Goal: Task Accomplishment & Management: Manage account settings

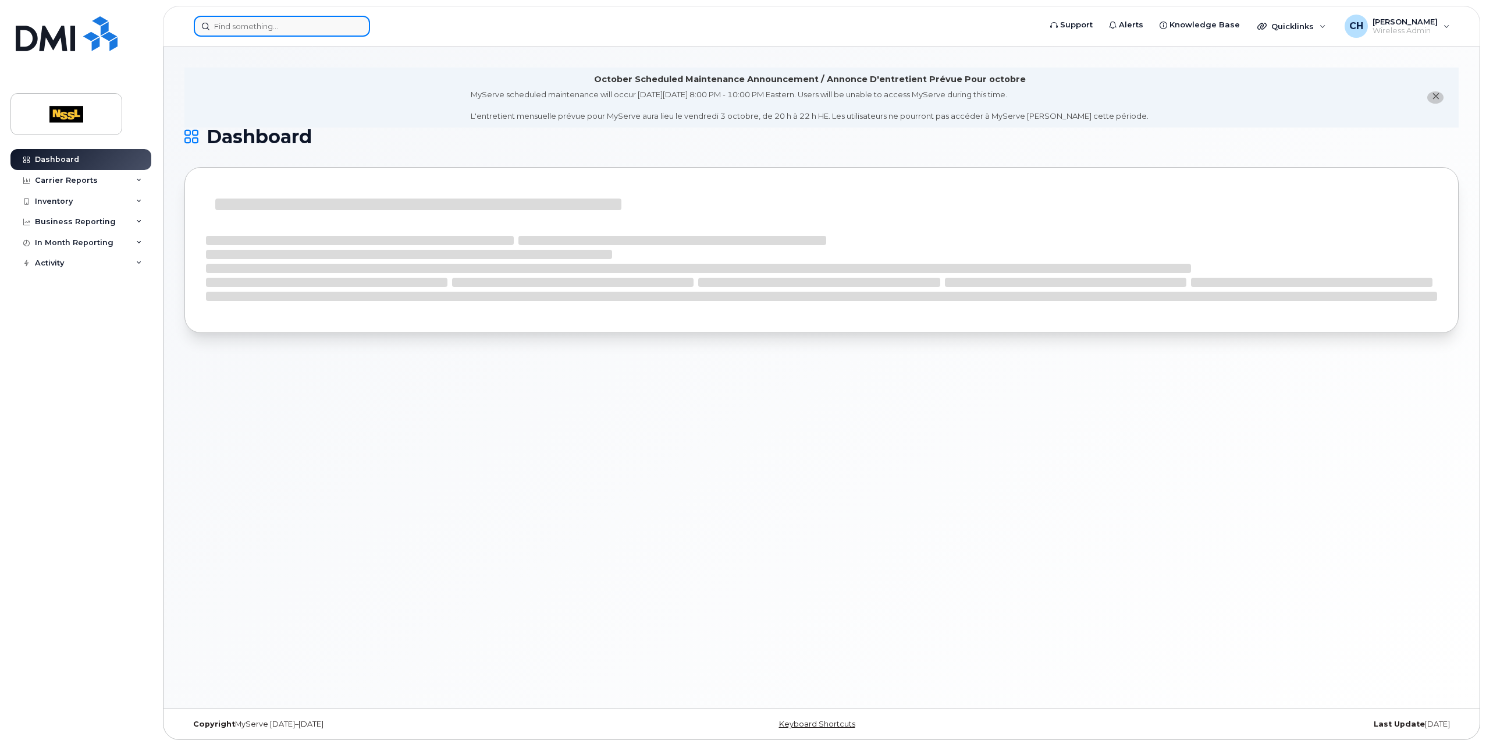
click at [299, 30] on input at bounding box center [282, 26] width 176 height 21
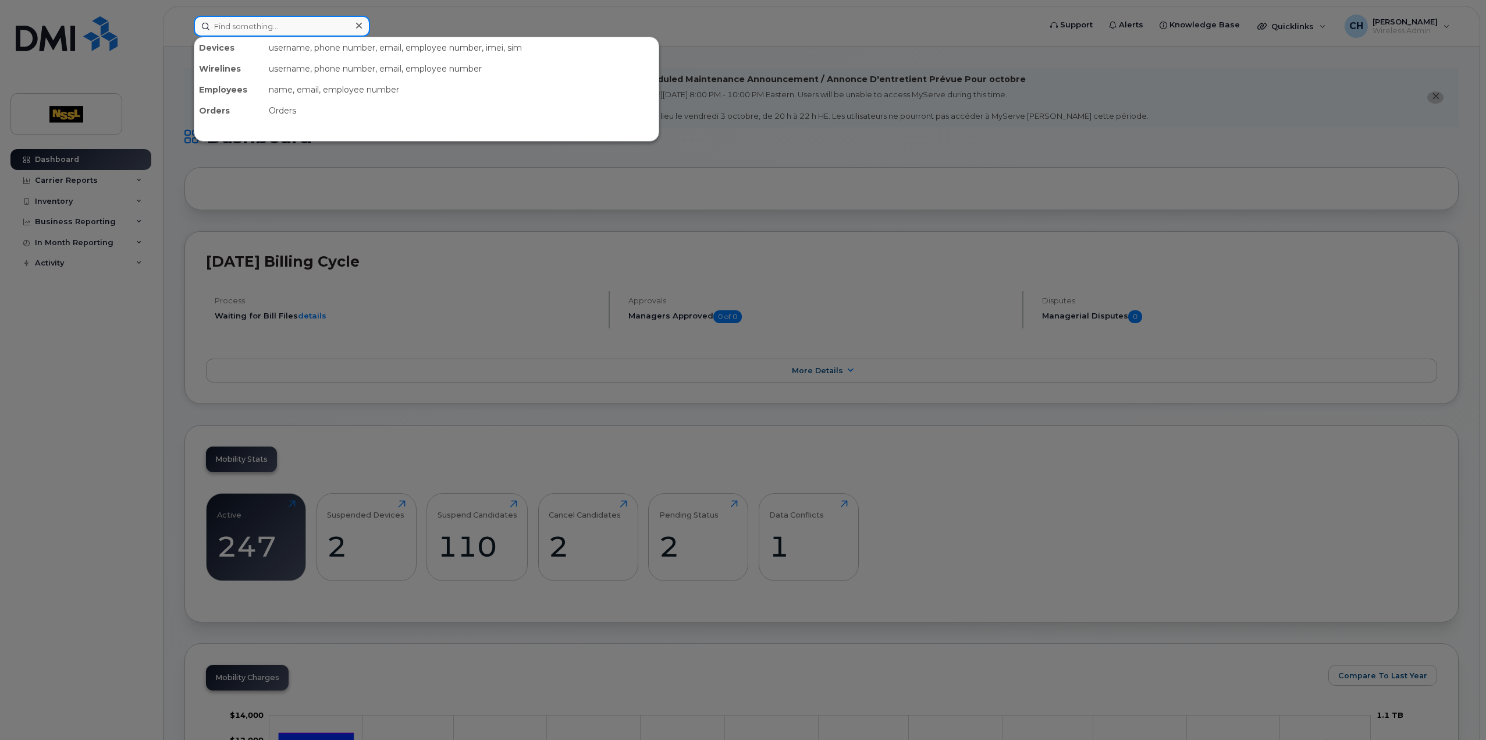
paste input "9053757813"
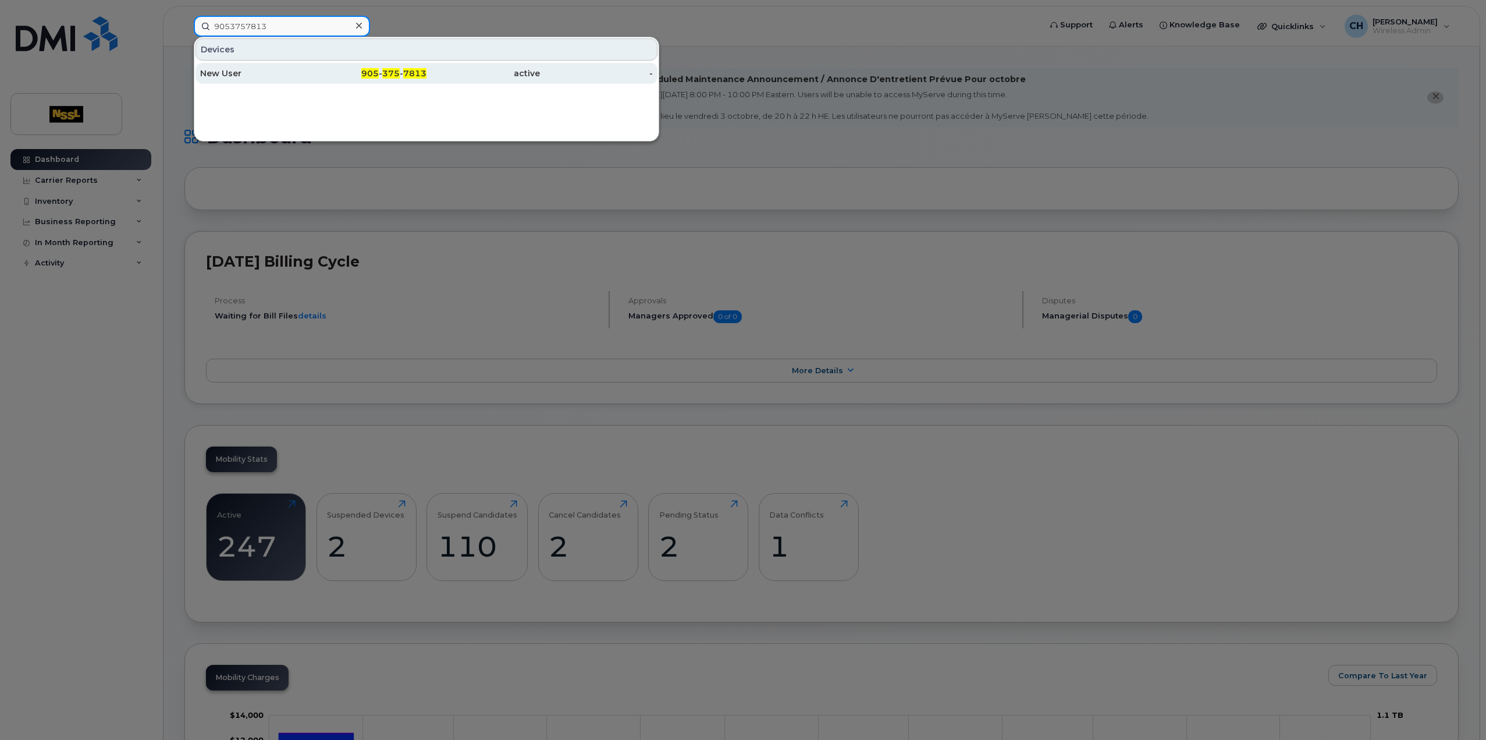
type input "9053757813"
click at [274, 74] on div "New User" at bounding box center [256, 74] width 113 height 12
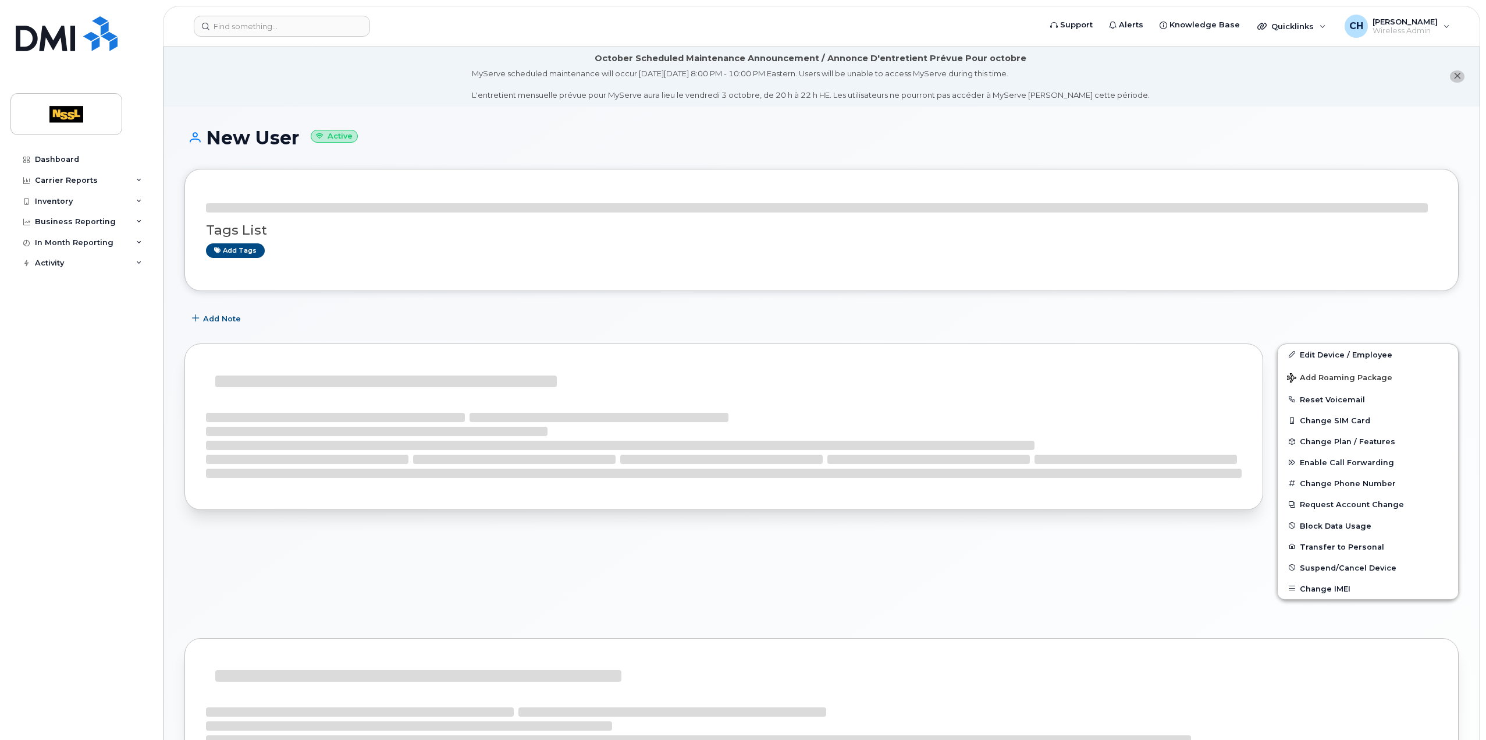
click at [274, 74] on div "October Scheduled Maintenance Announcement / Annonce D'entretient Prévue Pour o…" at bounding box center [822, 568] width 1316 height 1042
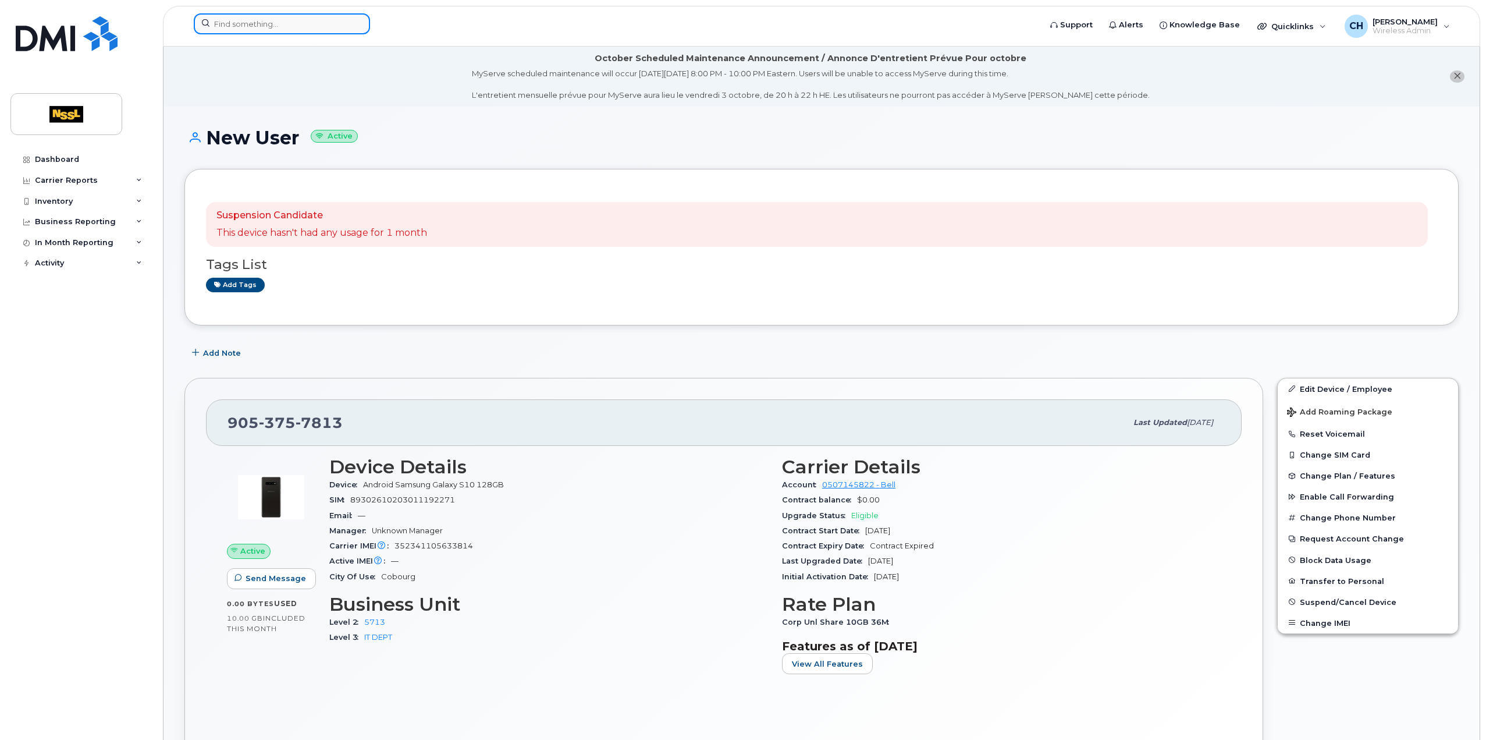
click at [218, 16] on input at bounding box center [282, 23] width 176 height 21
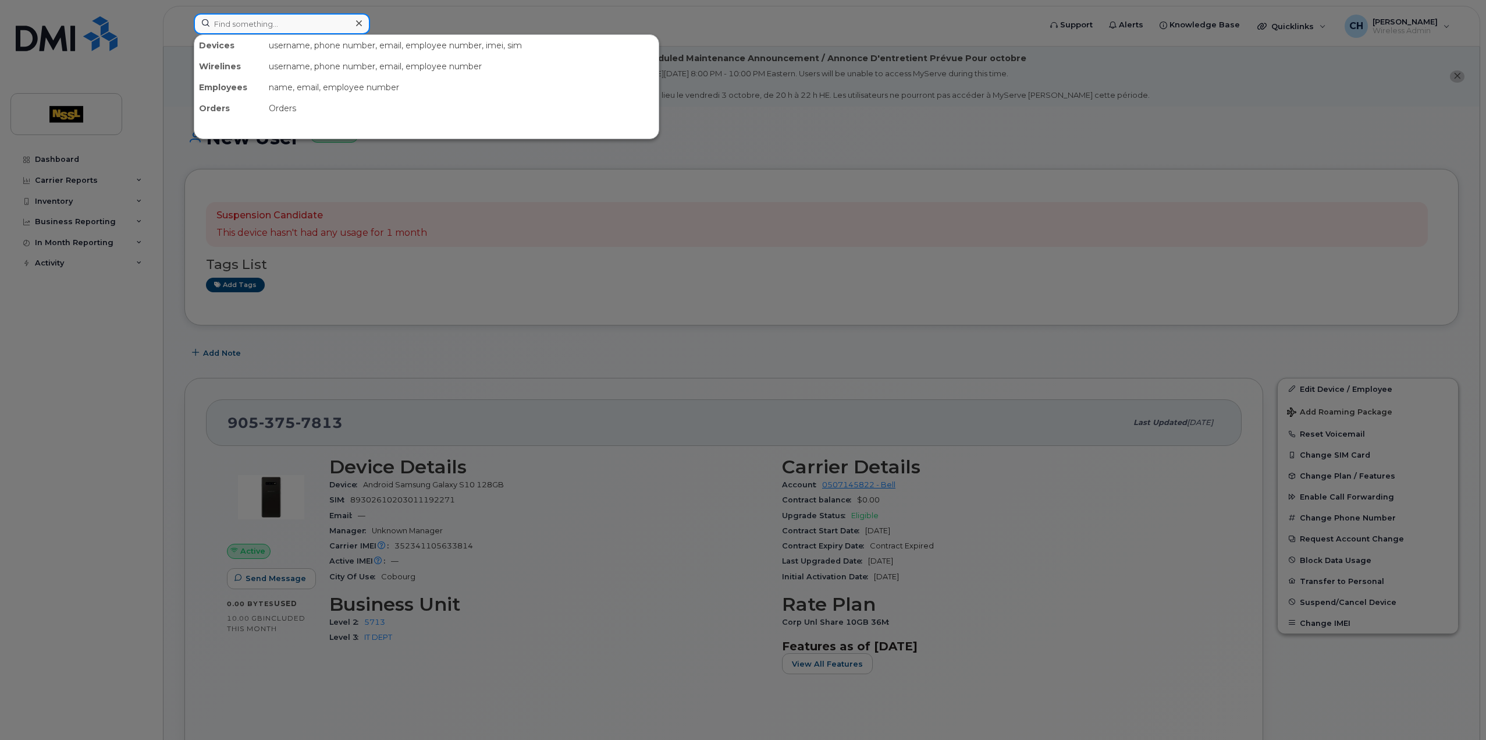
paste input "9053757813"
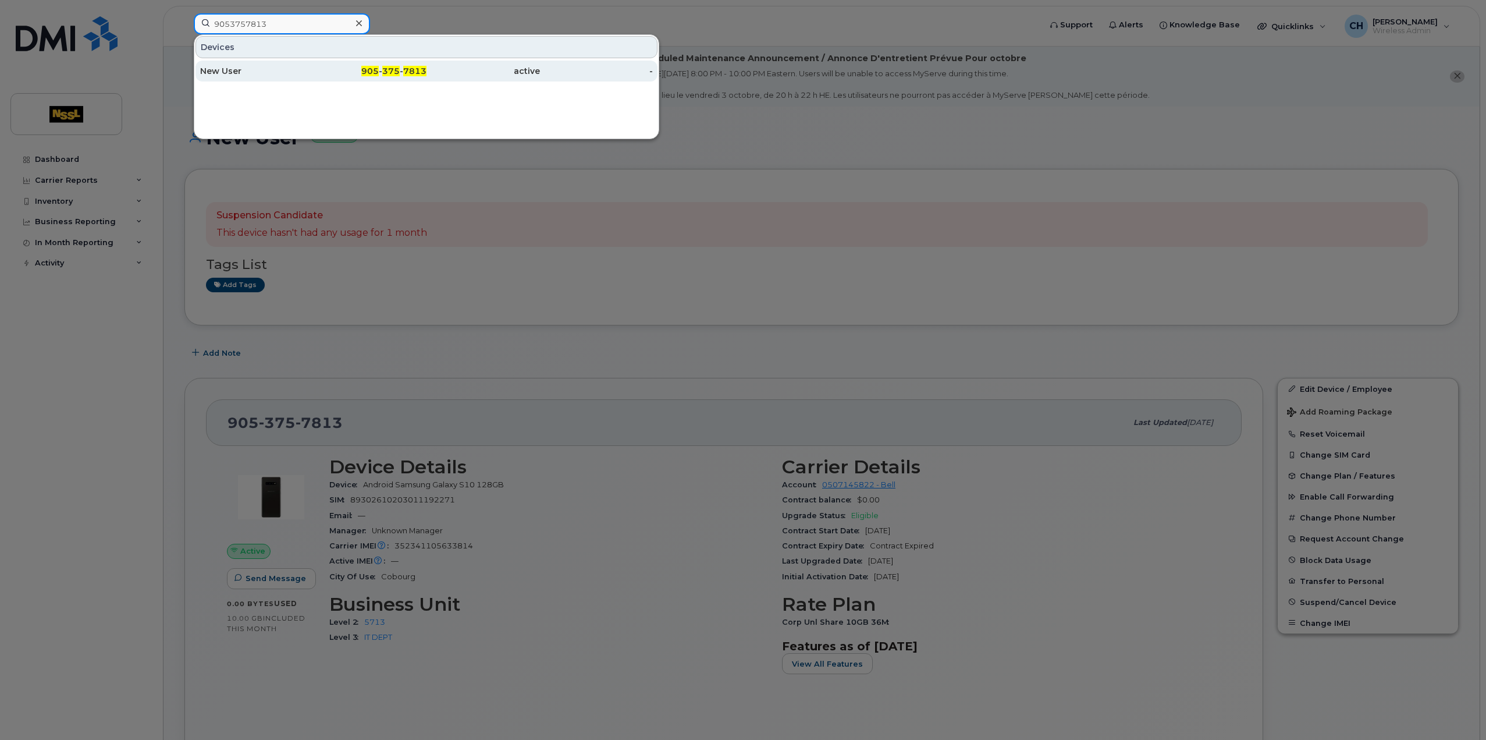
type input "9053757813"
click at [247, 73] on div "New User" at bounding box center [256, 71] width 113 height 12
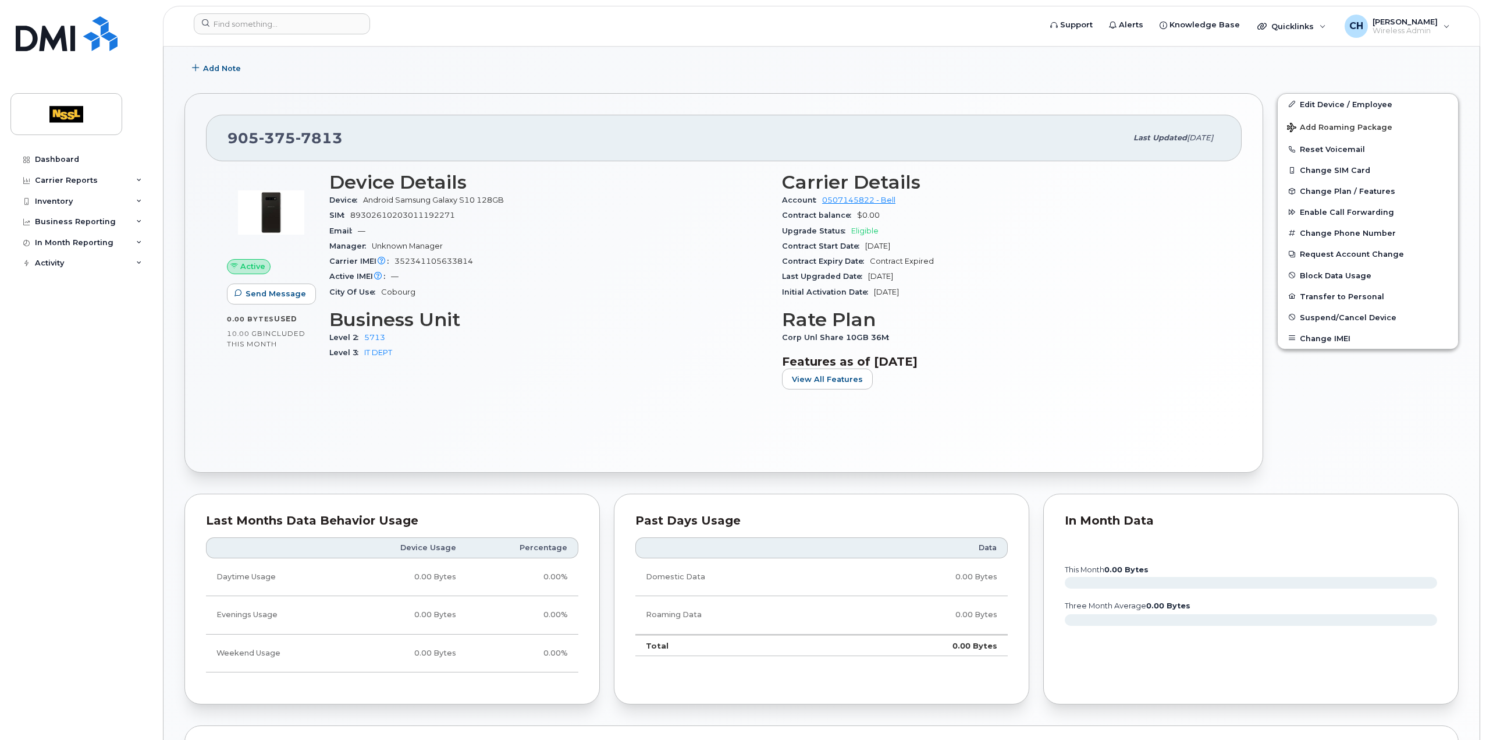
scroll to position [291, 0]
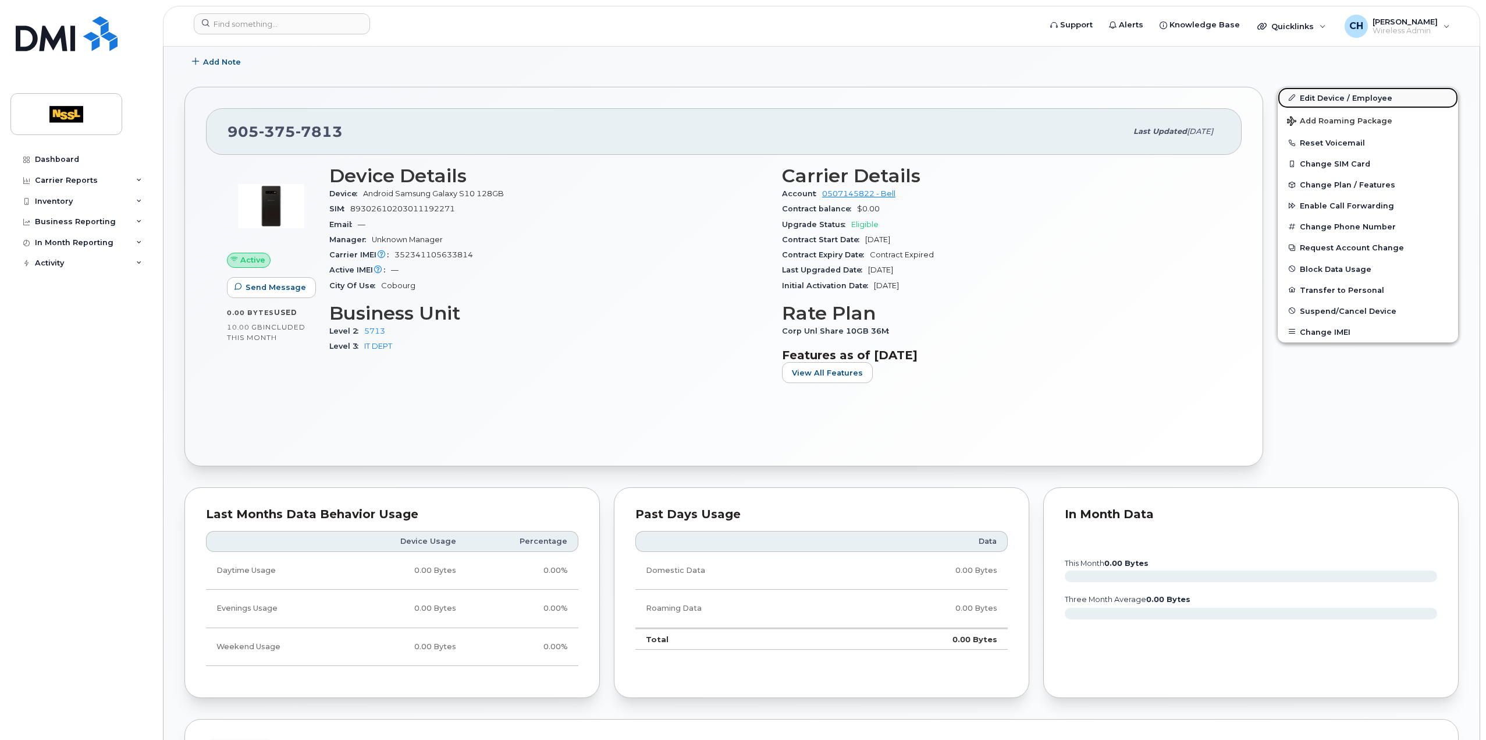
click at [1329, 96] on link "Edit Device / Employee" at bounding box center [1368, 97] width 180 height 21
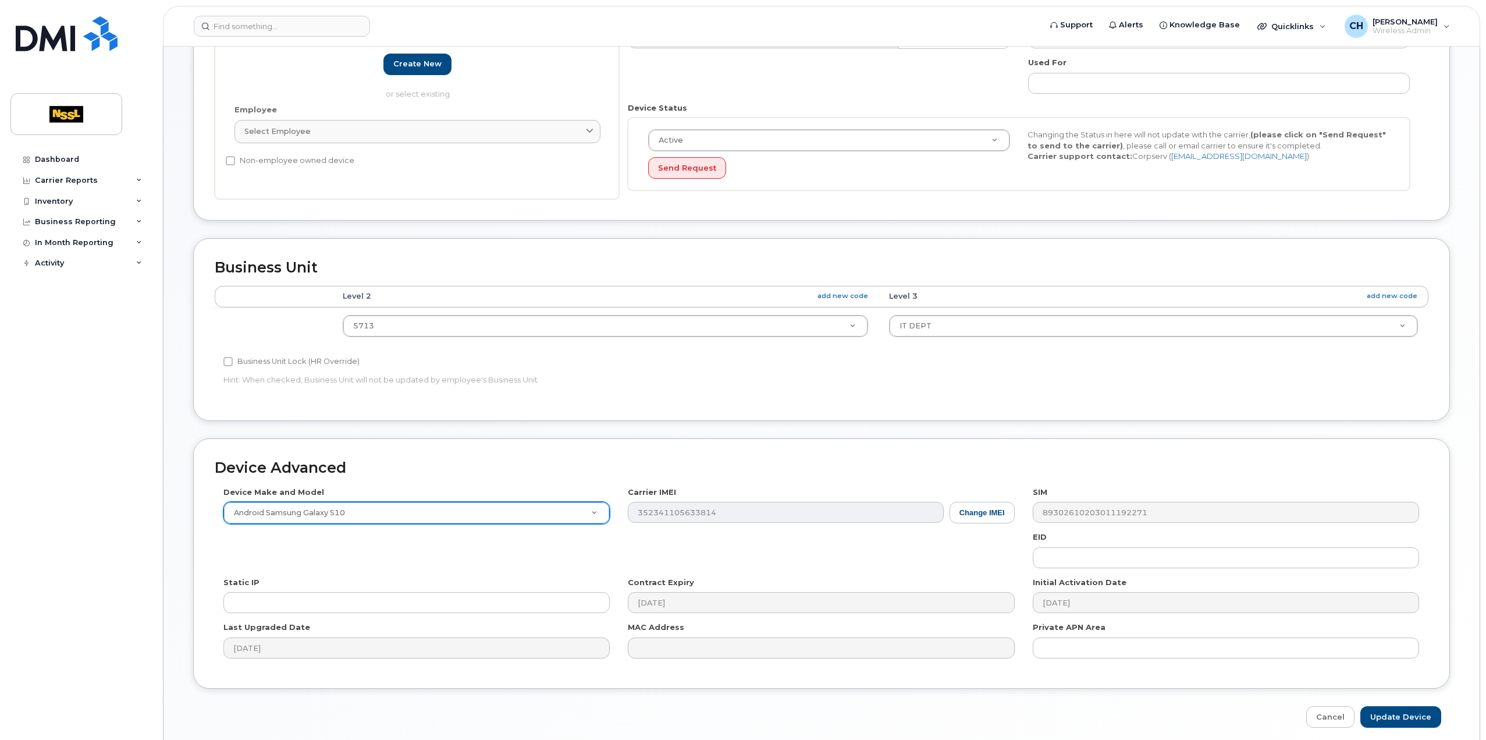
scroll to position [334, 0]
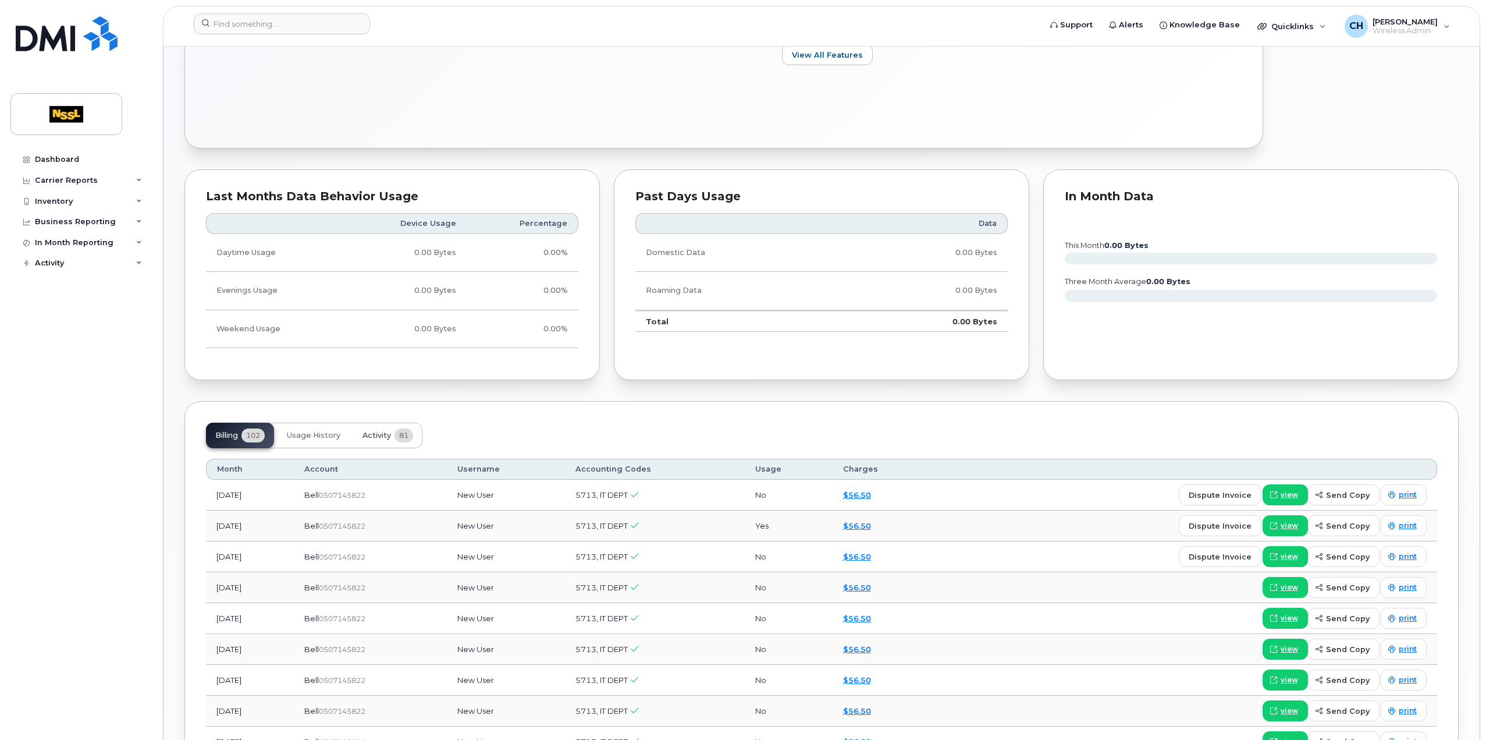
scroll to position [626, 0]
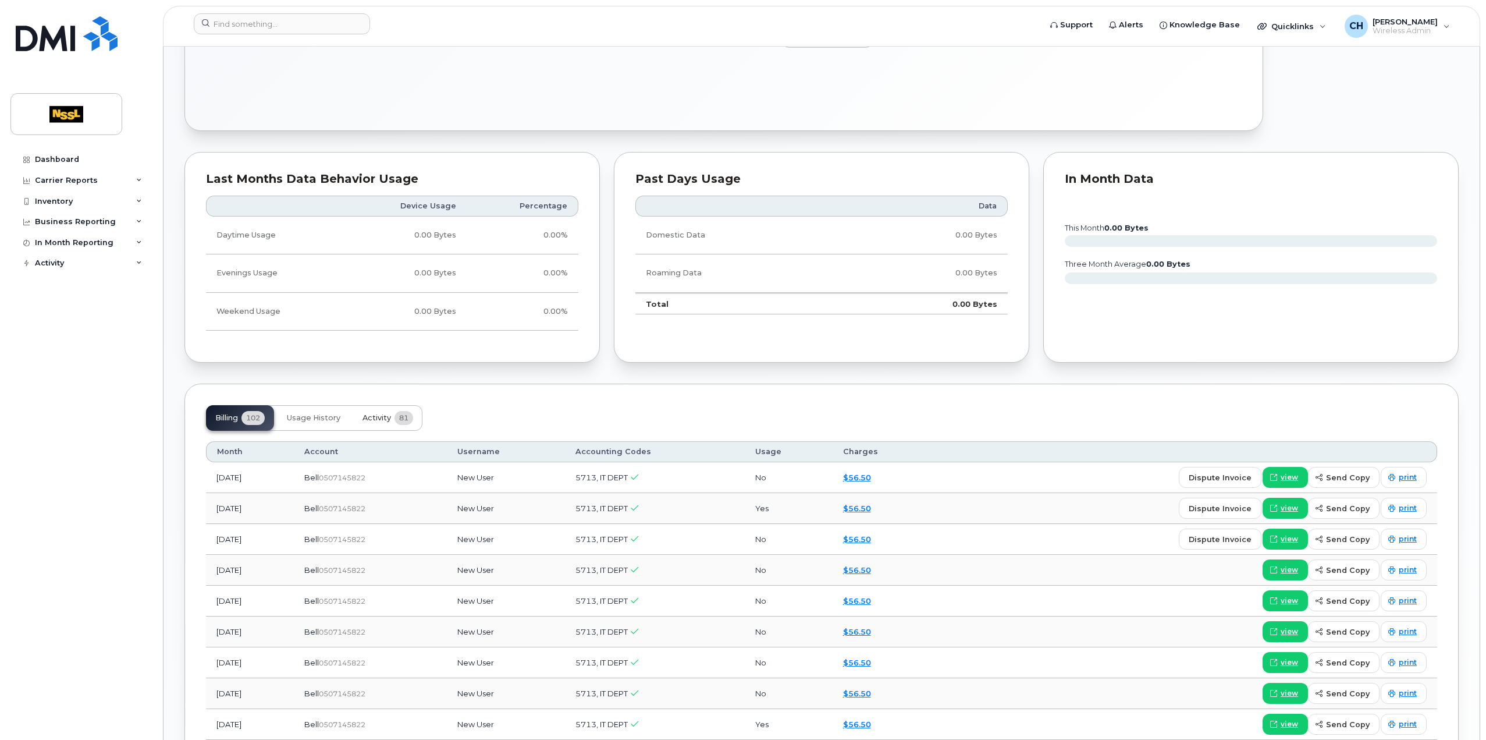
click at [381, 413] on span "Activity" at bounding box center [377, 417] width 29 height 9
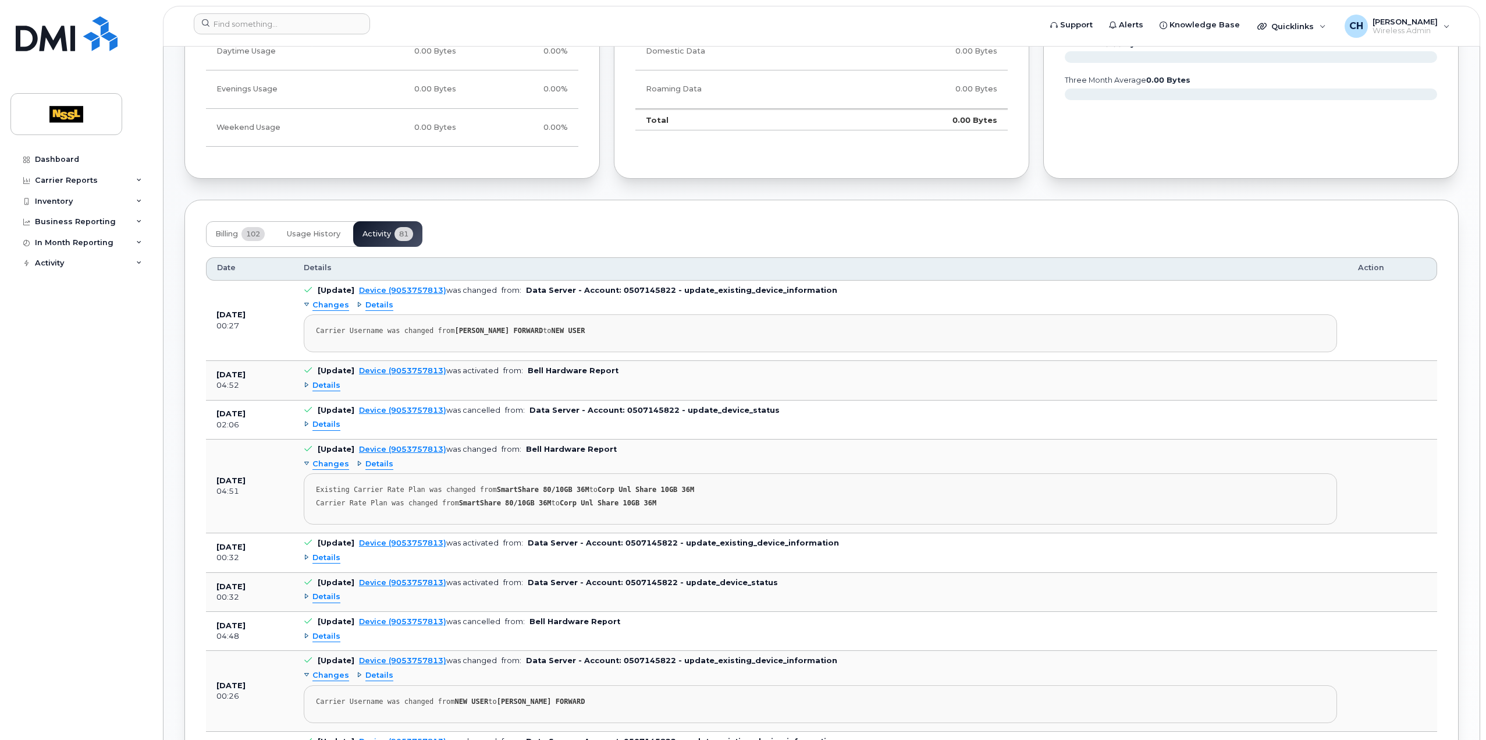
scroll to position [931, 0]
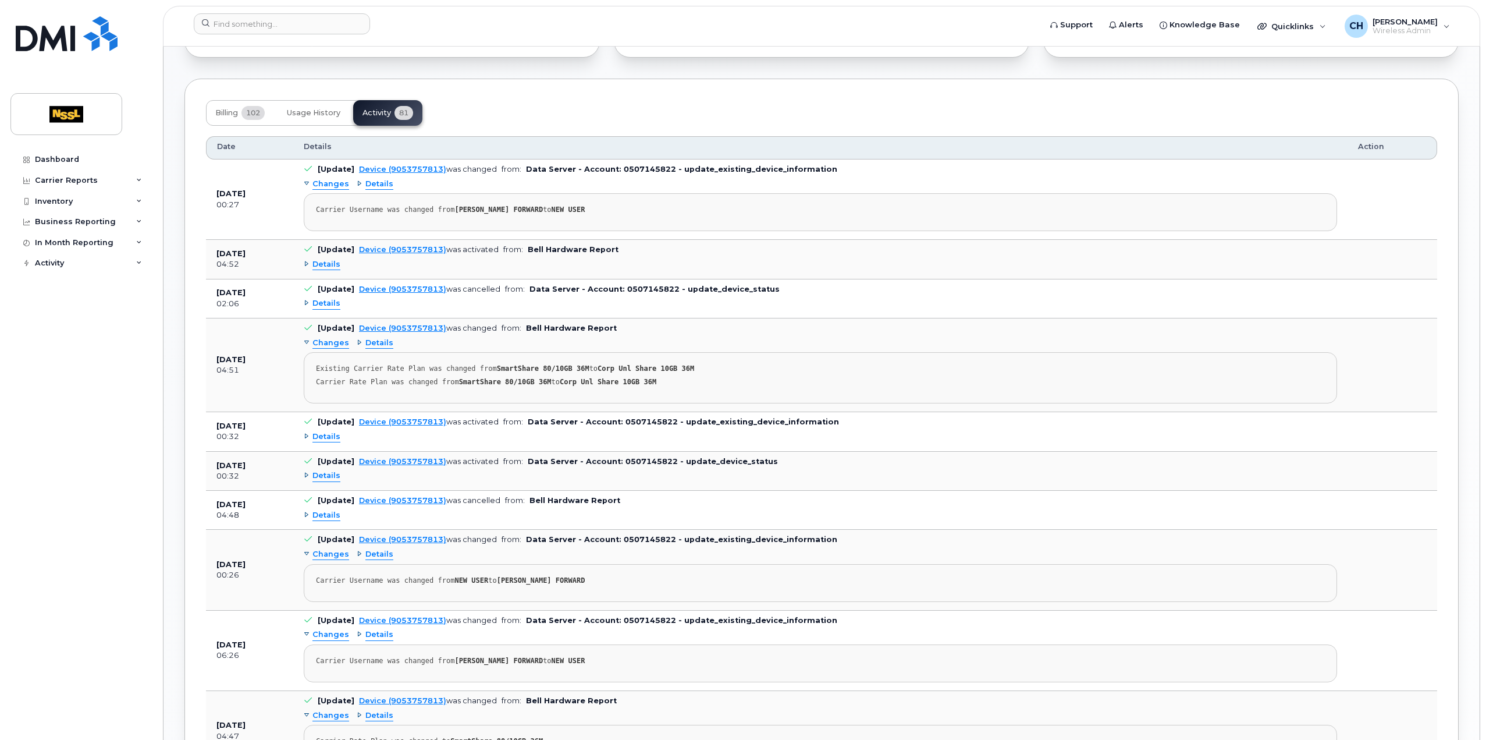
click at [375, 205] on div "Carrier Username was changed from PARAMDEEP FORWARD to NEW USER" at bounding box center [820, 209] width 1009 height 9
click at [462, 198] on pre "Carrier Username was changed from PARAMDEEP FORWARD to NEW USER" at bounding box center [821, 212] width 1034 height 38
click at [521, 207] on div "Carrier Username was changed from PARAMDEEP FORWARD to NEW USER" at bounding box center [820, 209] width 1009 height 9
click at [580, 246] on b "Bell Hardware Report" at bounding box center [573, 249] width 91 height 9
click at [304, 259] on div "Details" at bounding box center [322, 264] width 37 height 11
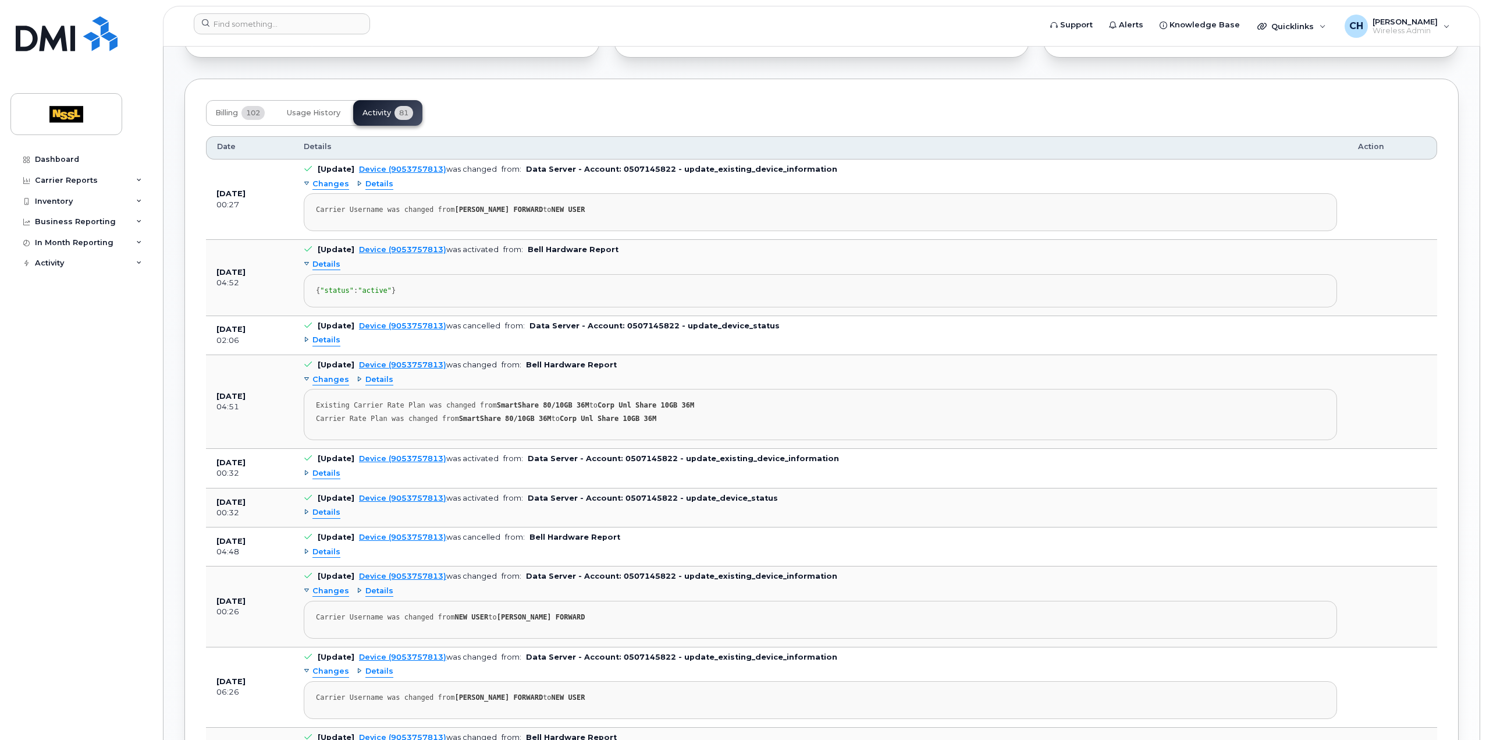
click at [304, 346] on div "Details" at bounding box center [322, 340] width 37 height 11
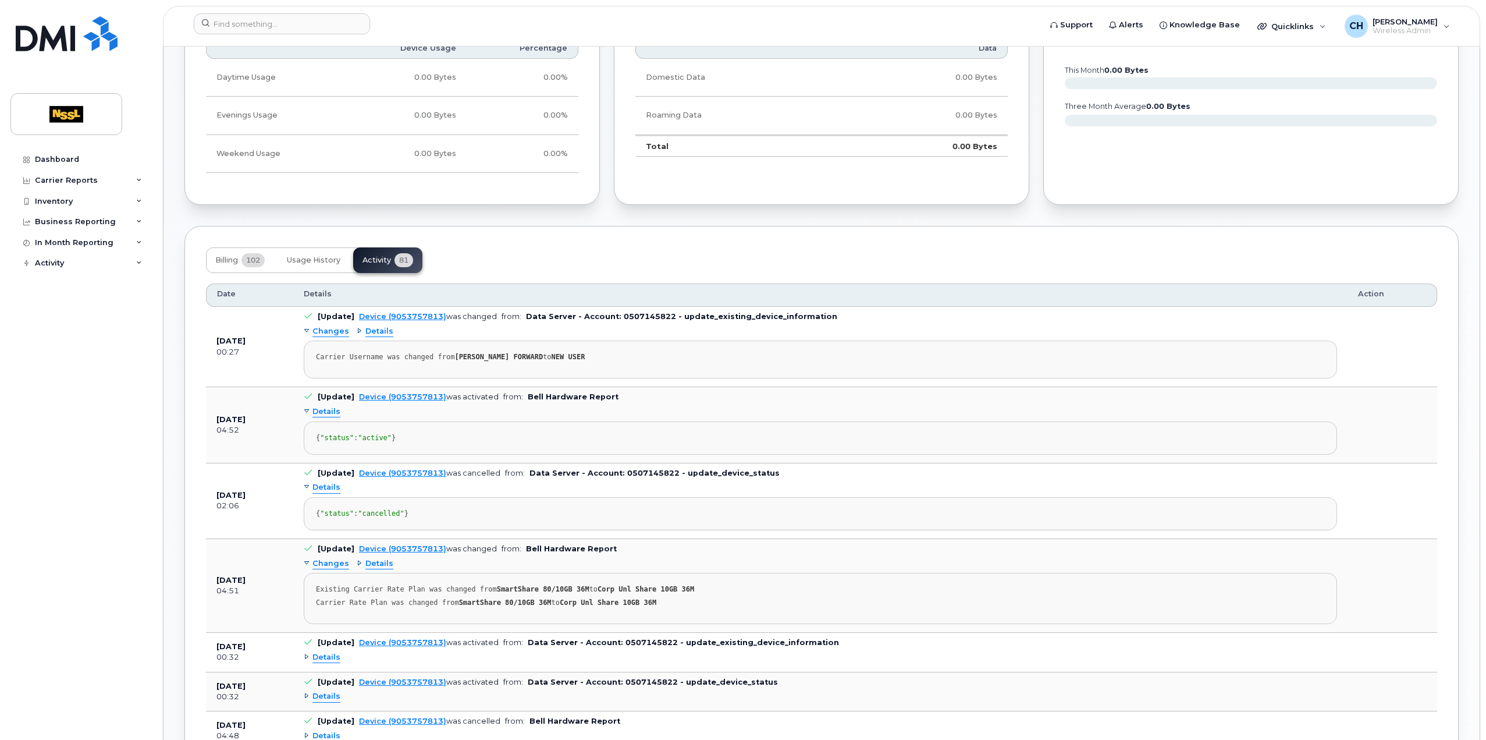
scroll to position [640, 0]
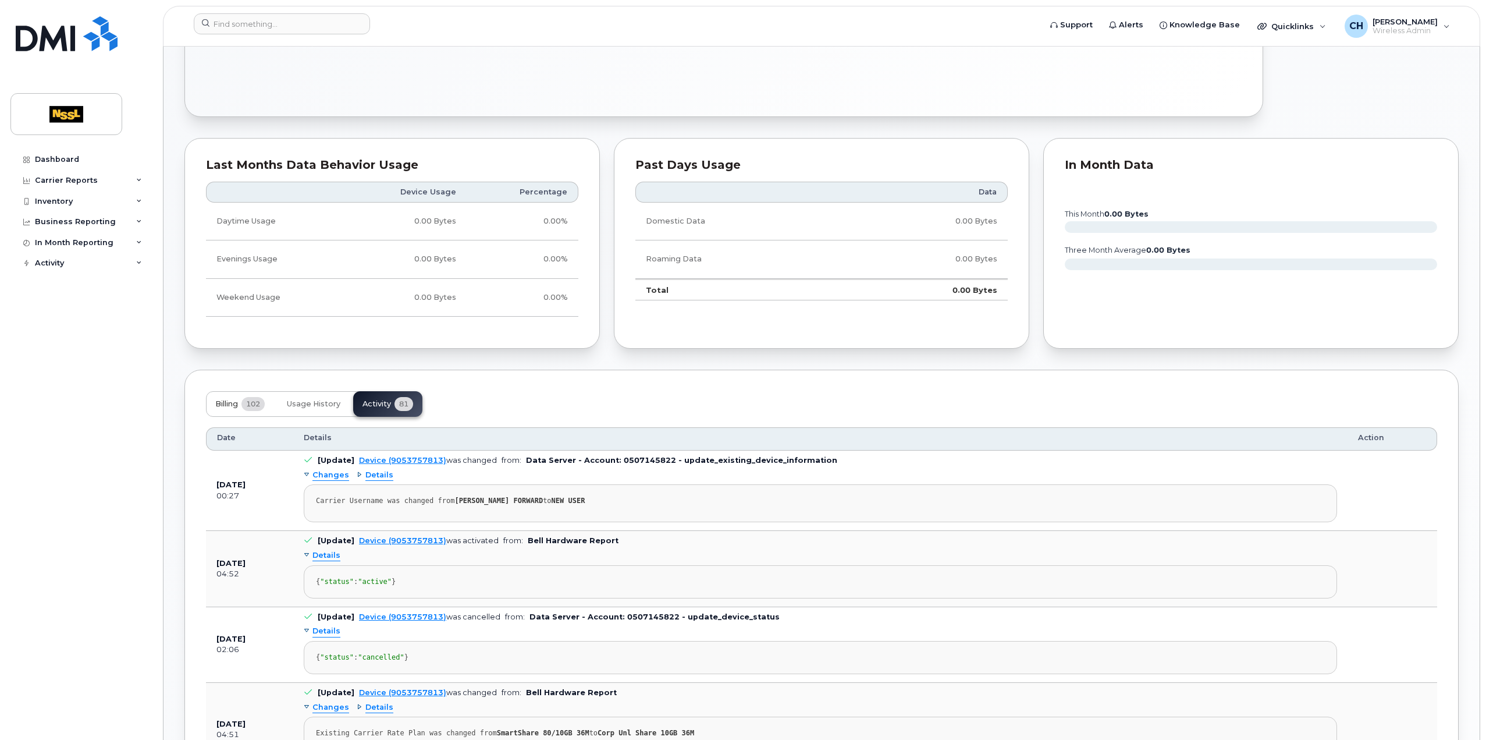
click at [212, 399] on button "Billing 102" at bounding box center [240, 404] width 68 height 26
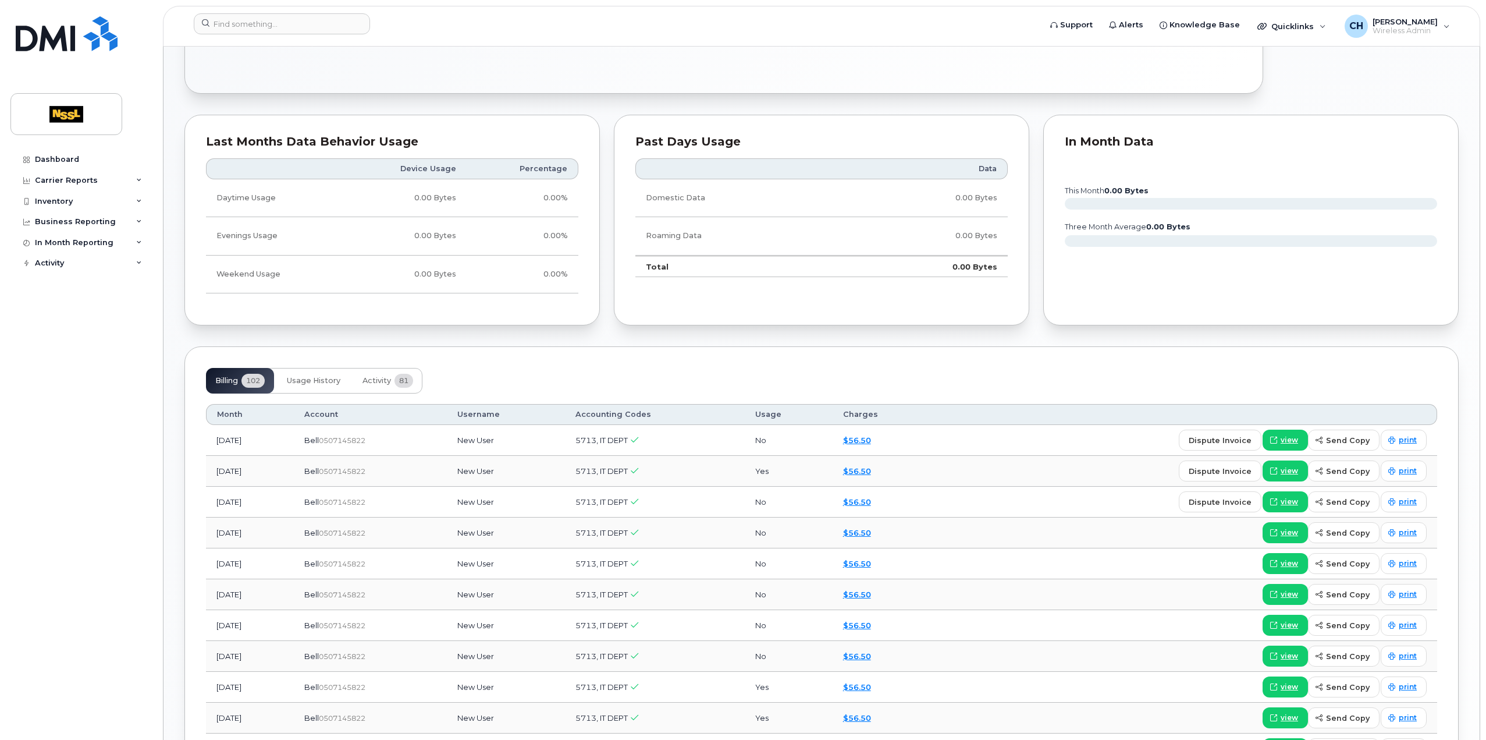
scroll to position [0, 0]
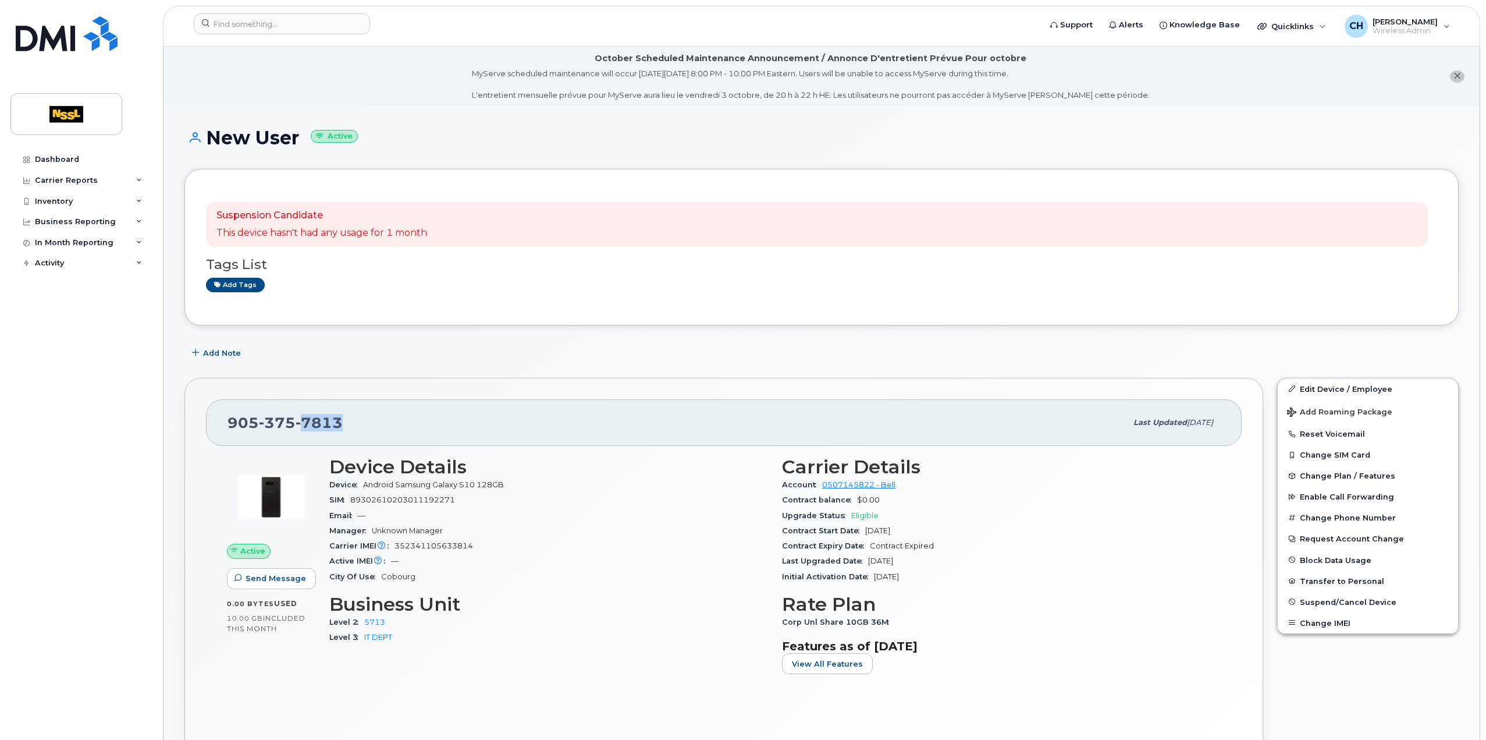
drag, startPoint x: 341, startPoint y: 422, endPoint x: 302, endPoint y: 426, distance: 39.2
click at [302, 426] on div "905 375 7813" at bounding box center [677, 422] width 899 height 24
copy span "7813"
click at [510, 520] on div "Email —" at bounding box center [548, 515] width 439 height 15
click at [549, 487] on div "Device Android Samsung Galaxy S10 128GB" at bounding box center [548, 484] width 439 height 15
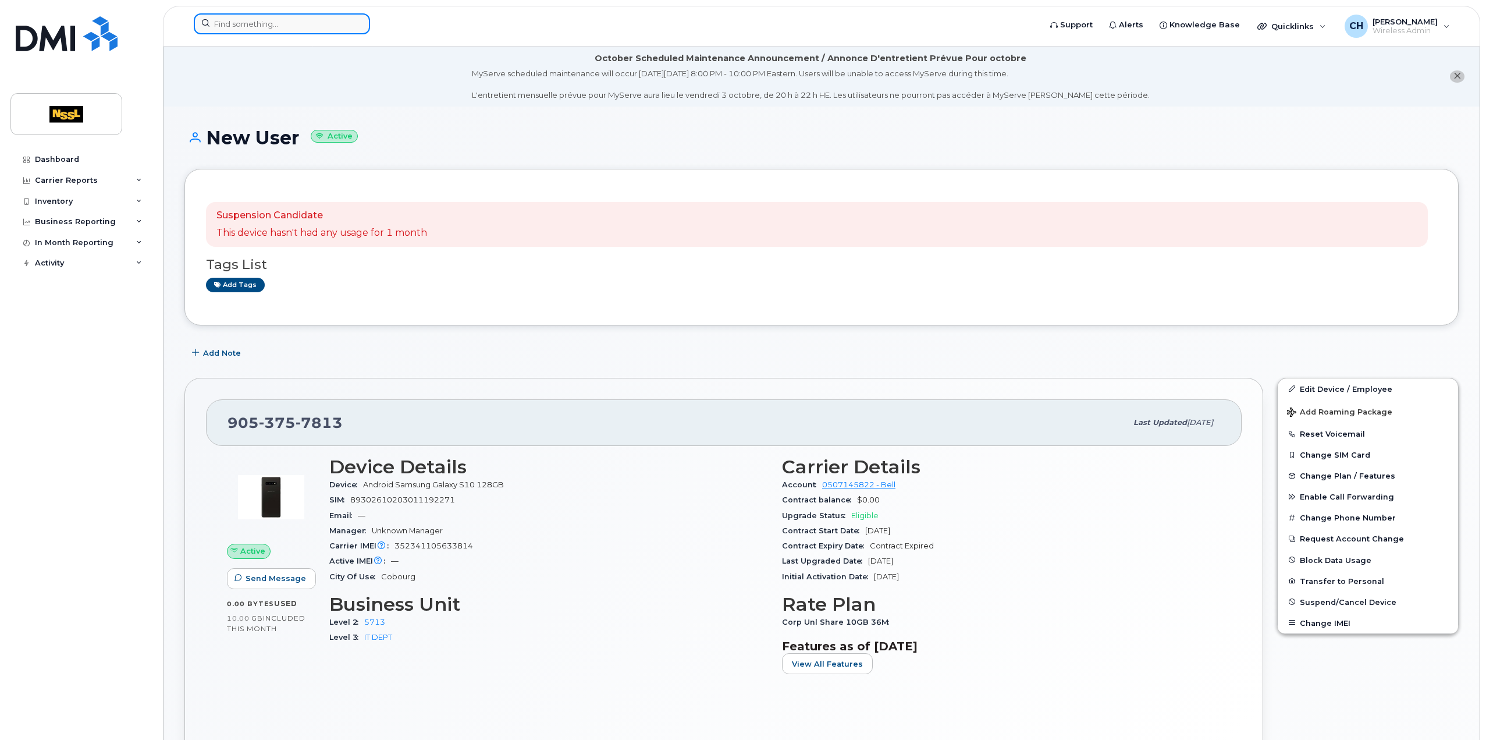
click at [223, 22] on input at bounding box center [282, 23] width 176 height 21
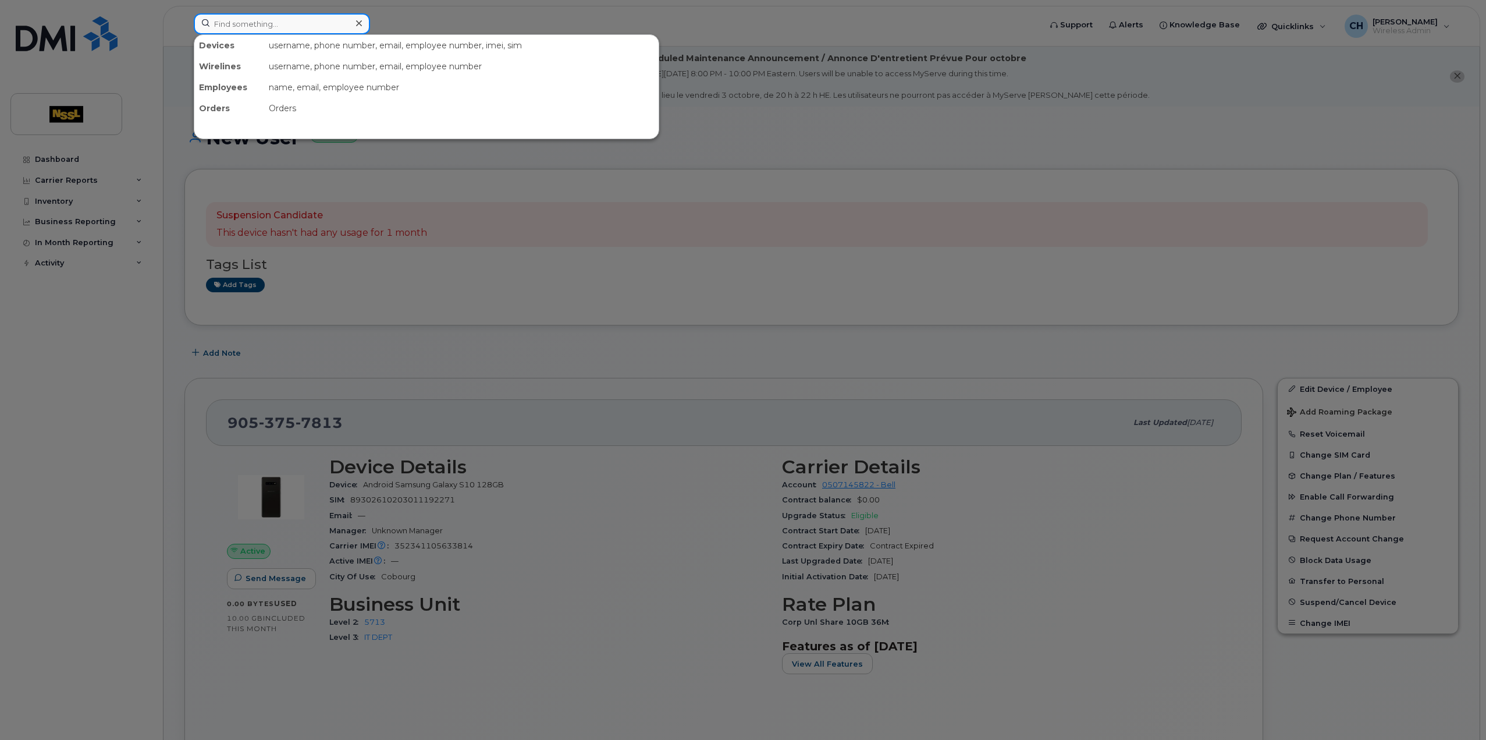
paste input "4164602735"
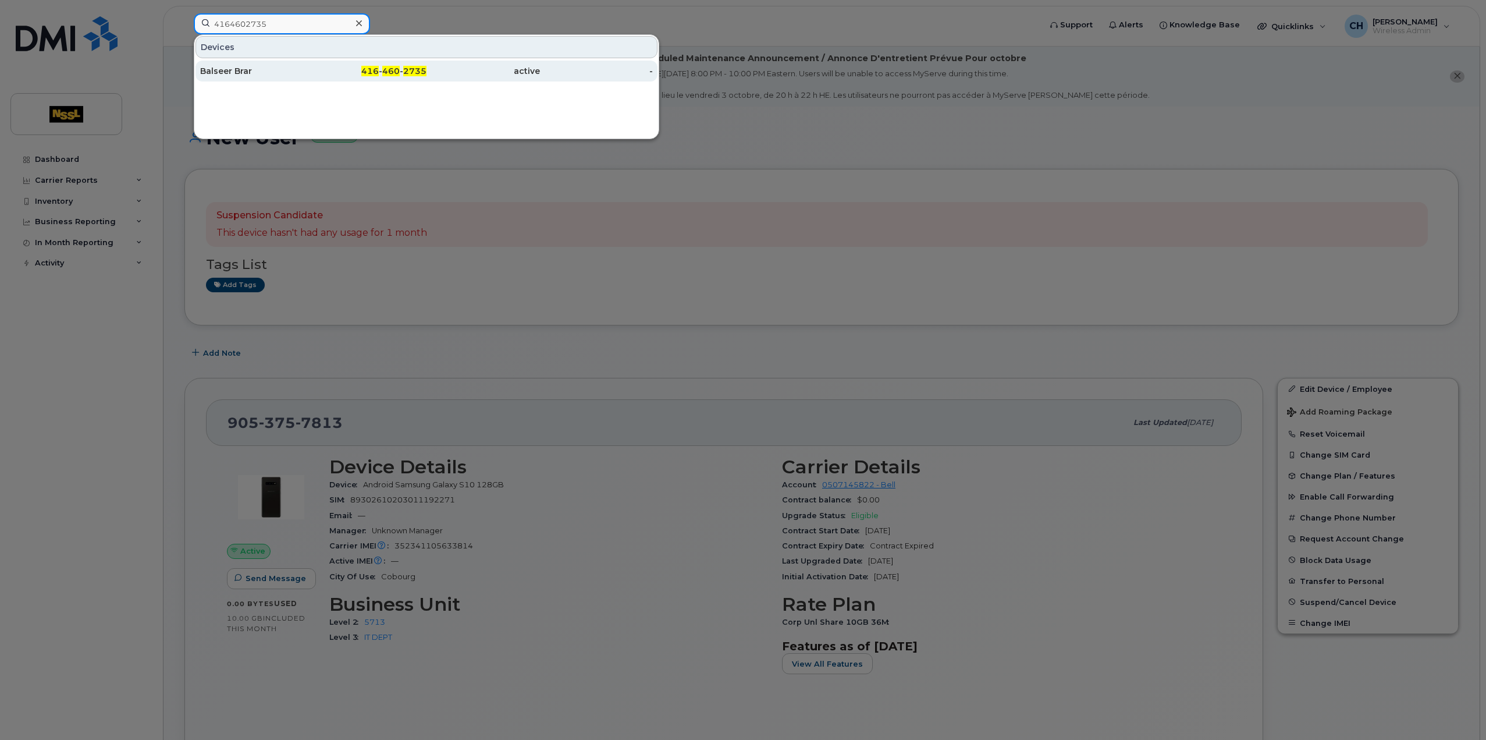
type input "4164602735"
click at [319, 73] on div "416 - 460 - 2735" at bounding box center [370, 71] width 113 height 12
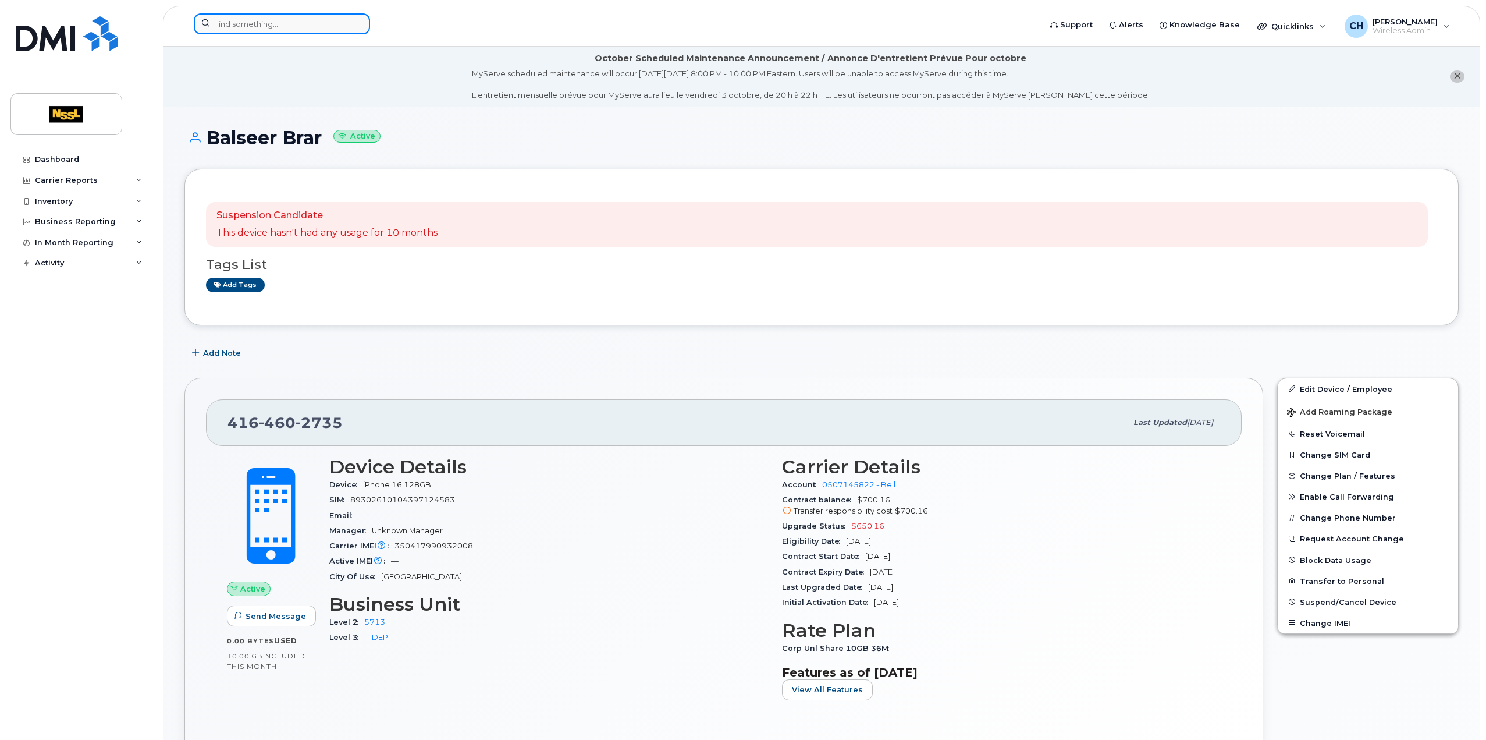
click at [225, 23] on input at bounding box center [282, 23] width 176 height 21
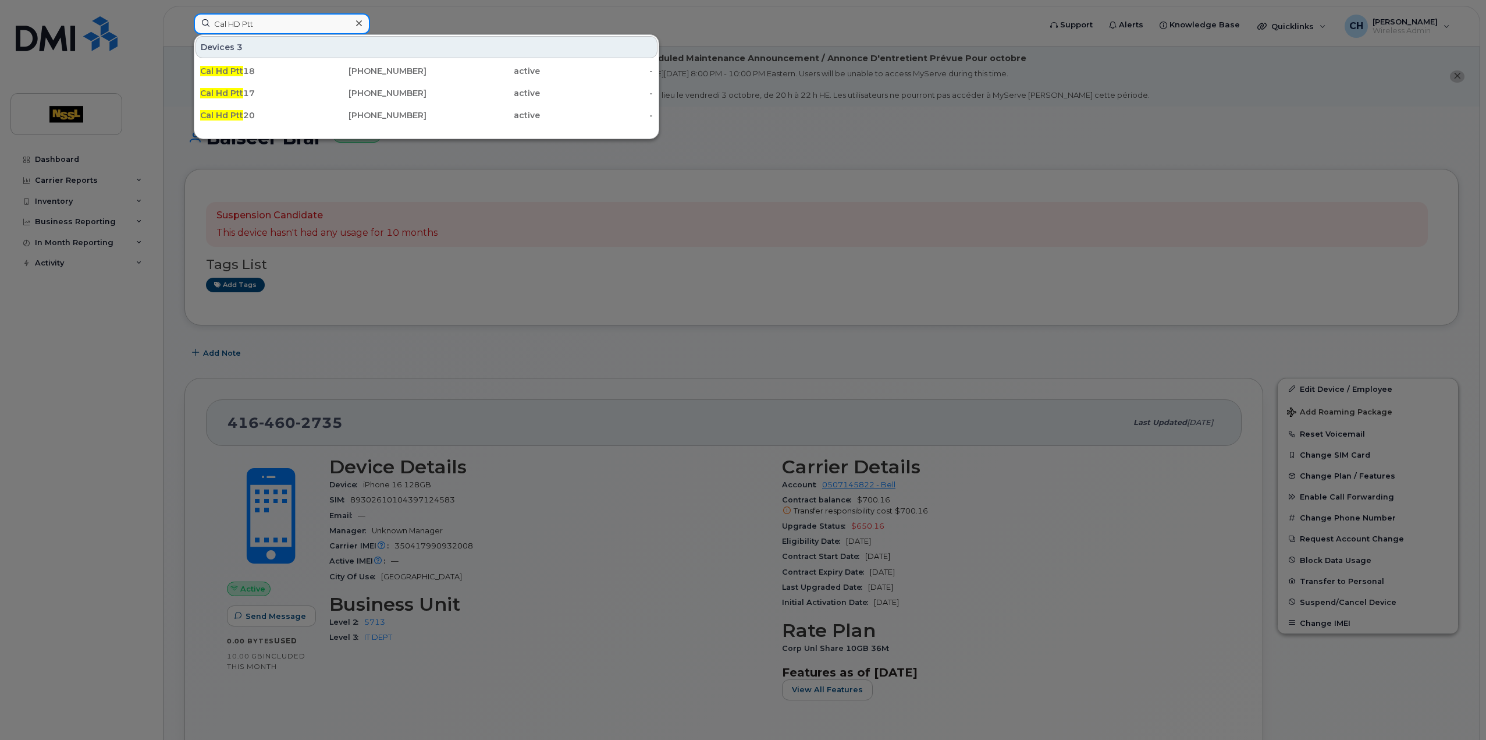
drag, startPoint x: 276, startPoint y: 24, endPoint x: 162, endPoint y: 27, distance: 114.7
click at [184, 28] on div "Cal HD Ptt Devices 3 Cal Hd Ptt 18 403-462-6886 active - Cal Hd Ptt 17 403-462-…" at bounding box center [613, 26] width 858 height 26
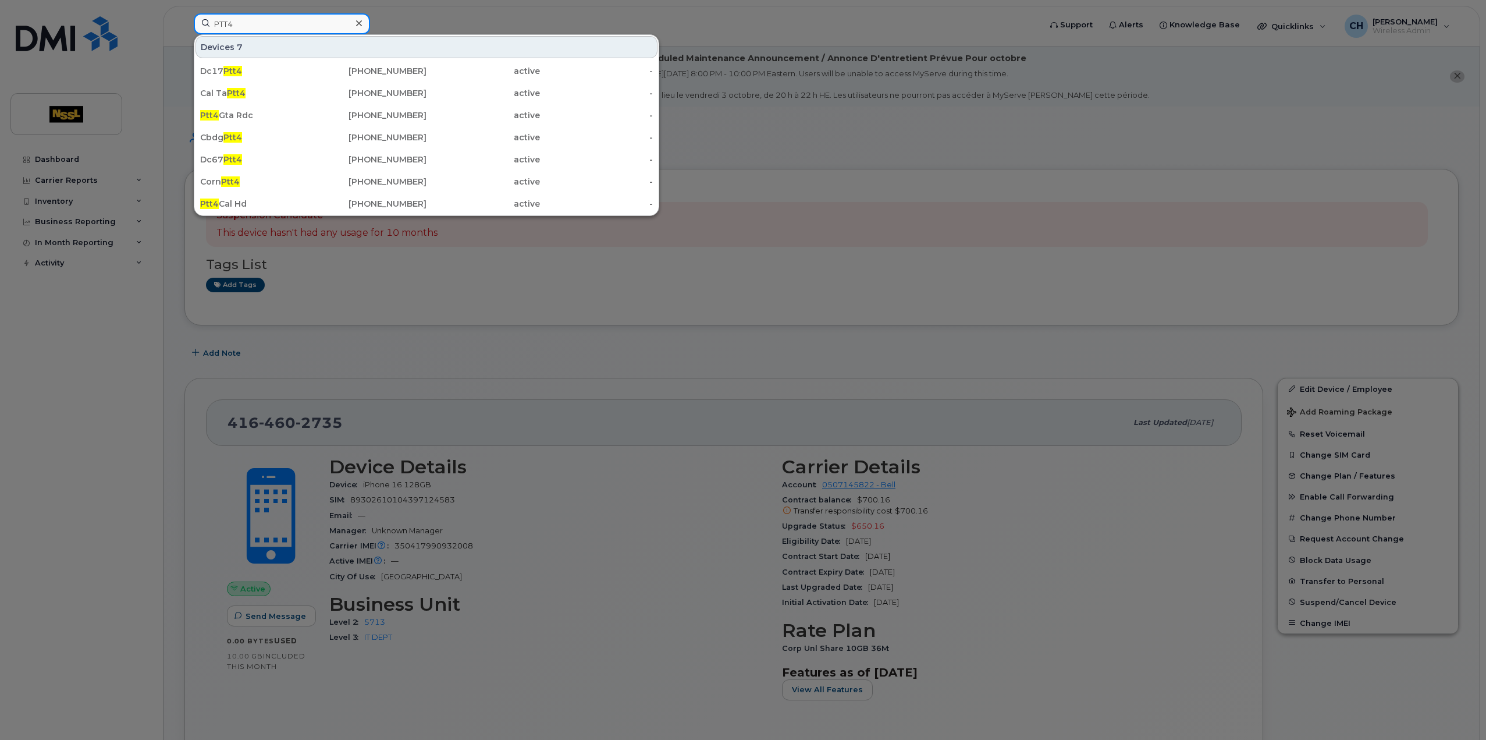
click at [234, 20] on input "PTT4" at bounding box center [282, 23] width 176 height 21
drag, startPoint x: 259, startPoint y: 27, endPoint x: 172, endPoint y: 12, distance: 88.6
click at [184, 13] on div "PTT4 Devices 7 Dc17 Ptt4 647-220-9324 active - Cal Ta Ptt4 403-829-4368 active …" at bounding box center [613, 26] width 858 height 26
paste input "4165238480"
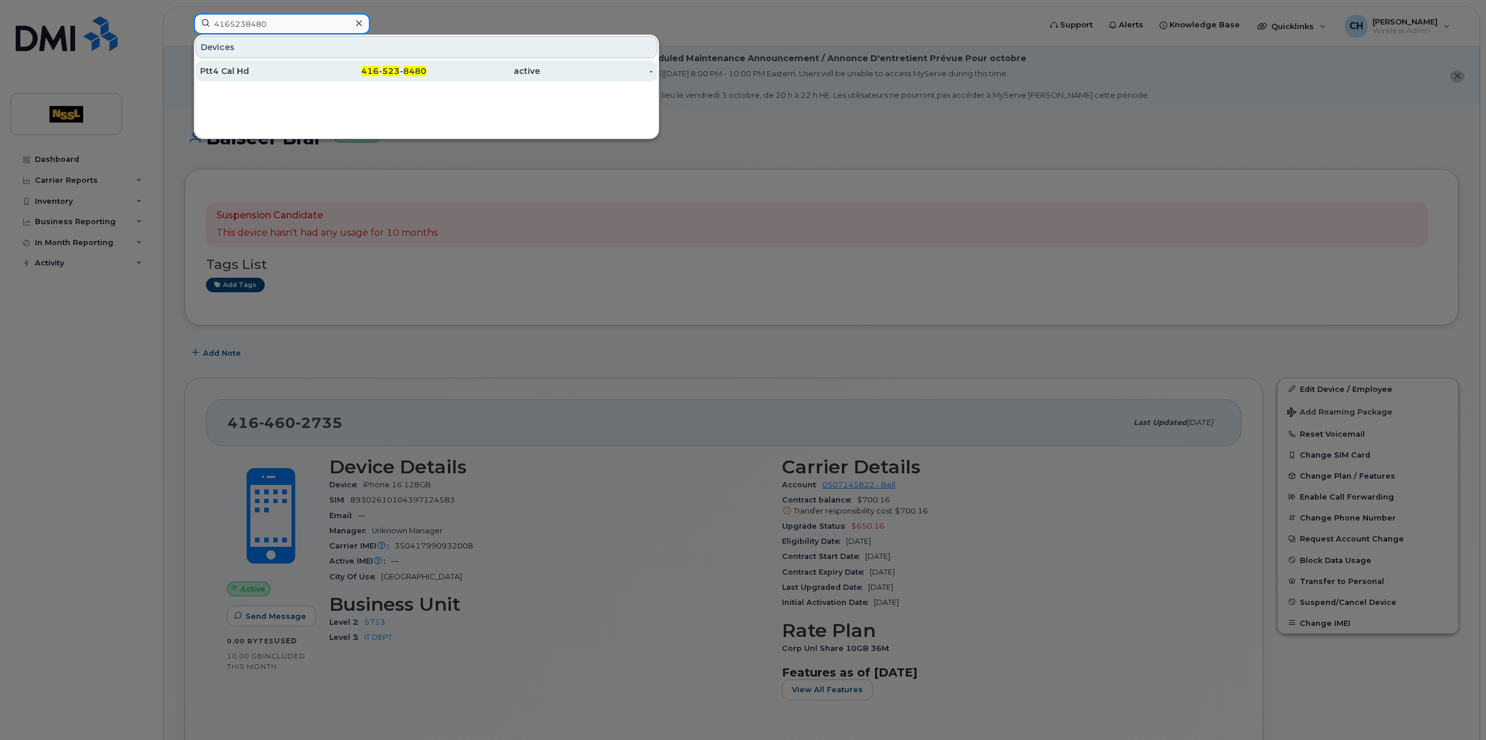
type input "4165238480"
click at [262, 75] on div "Ptt4 Cal Hd" at bounding box center [256, 71] width 113 height 12
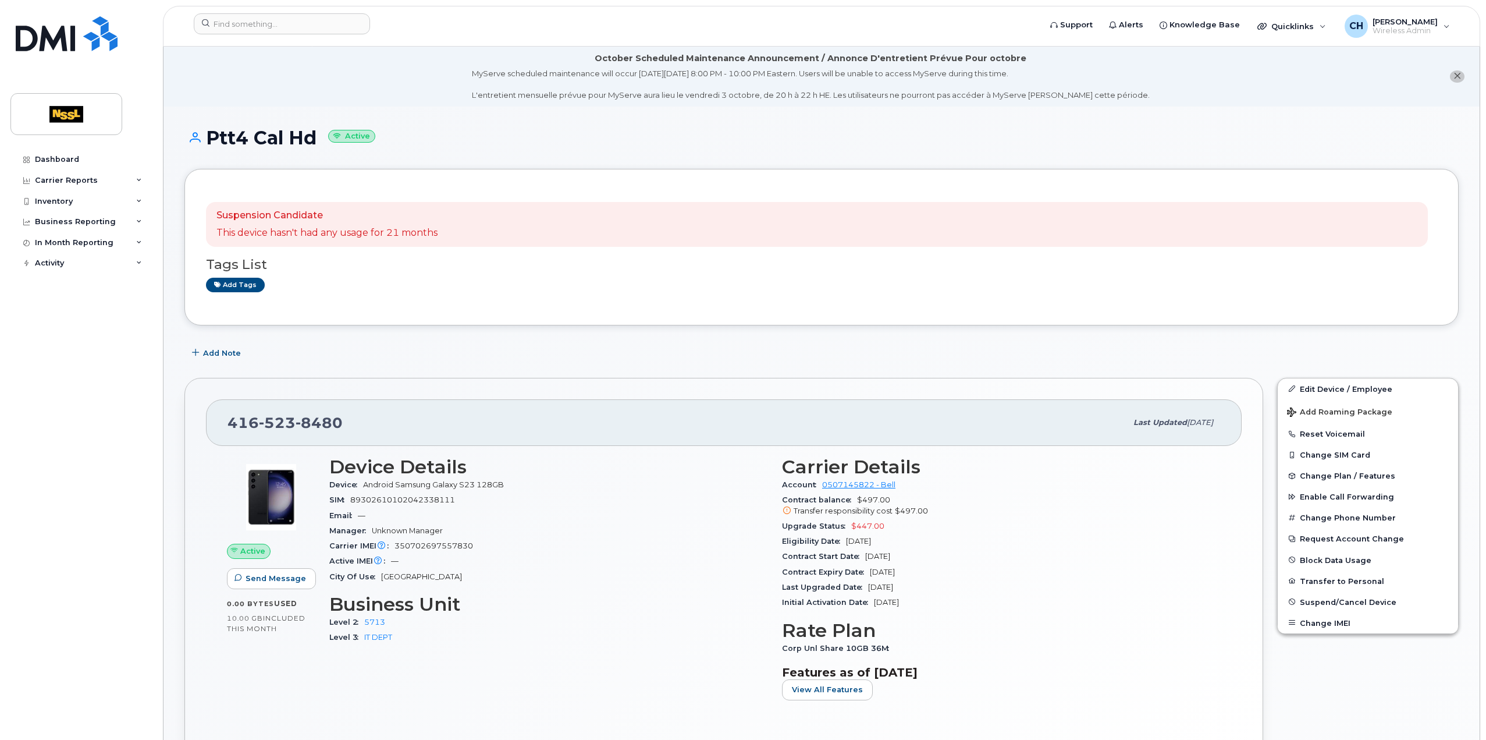
scroll to position [175, 0]
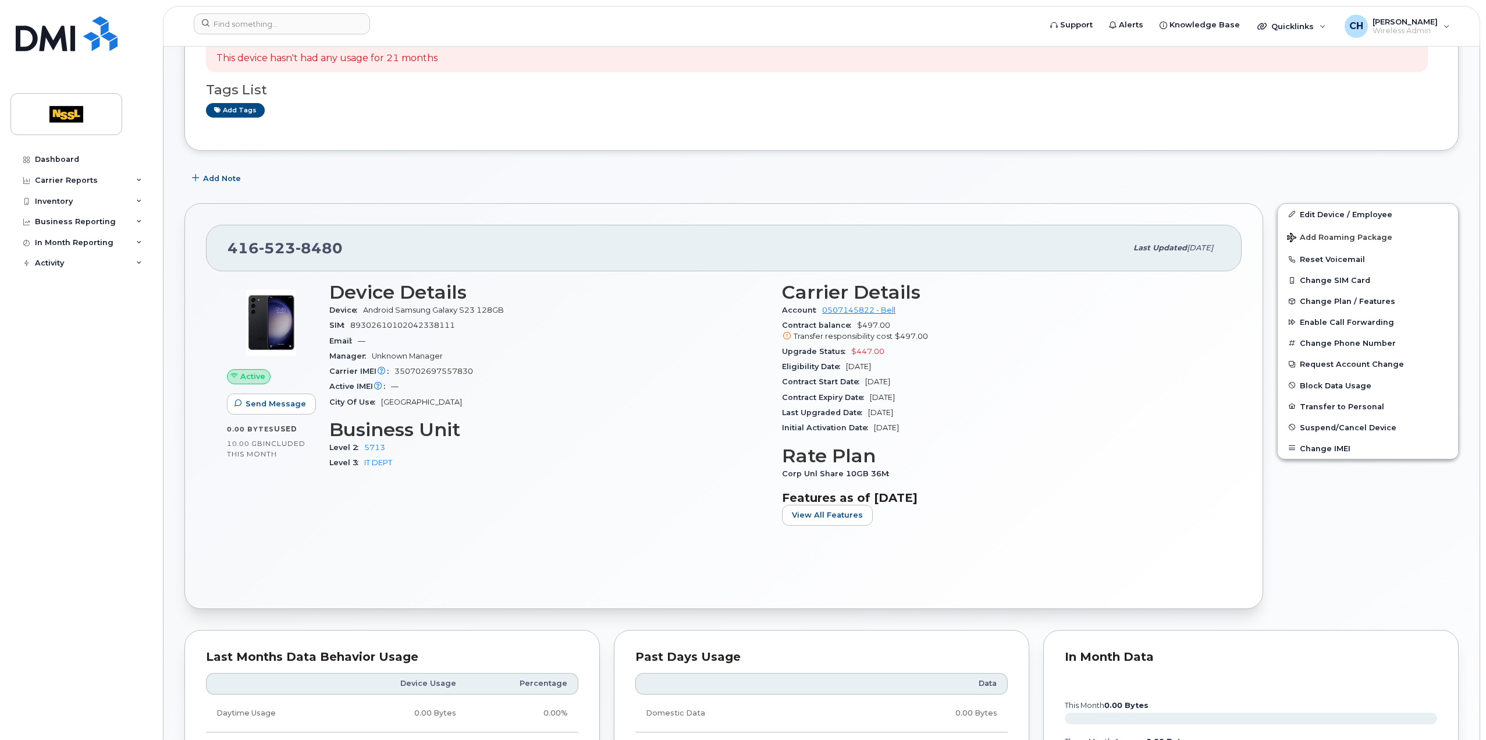
click at [190, 216] on div "416 523 8480 Last updated Sep 26, 2025 Active Send Message 0.00 Bytes  used 10.…" at bounding box center [723, 406] width 1079 height 406
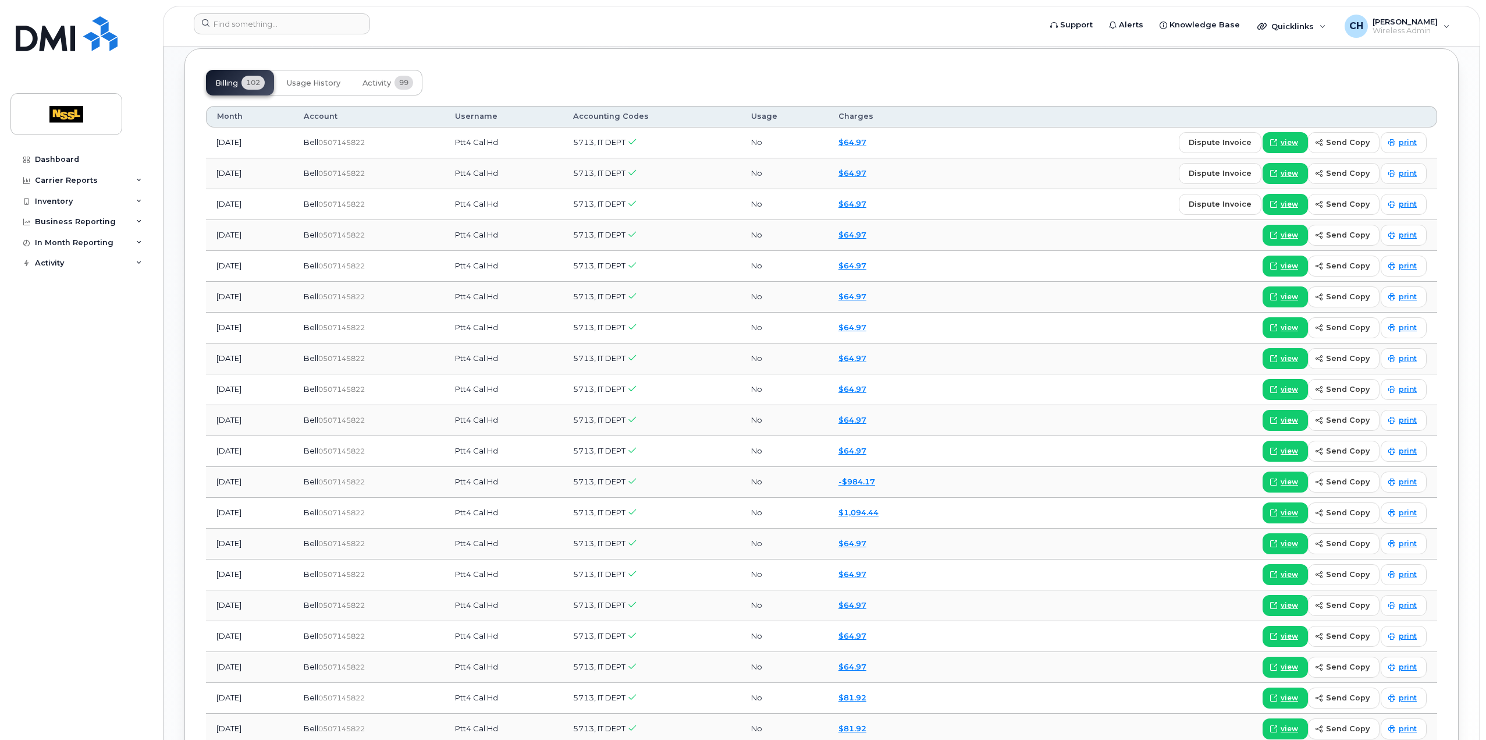
scroll to position [989, 0]
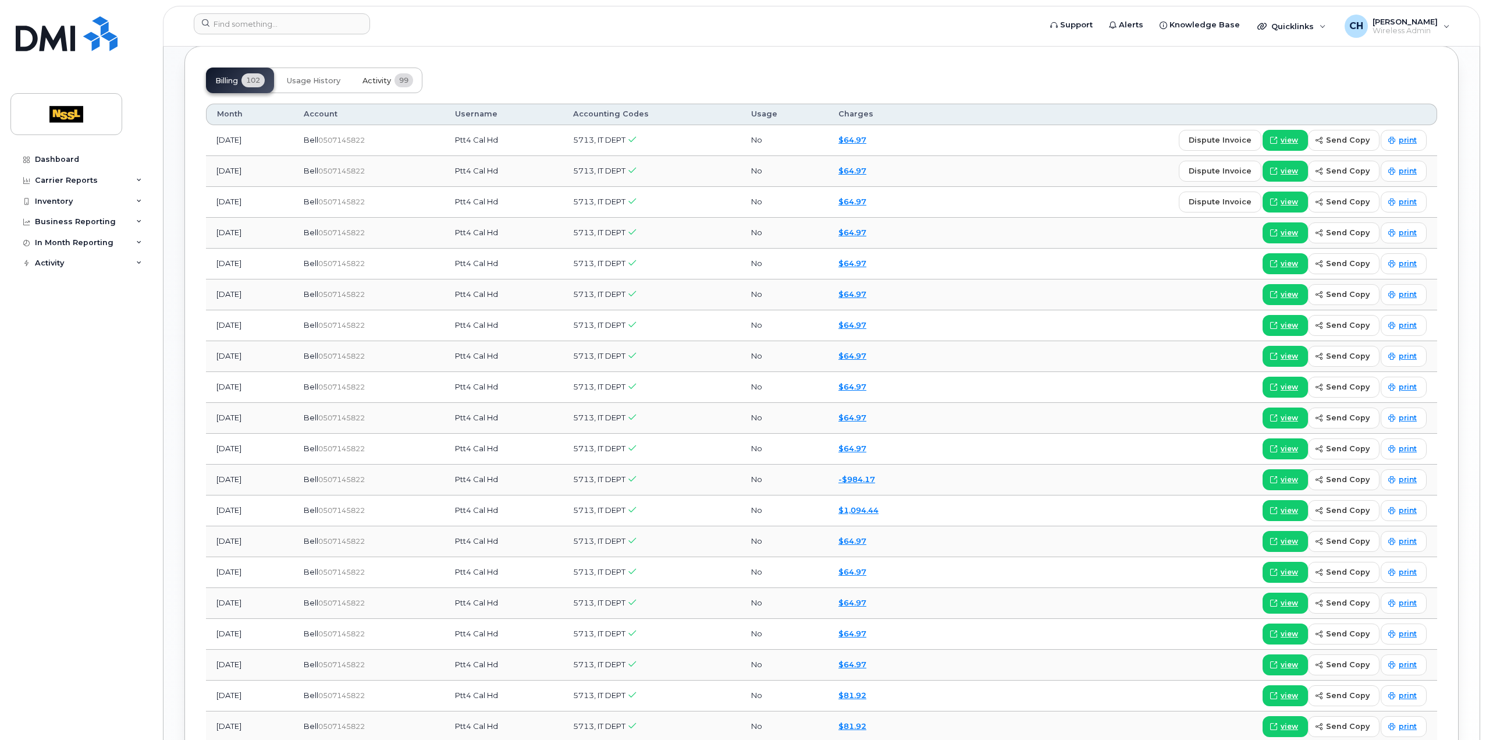
click at [370, 79] on span "Activity" at bounding box center [377, 80] width 29 height 9
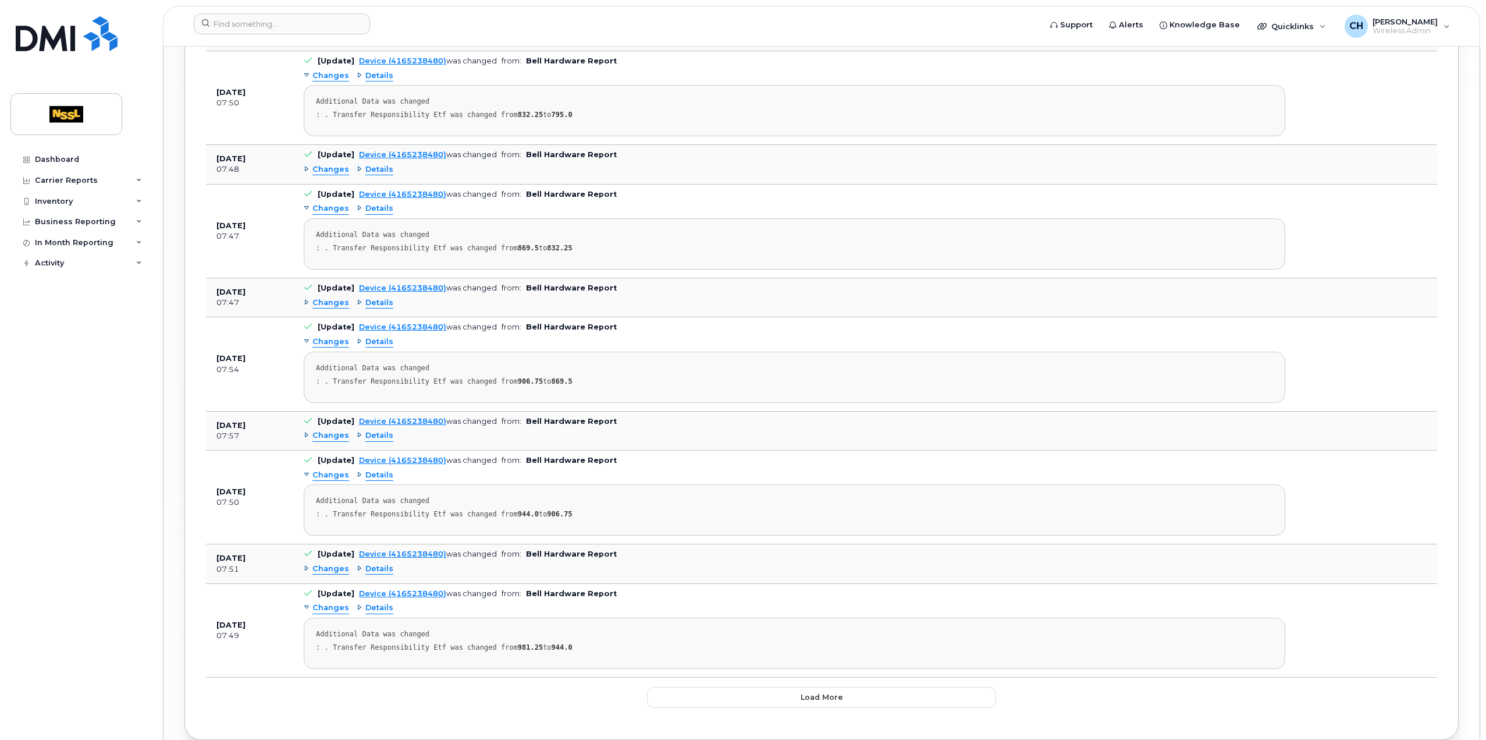
scroll to position [2173, 0]
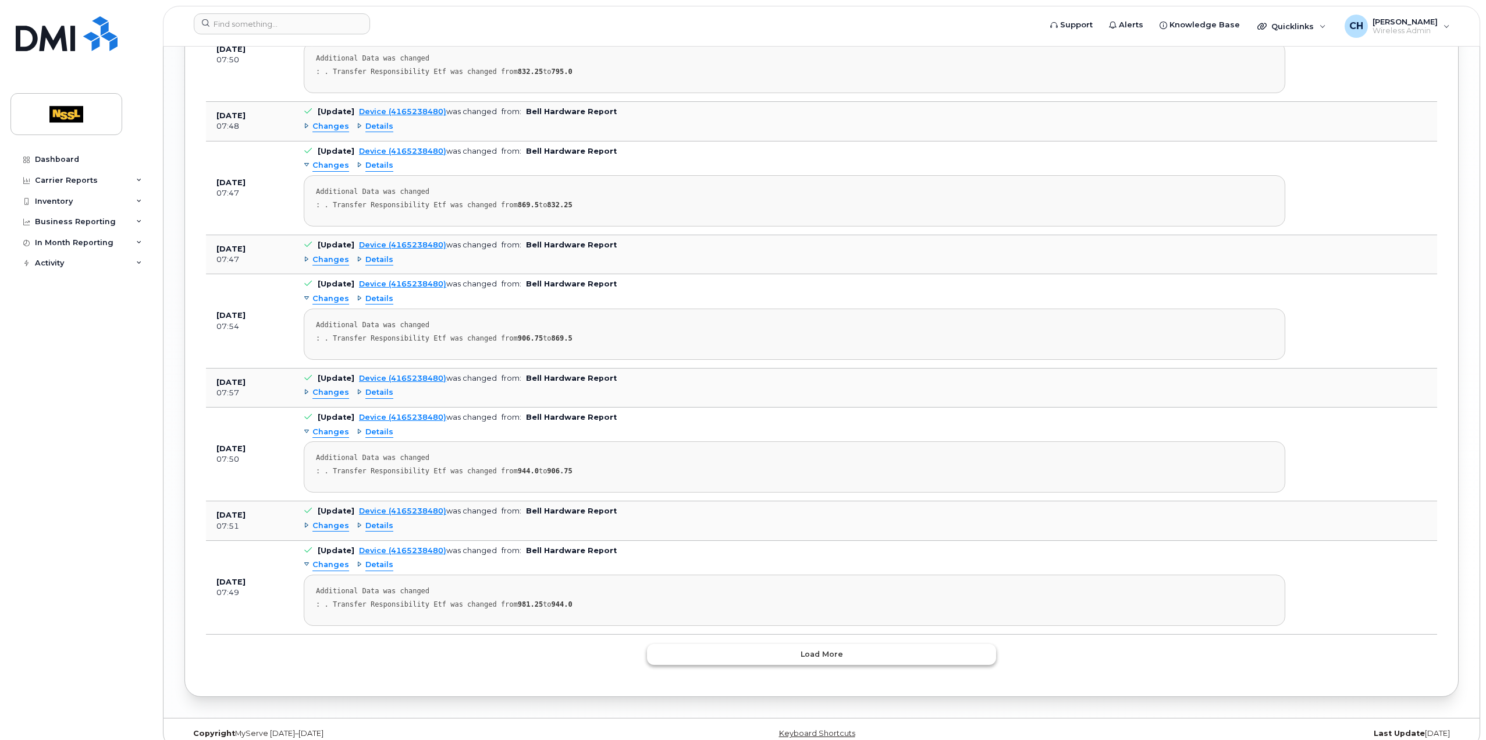
click at [837, 648] on span "Load more" at bounding box center [822, 653] width 42 height 11
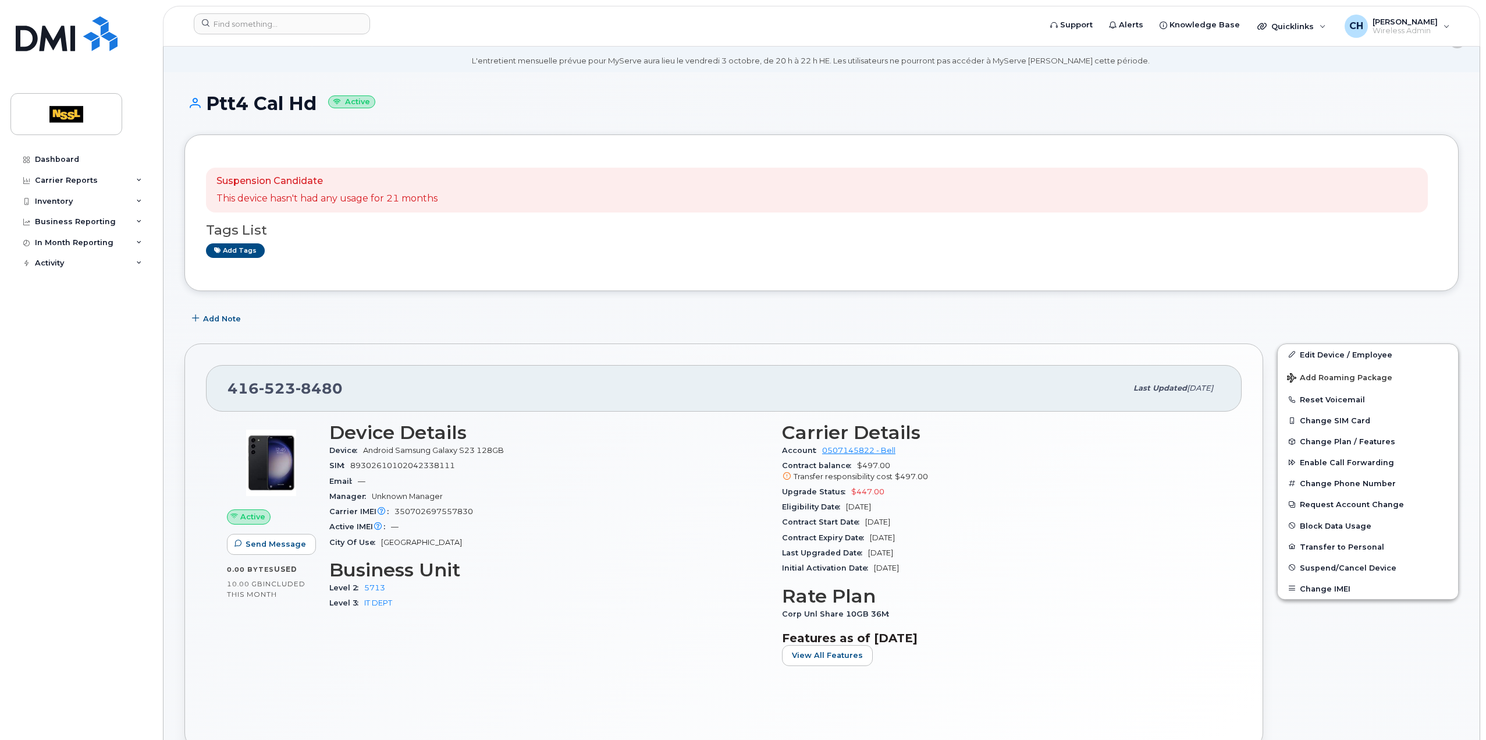
scroll to position [0, 0]
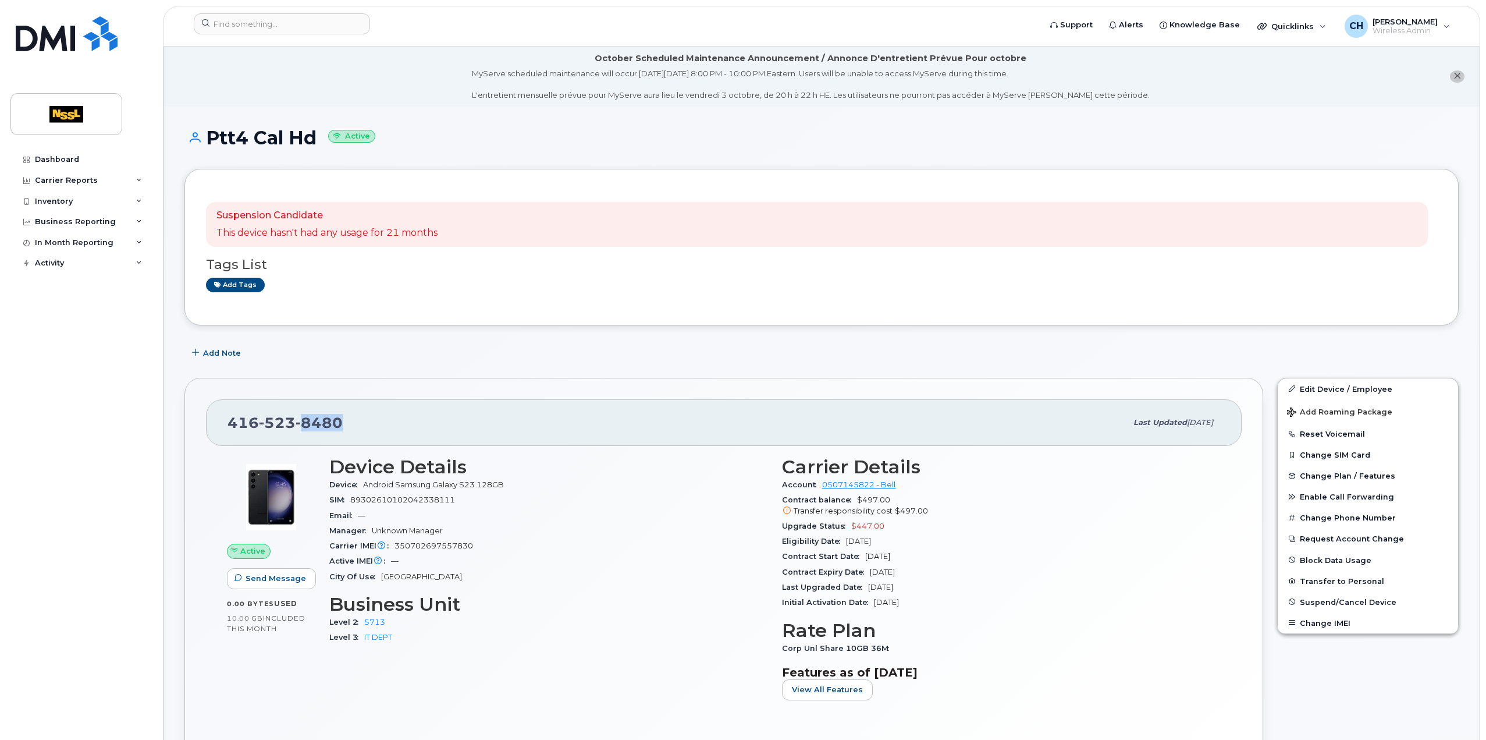
drag, startPoint x: 341, startPoint y: 424, endPoint x: 303, endPoint y: 422, distance: 38.4
click at [303, 422] on div "416 523 8480" at bounding box center [677, 422] width 899 height 24
copy span "8480"
click at [275, 26] on input at bounding box center [282, 23] width 176 height 21
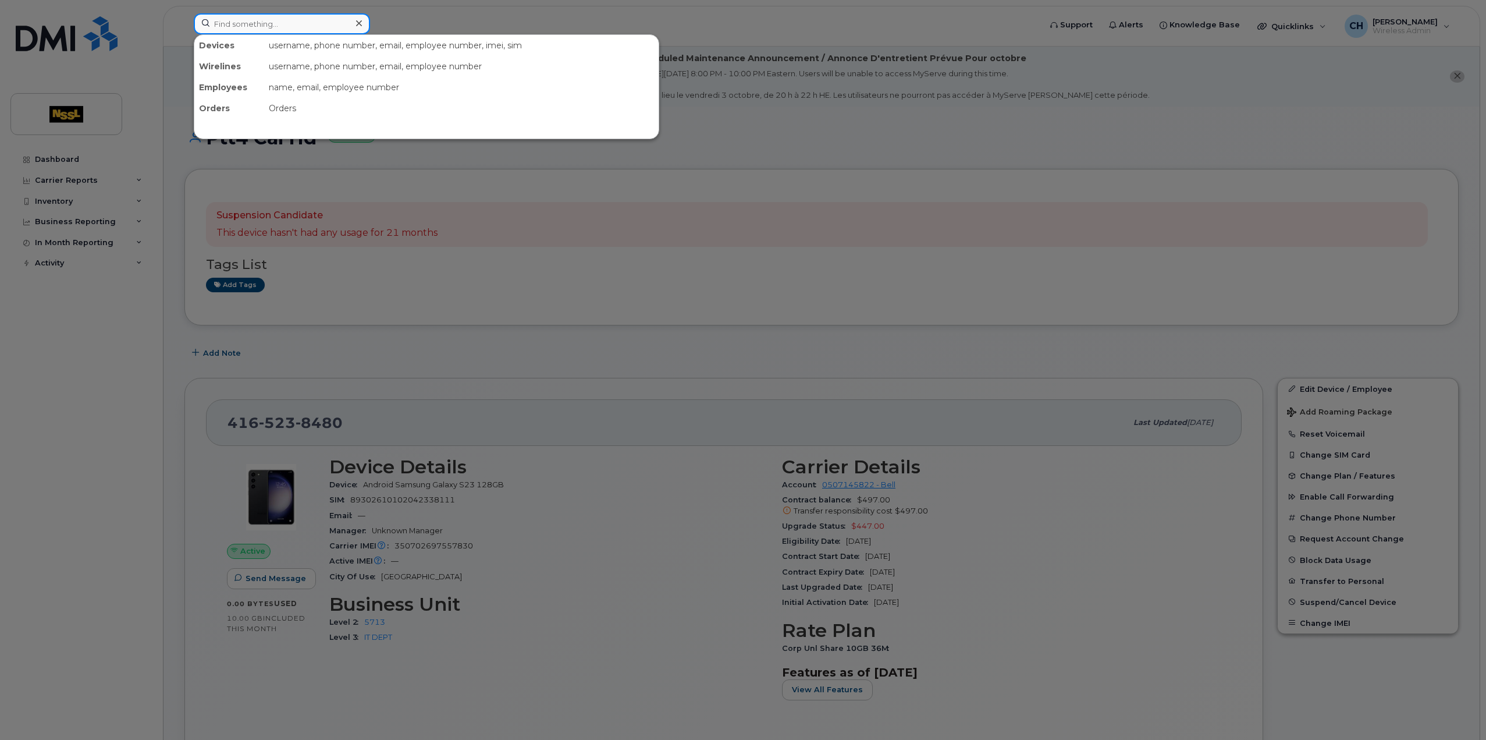
paste input "4374326192"
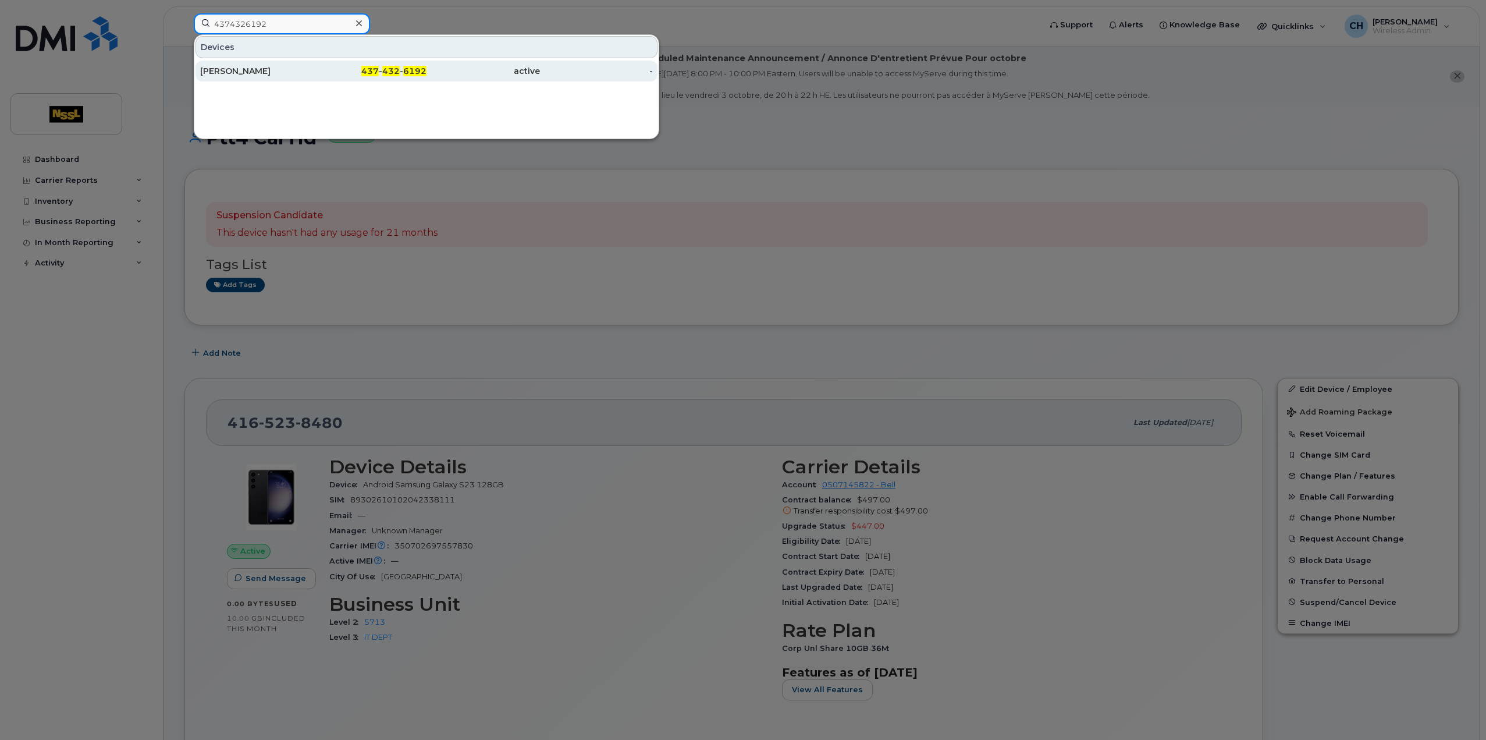
type input "4374326192"
click at [235, 73] on div "Sahil Saini" at bounding box center [256, 71] width 113 height 12
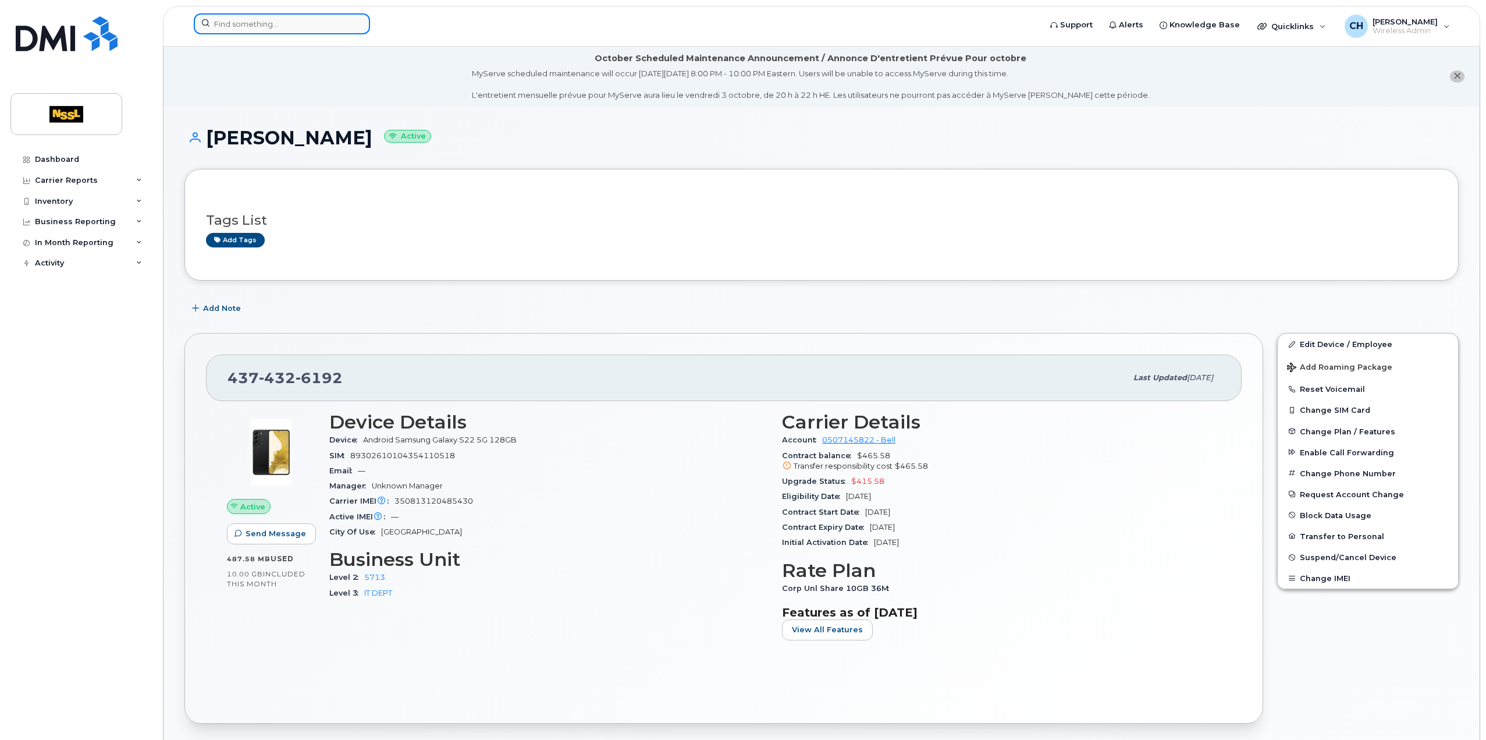
click at [251, 16] on input at bounding box center [282, 23] width 176 height 21
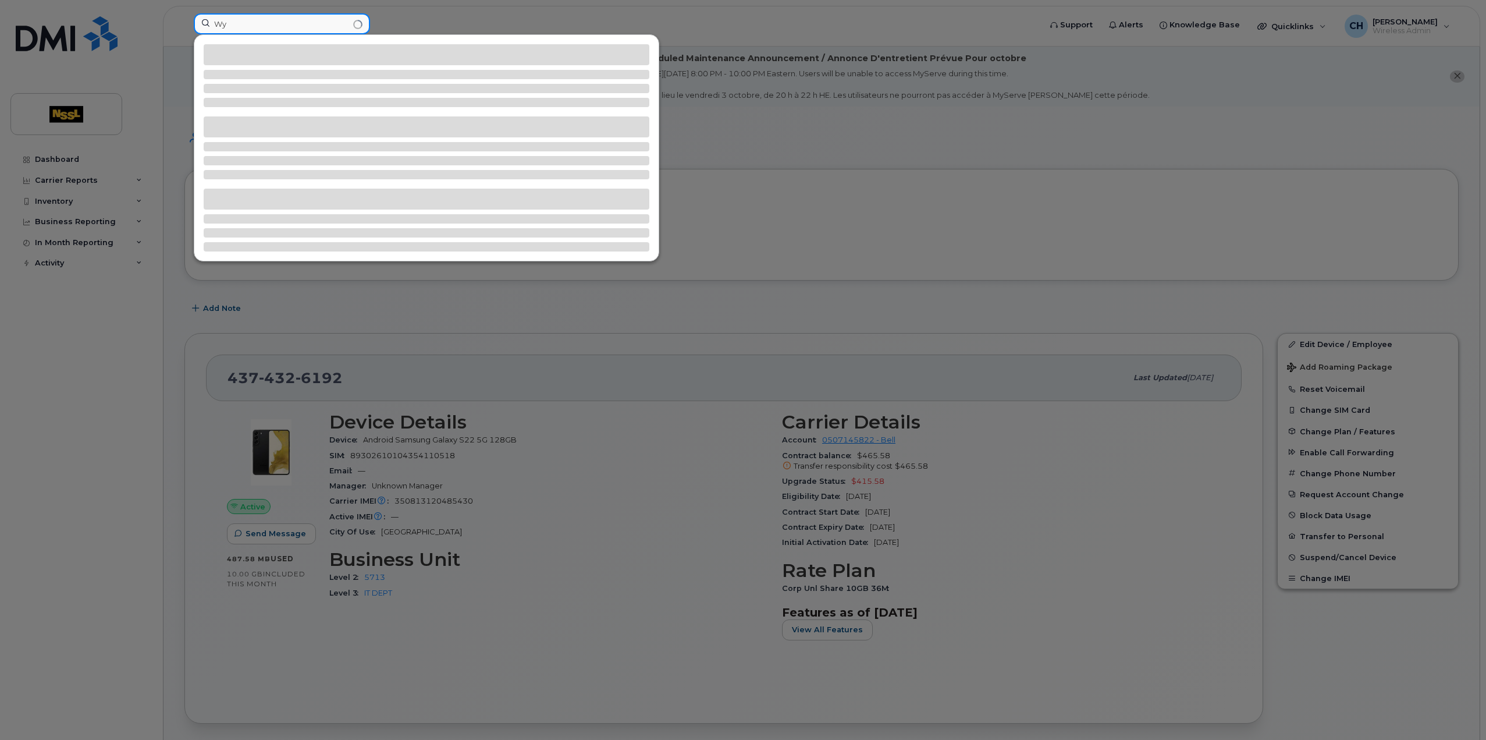
type input "W"
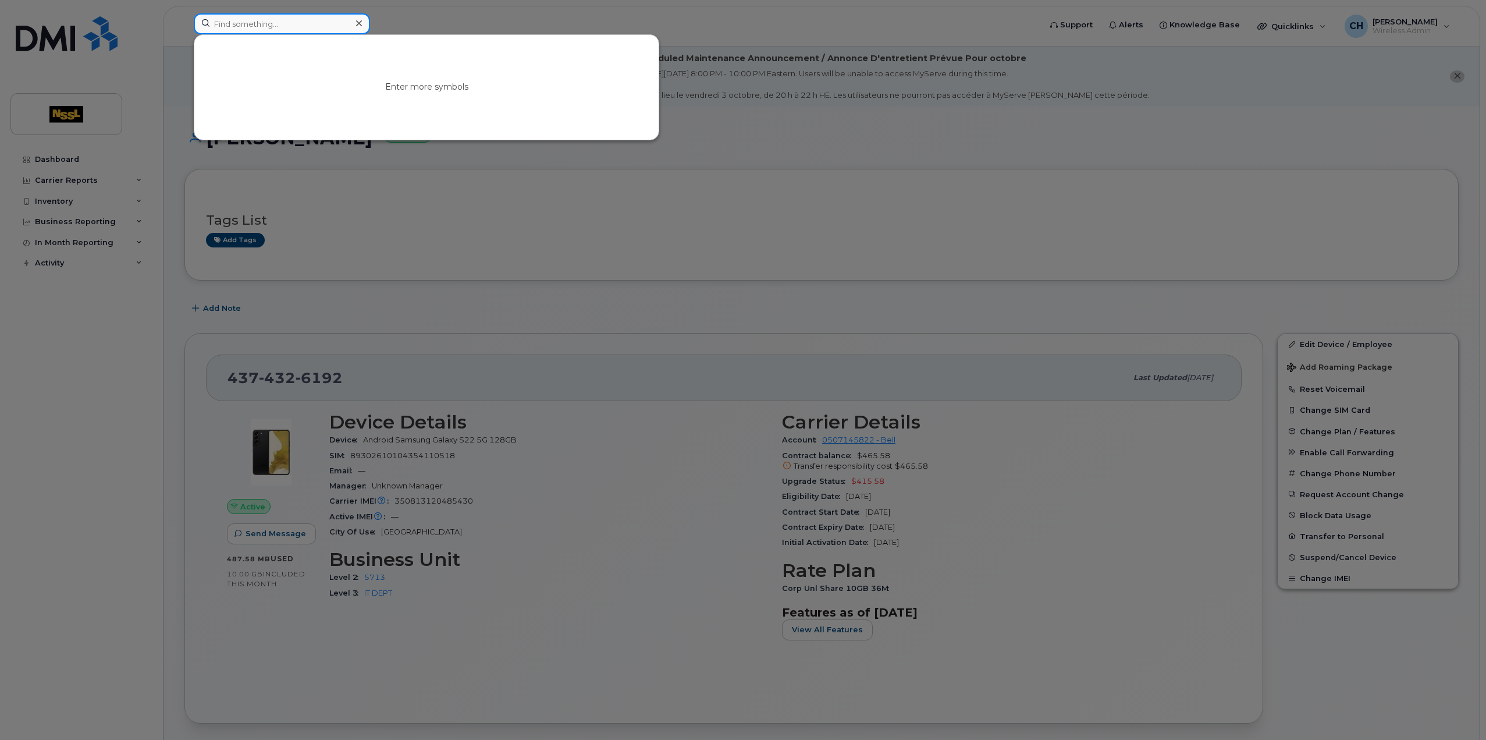
click at [298, 30] on input at bounding box center [282, 23] width 176 height 21
paste input "4374239573"
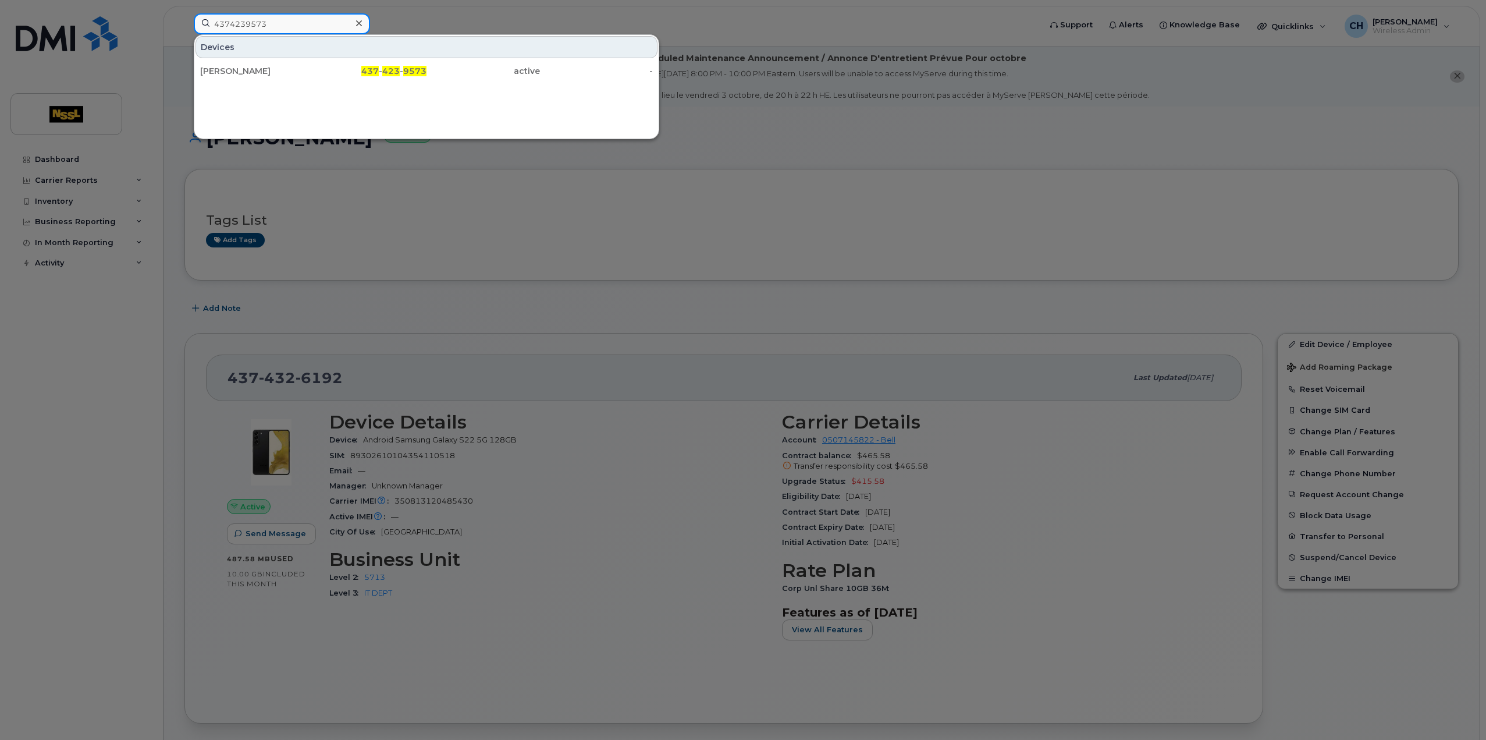
type input "4374239573"
click at [336, 66] on div "437 - 423 - 9573" at bounding box center [370, 71] width 113 height 12
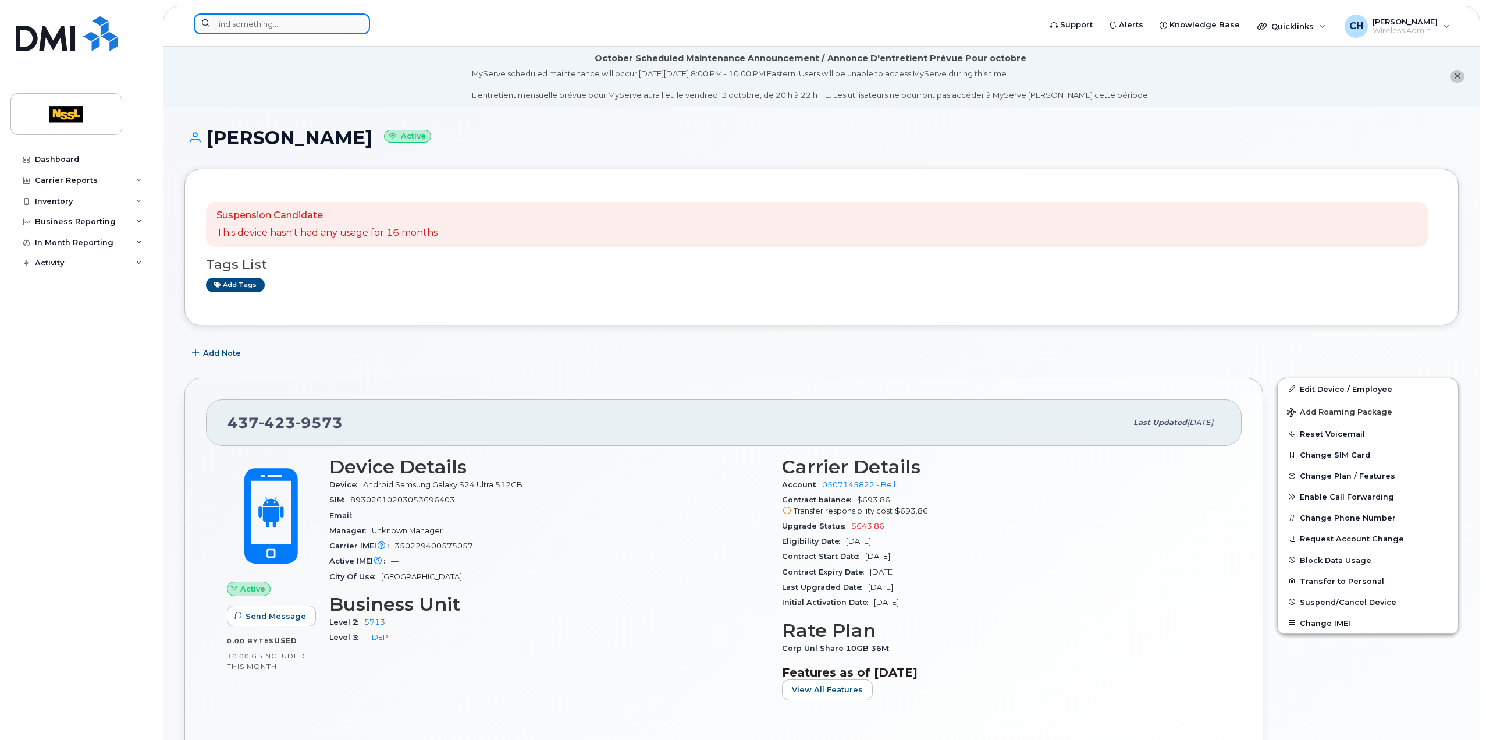
click at [294, 25] on input at bounding box center [282, 23] width 176 height 21
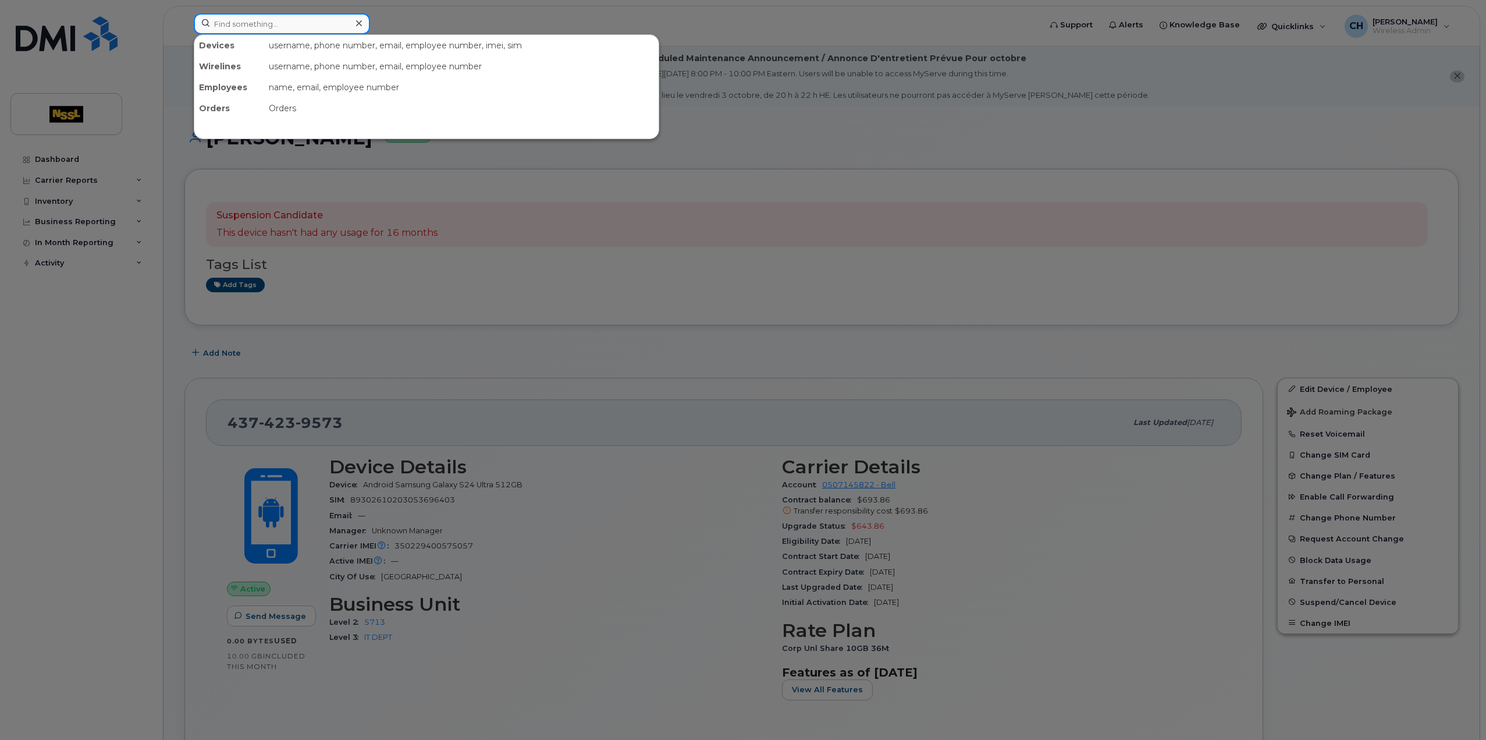
paste input "9053769081"
type input "9053769081"
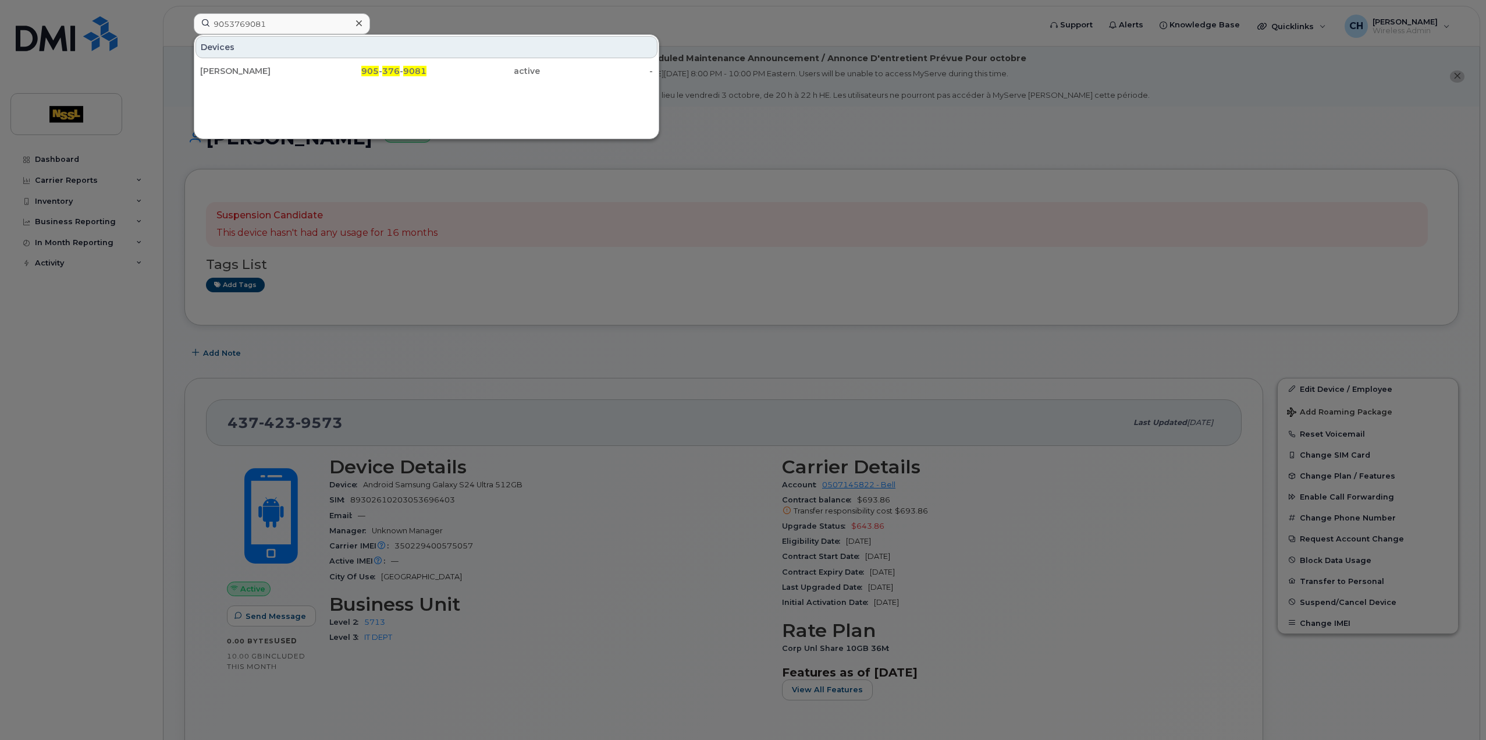
click at [265, 48] on div "Devices" at bounding box center [427, 47] width 462 height 22
click at [250, 65] on div "Ray K" at bounding box center [256, 71] width 113 height 12
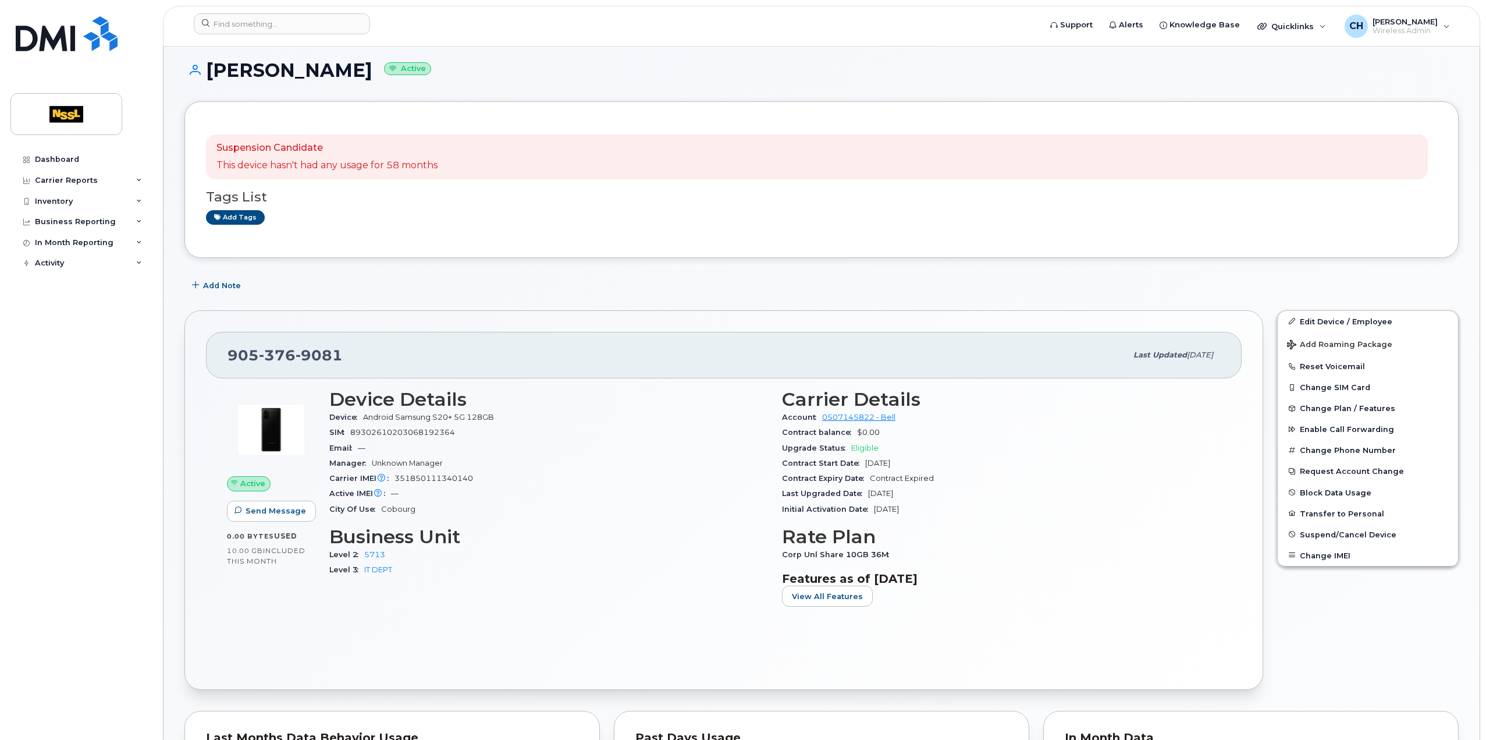
scroll to position [175, 0]
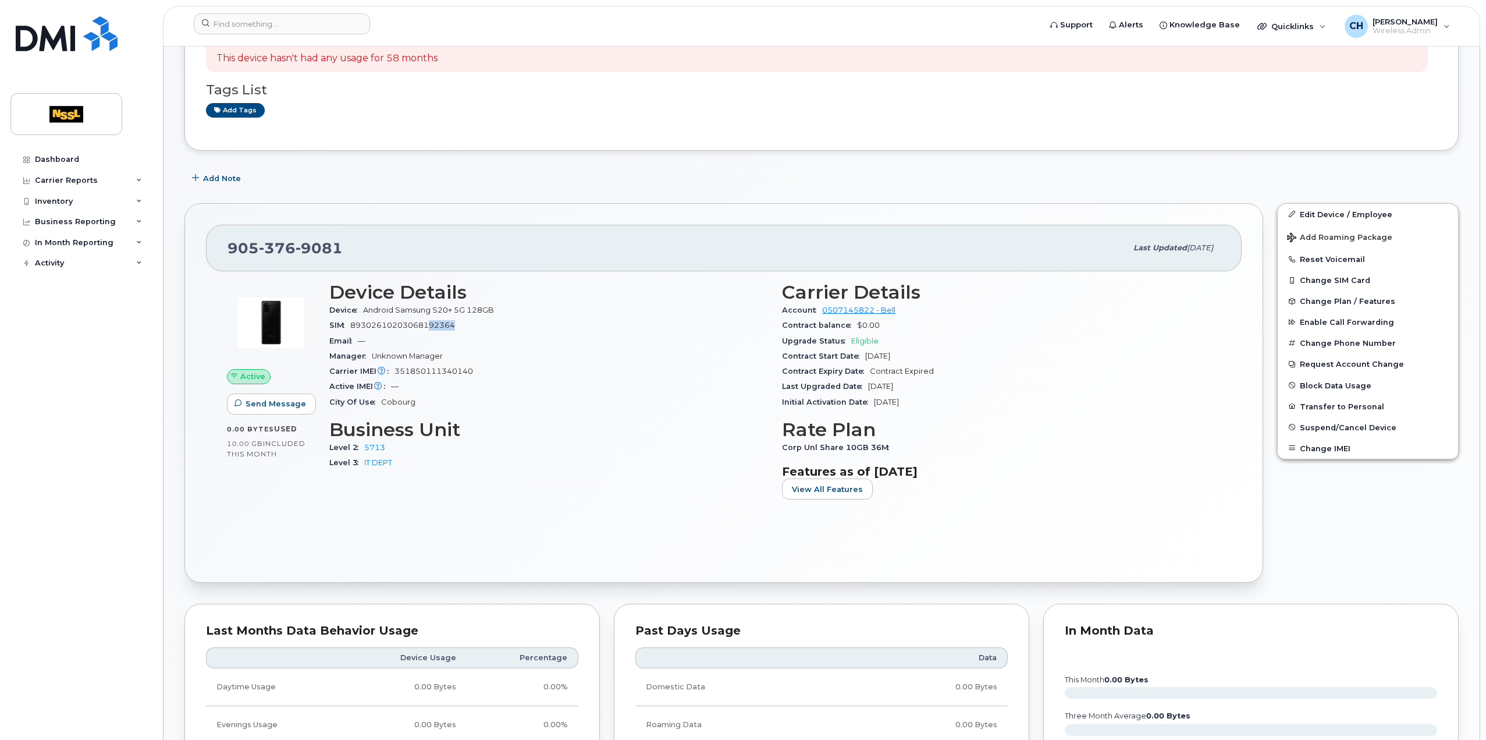
drag, startPoint x: 466, startPoint y: 328, endPoint x: 431, endPoint y: 331, distance: 35.0
click at [431, 331] on div "SIM [TECHNICAL_ID]" at bounding box center [548, 325] width 439 height 15
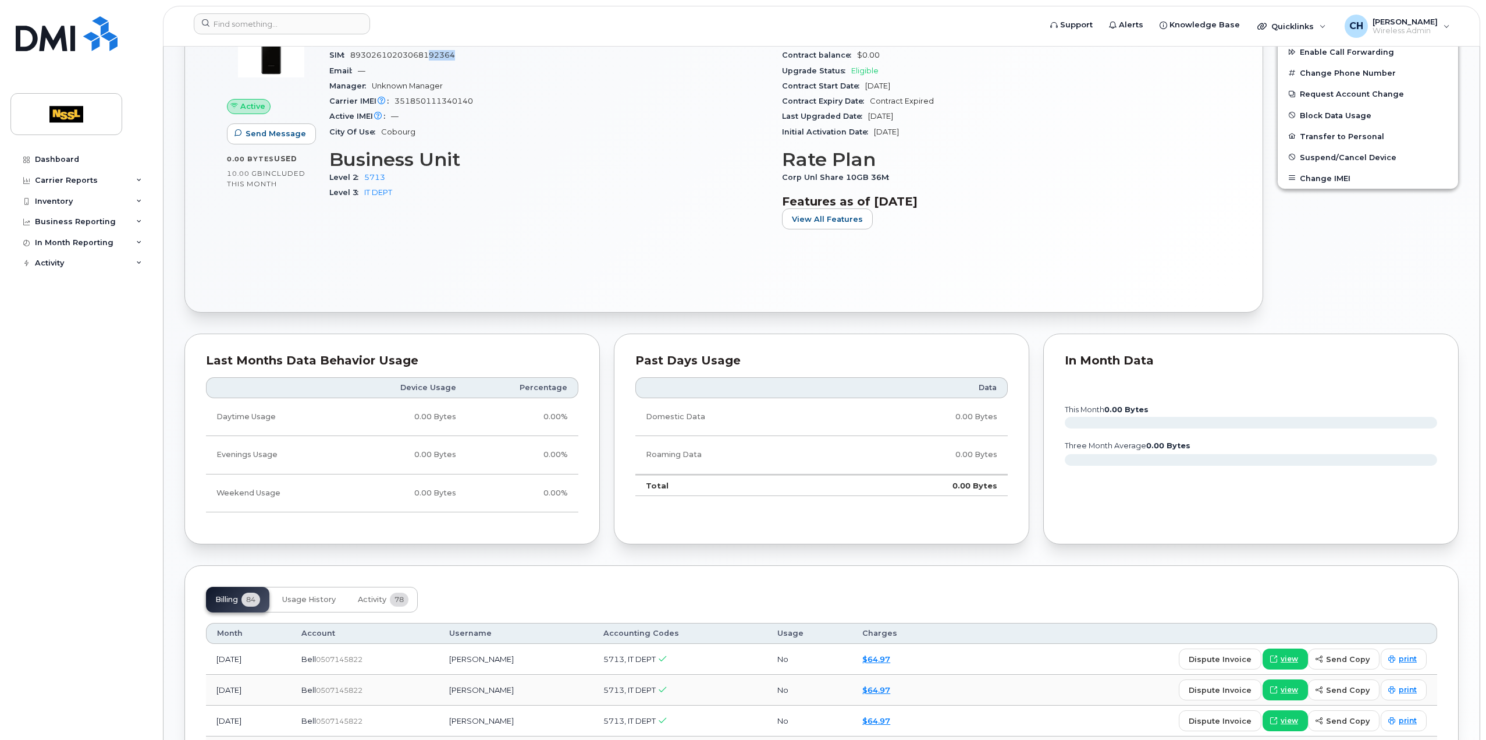
scroll to position [0, 0]
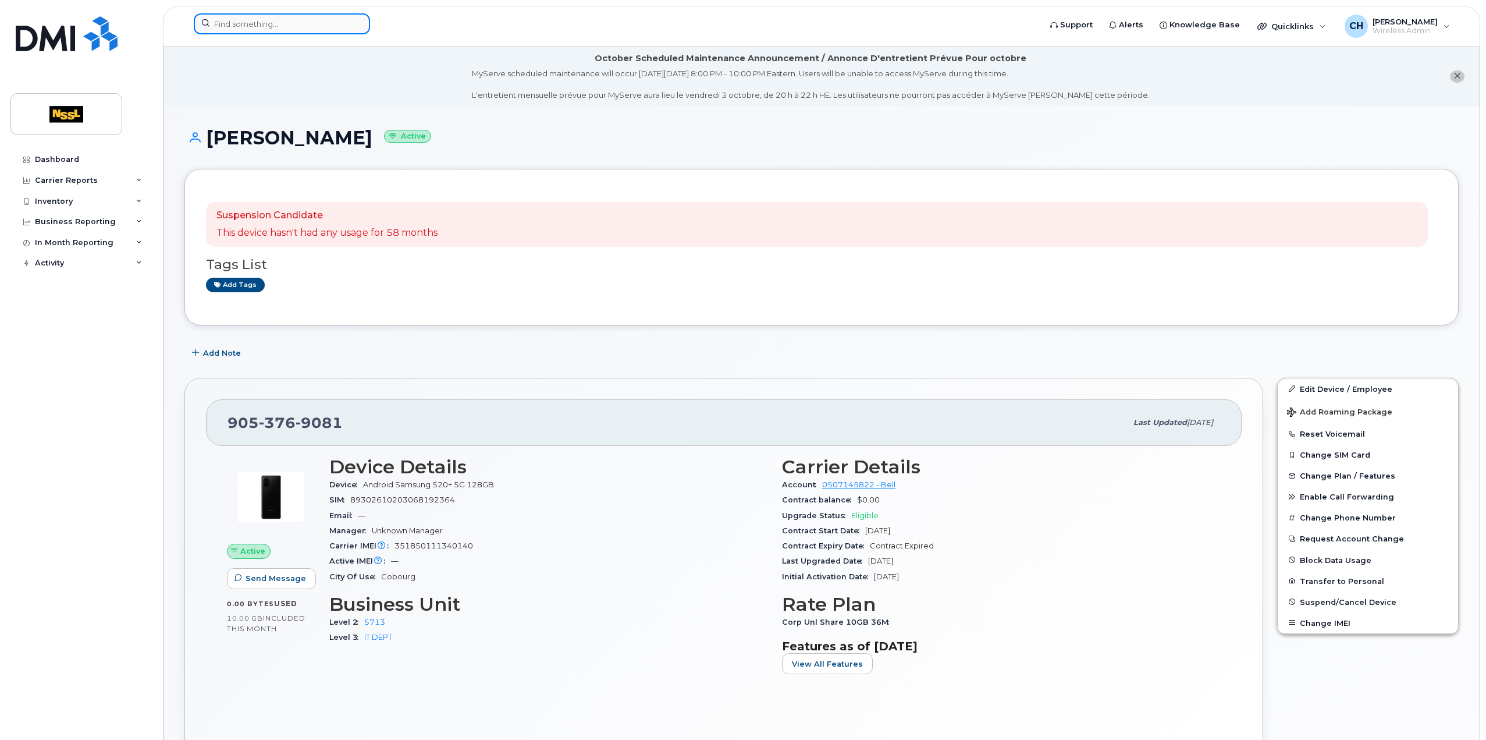
click at [254, 21] on input at bounding box center [282, 23] width 176 height 21
paste input "9053754811"
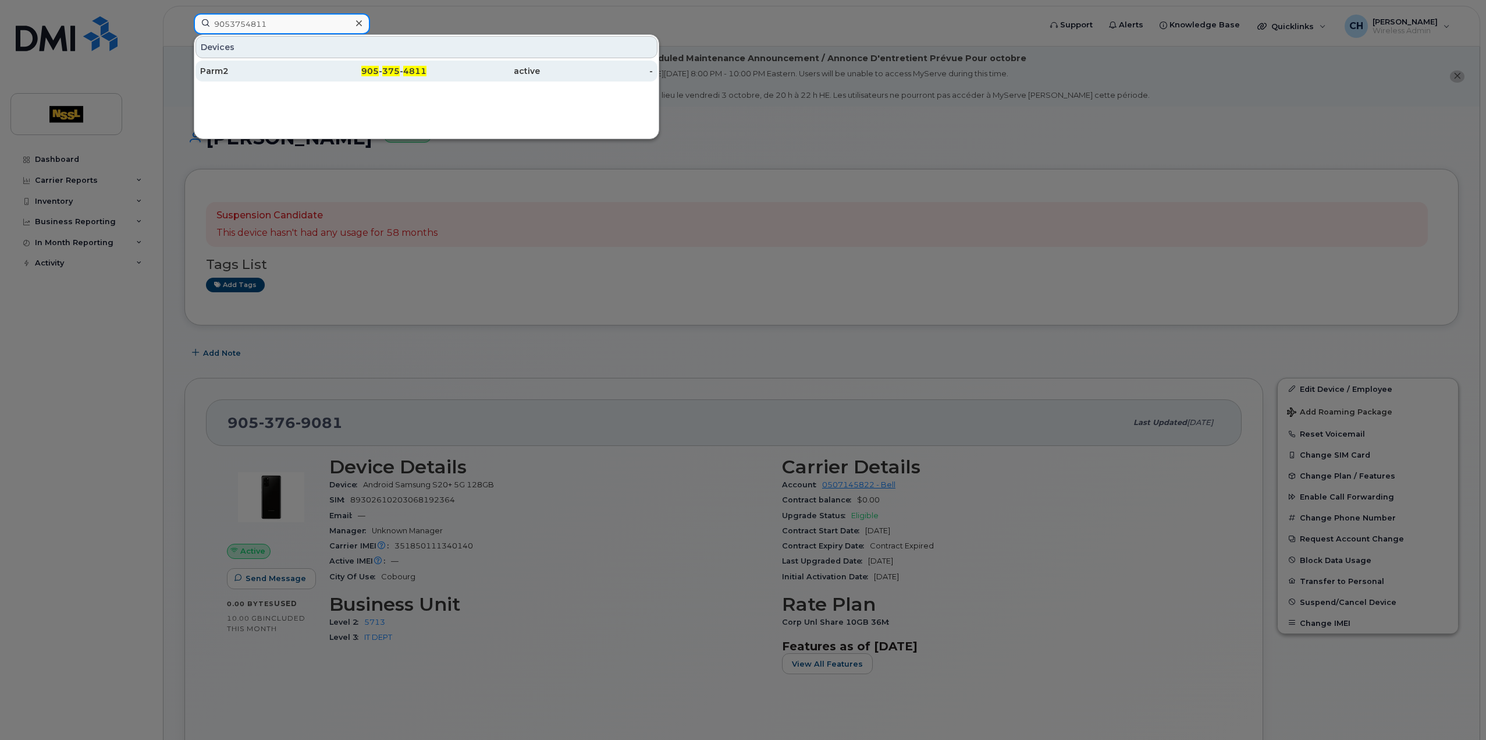
type input "9053754811"
click at [278, 69] on div "Parm2" at bounding box center [256, 71] width 113 height 12
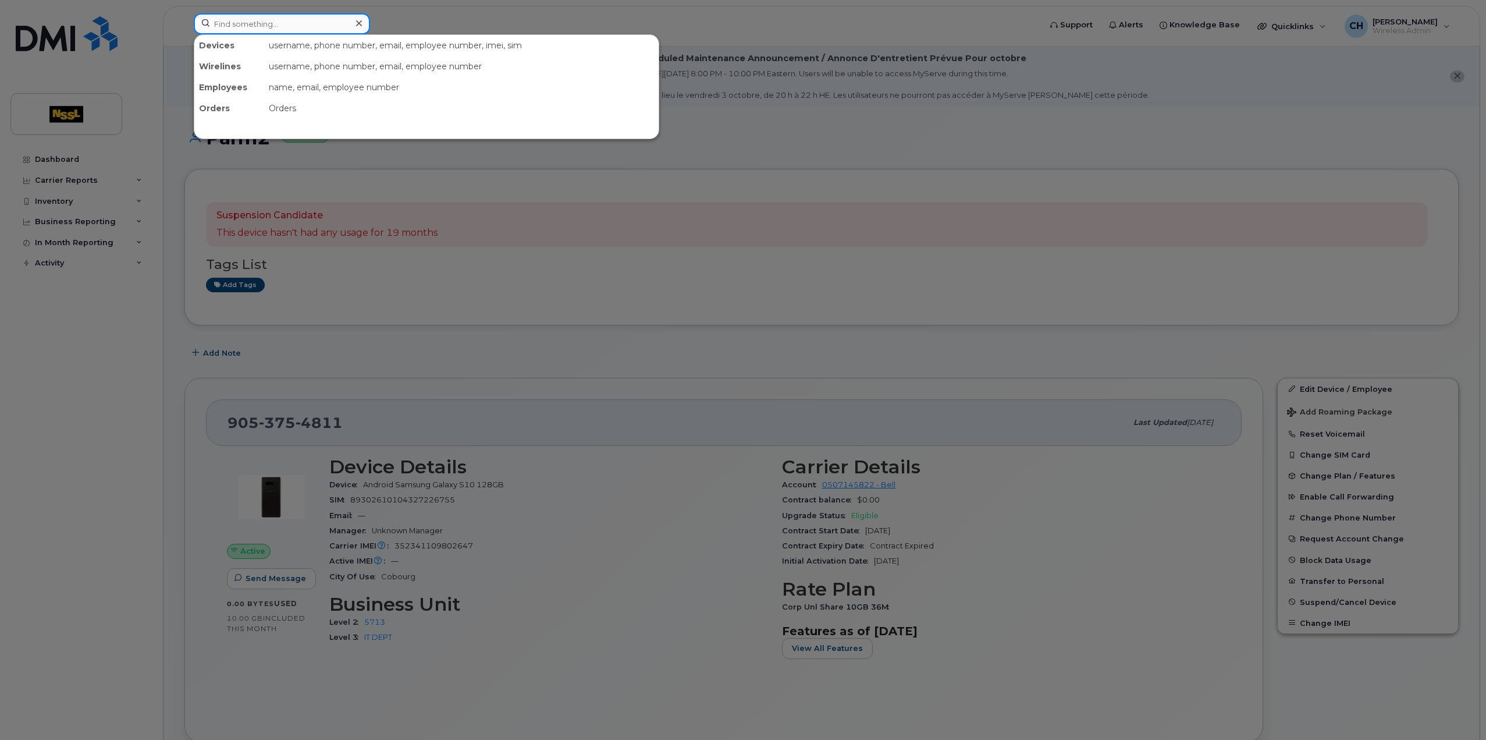
click at [315, 26] on input at bounding box center [282, 23] width 176 height 21
paste input "5142497534"
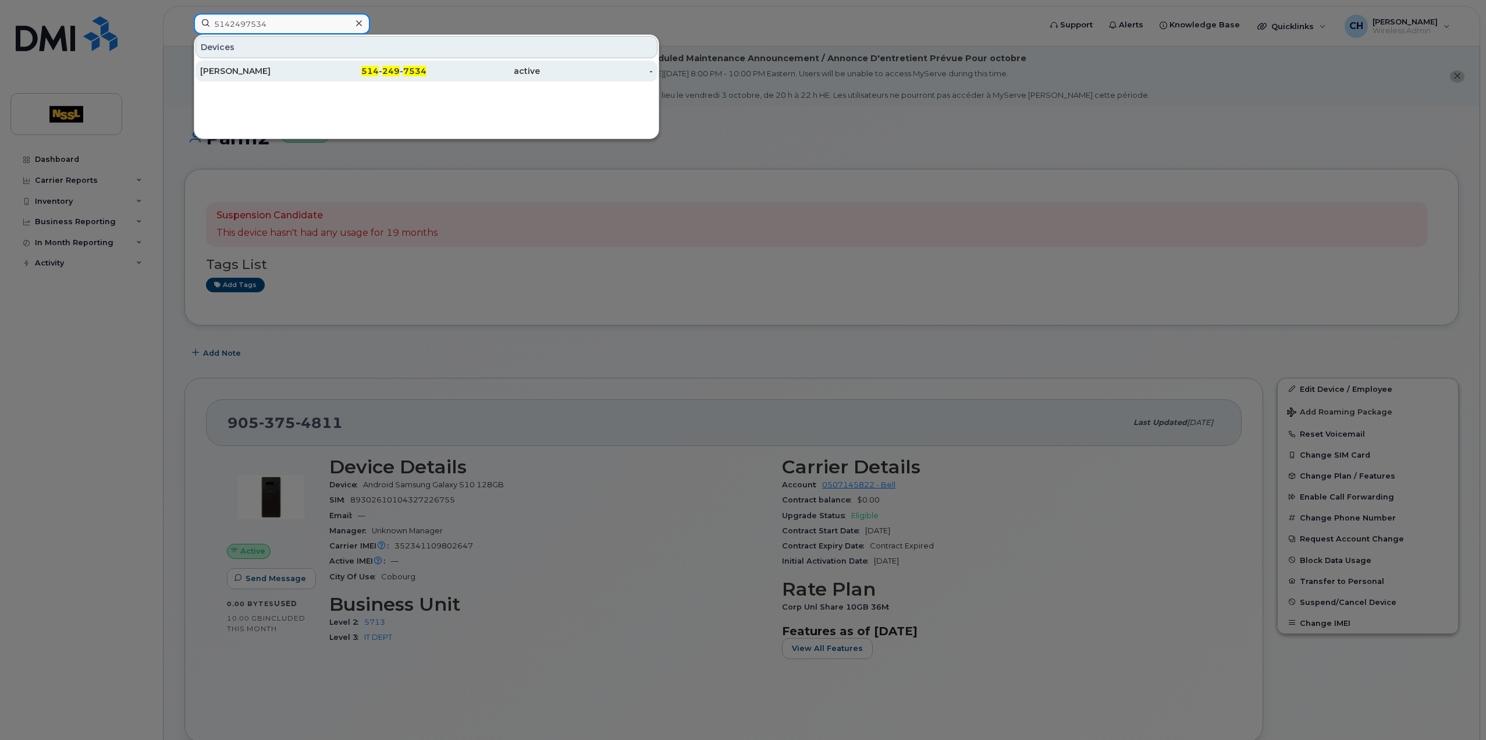
type input "5142497534"
click at [349, 74] on div "514 - 249 - 7534" at bounding box center [370, 71] width 113 height 12
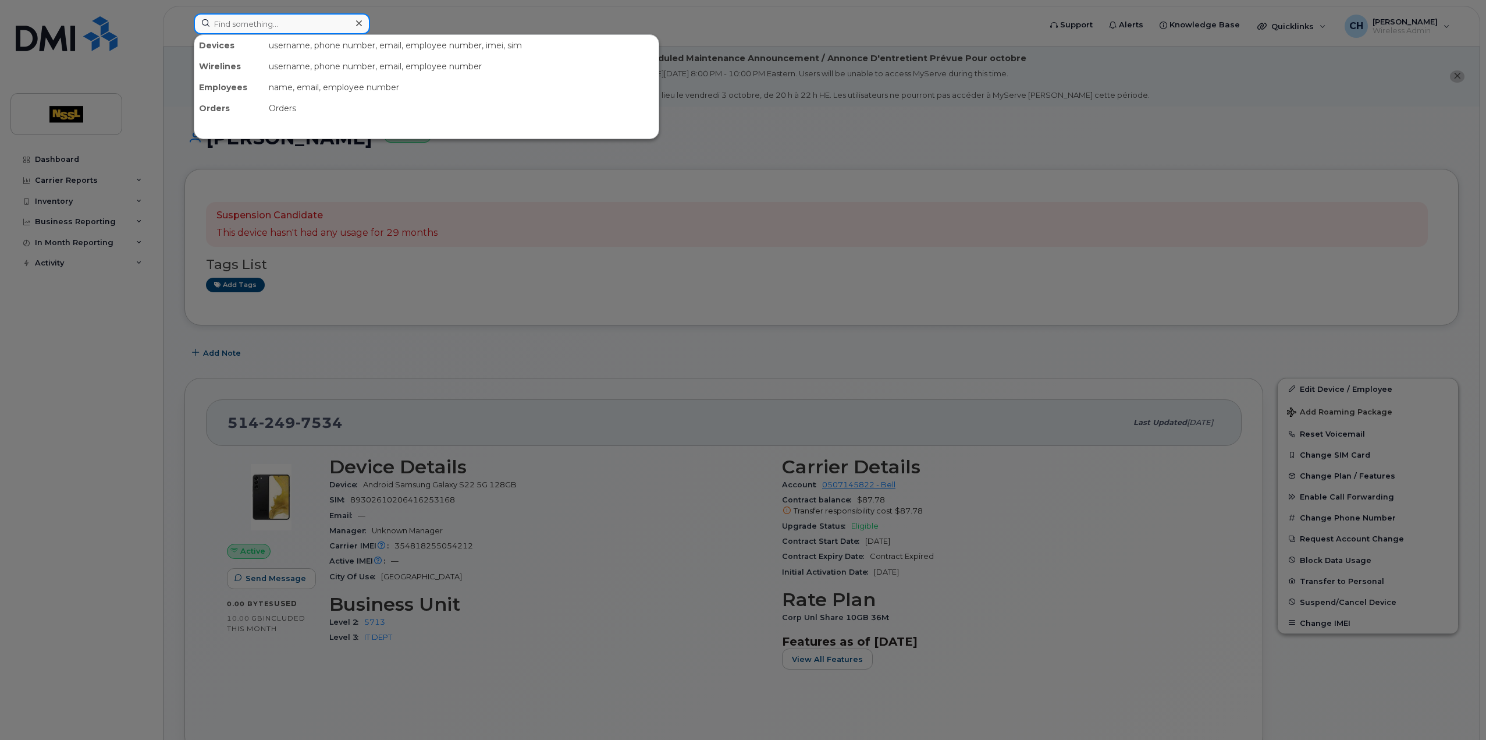
click at [241, 22] on input at bounding box center [282, 23] width 176 height 21
paste input "4162540651"
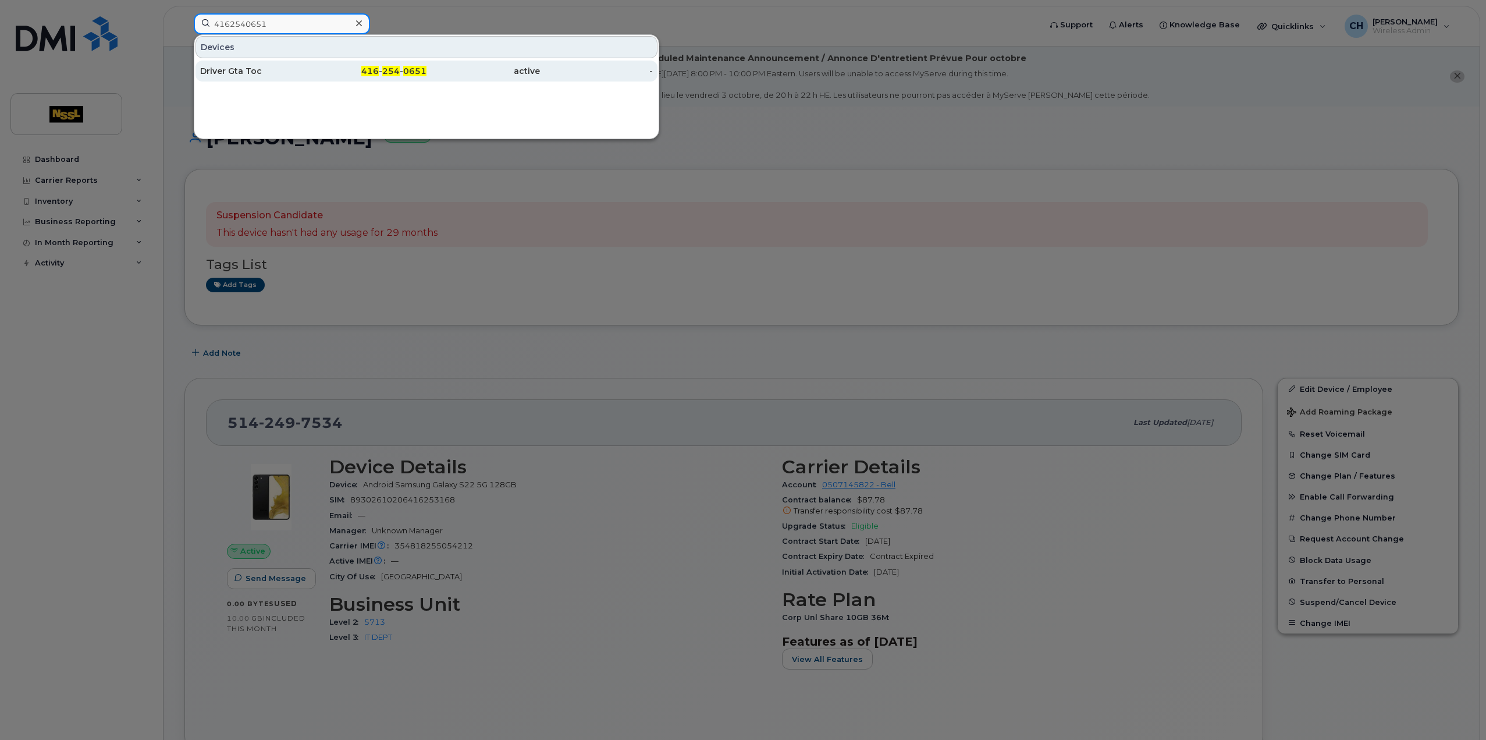
type input "4162540651"
click at [264, 75] on div "Driver Gta Toc" at bounding box center [256, 71] width 113 height 12
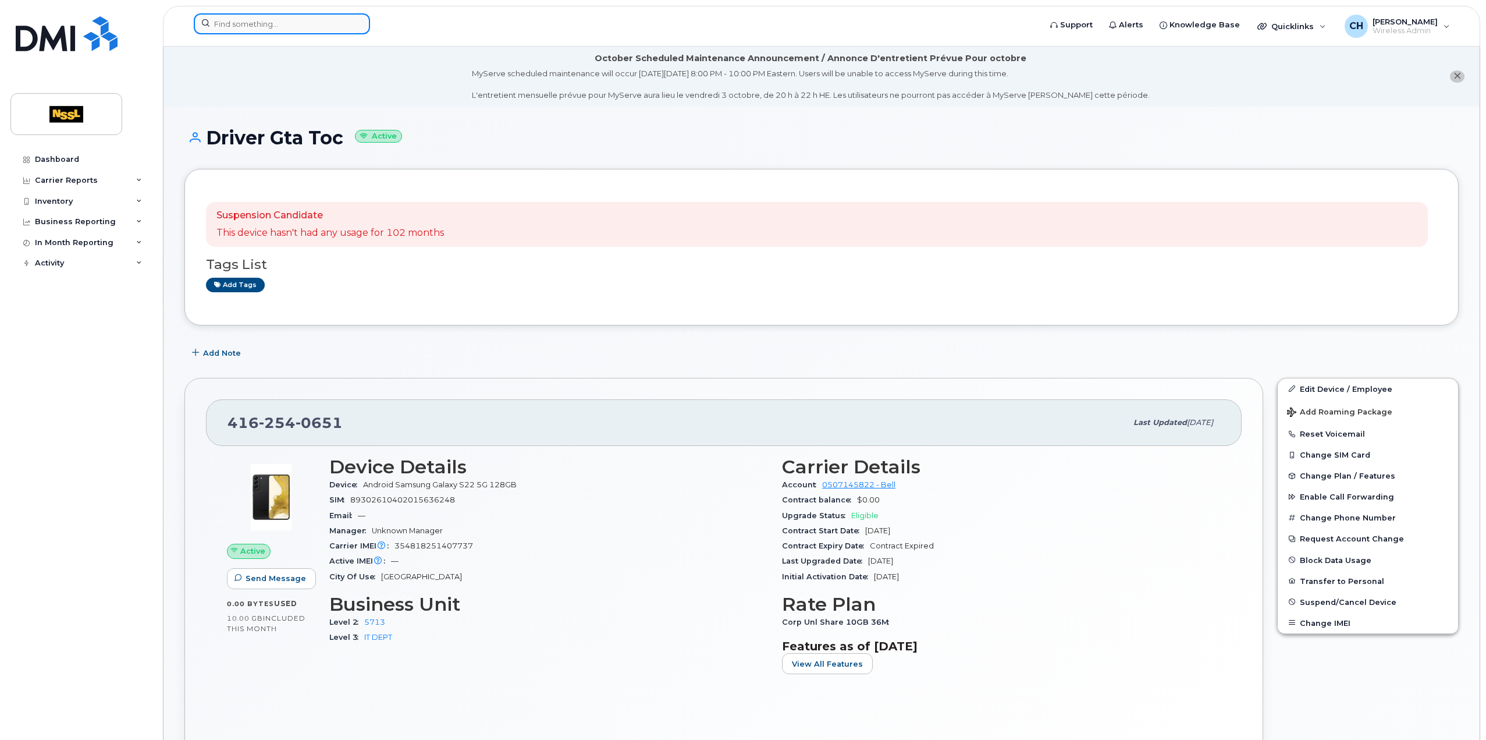
click at [244, 27] on input at bounding box center [282, 23] width 176 height 21
paste input "6472314516"
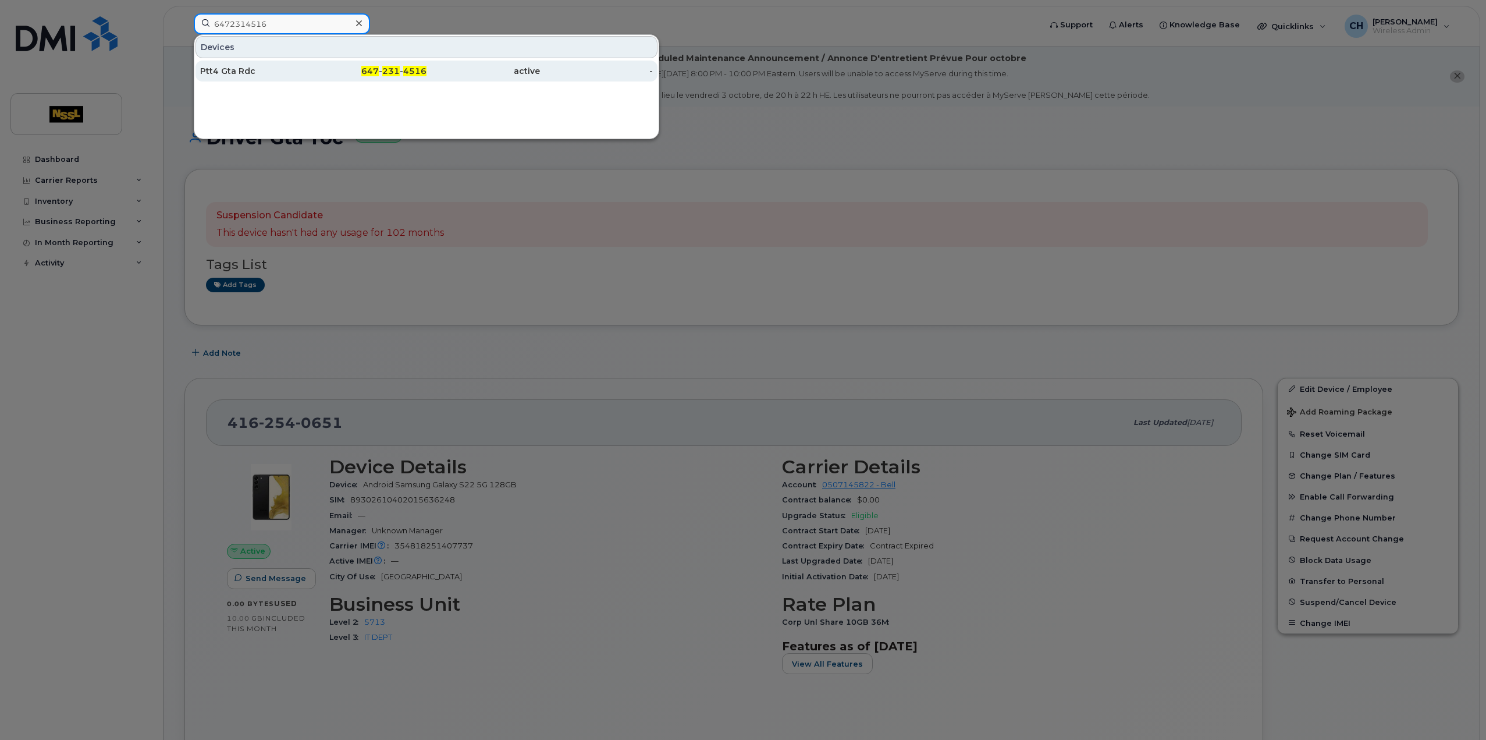
type input "6472314516"
click at [363, 73] on span "647" at bounding box center [369, 71] width 17 height 10
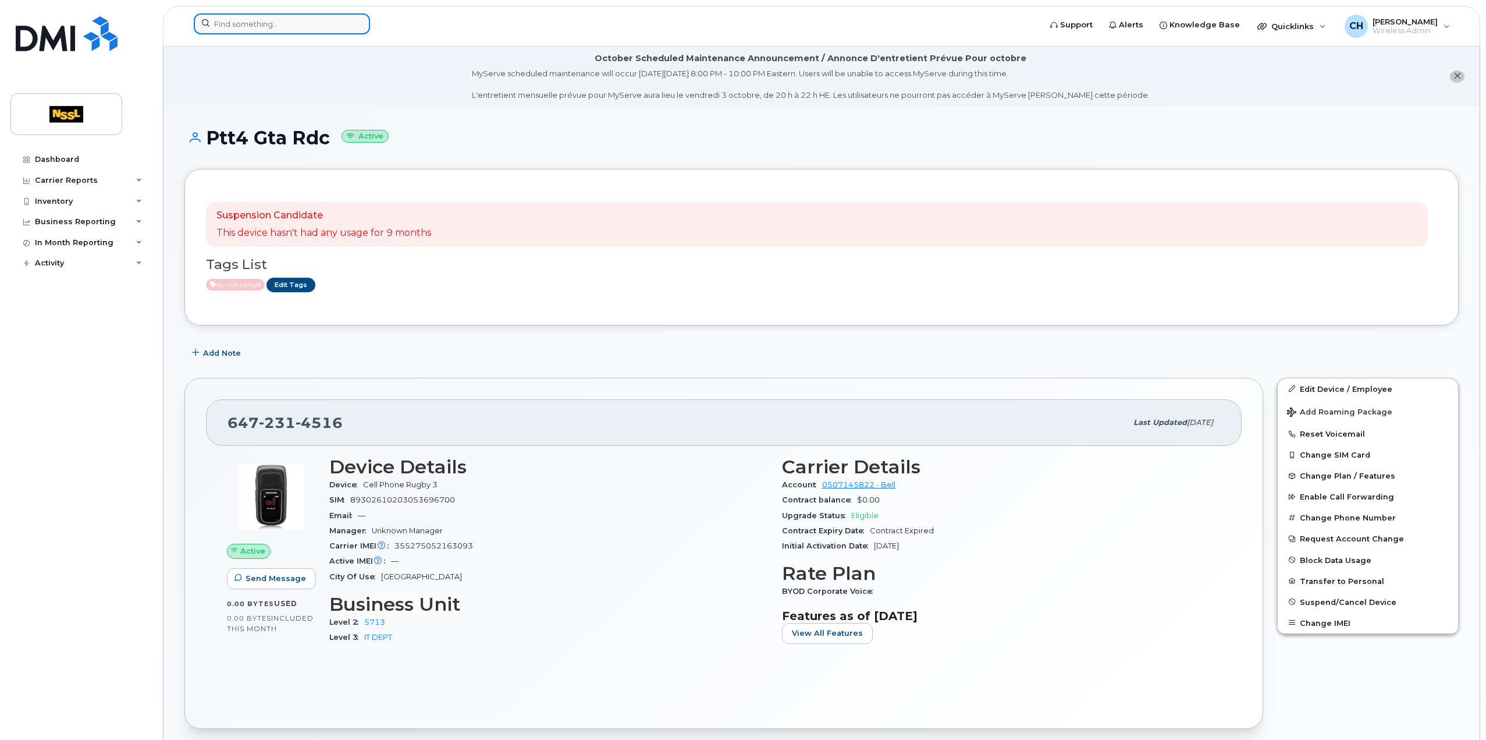
click at [254, 27] on input at bounding box center [282, 23] width 176 height 21
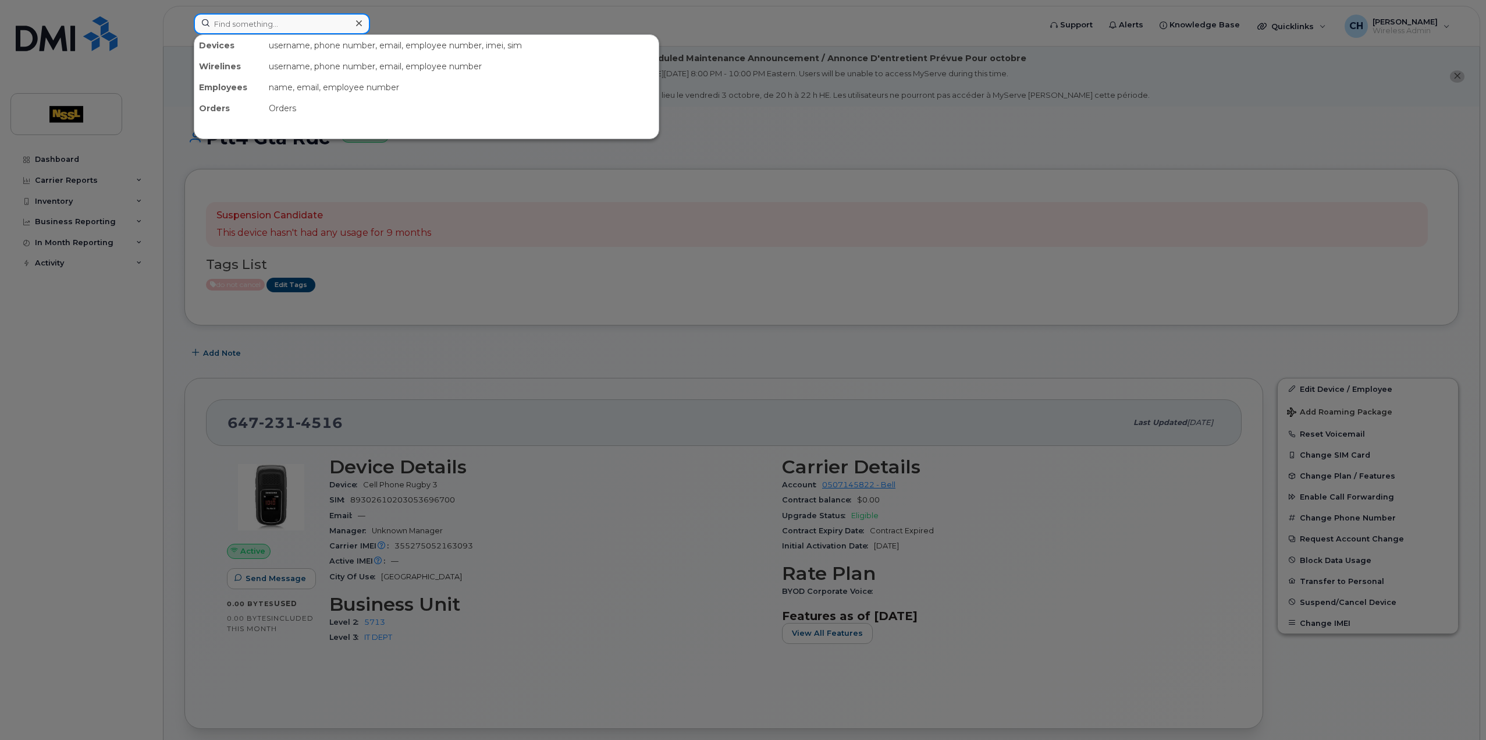
paste input "9053765642"
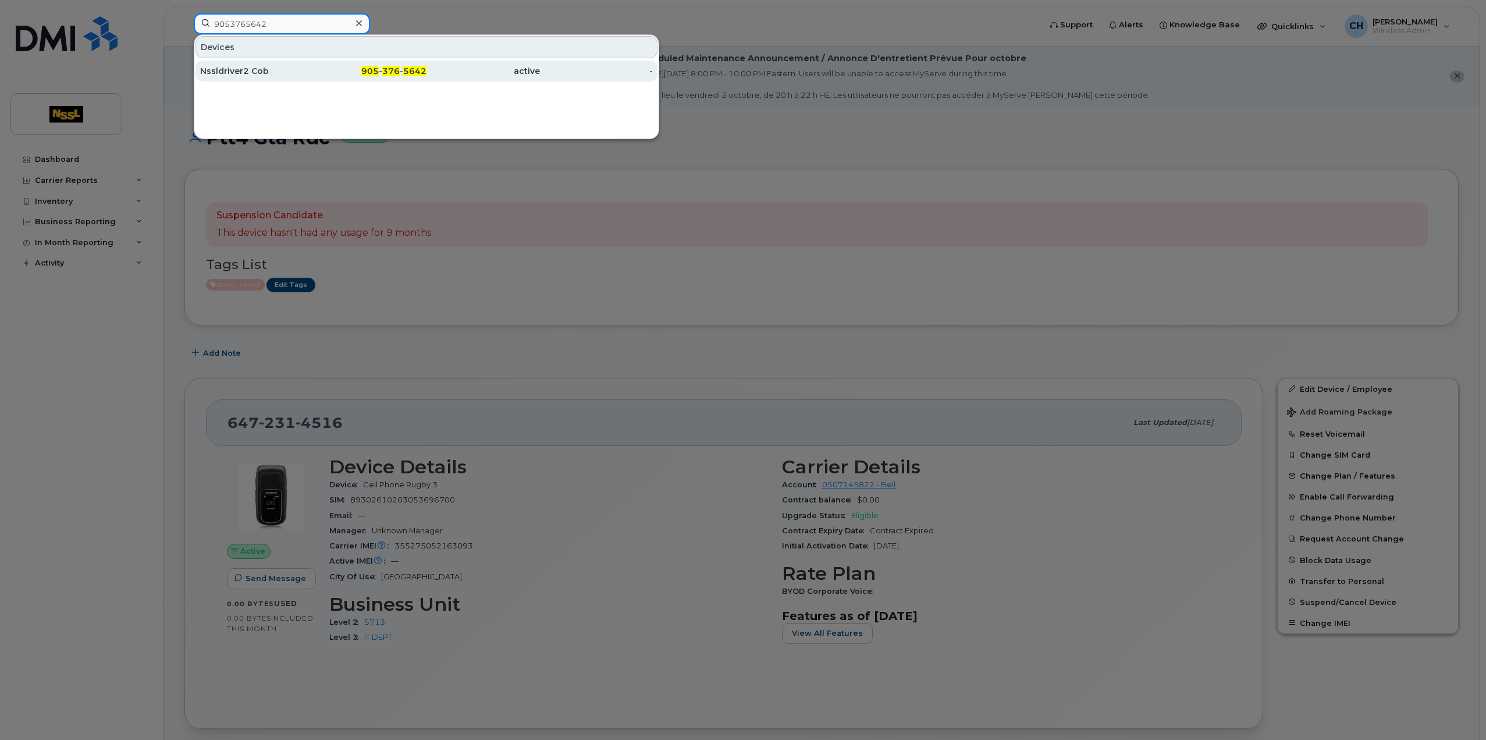
type input "9053765642"
click at [301, 73] on div "Nssldriver2 Cob" at bounding box center [256, 71] width 113 height 12
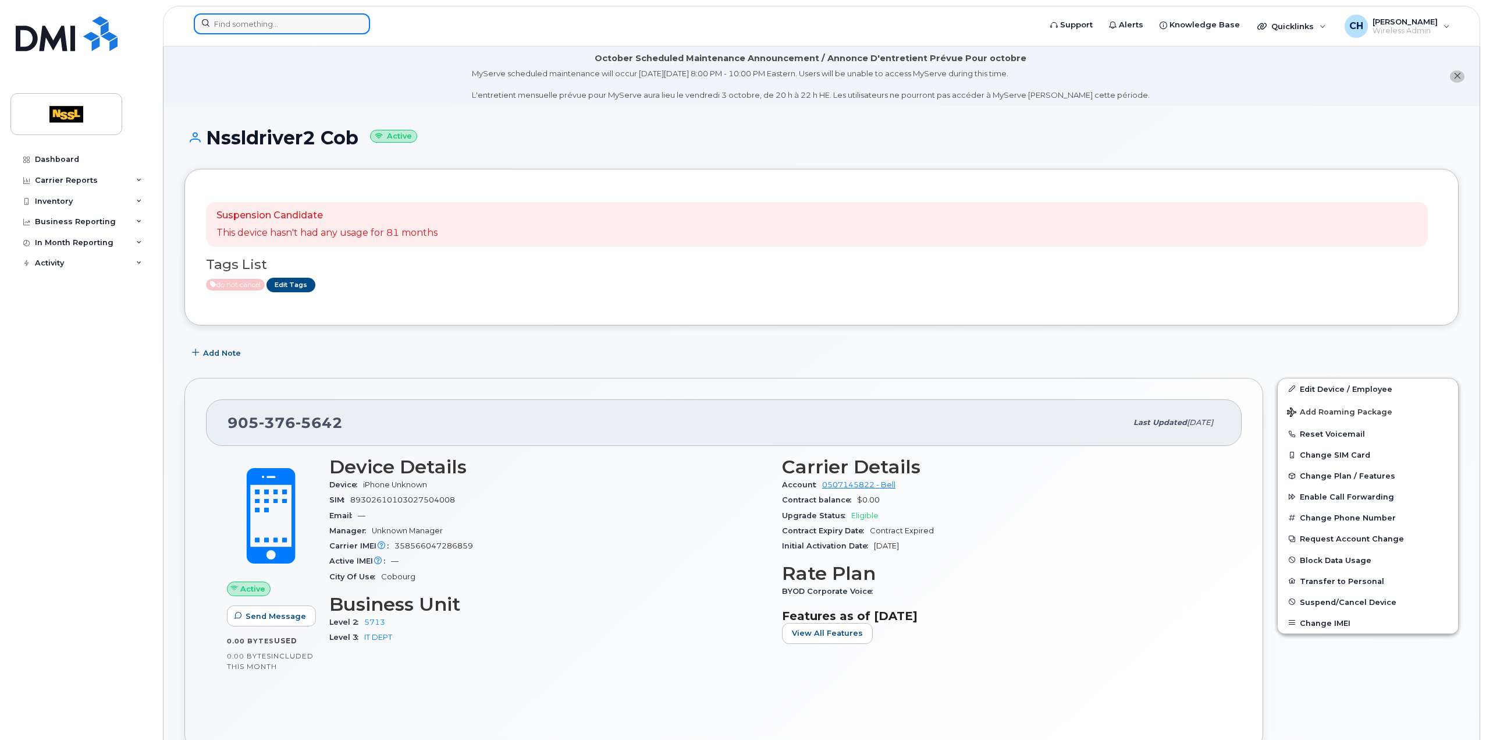
click at [251, 24] on input at bounding box center [282, 23] width 176 height 21
paste input "2892152220"
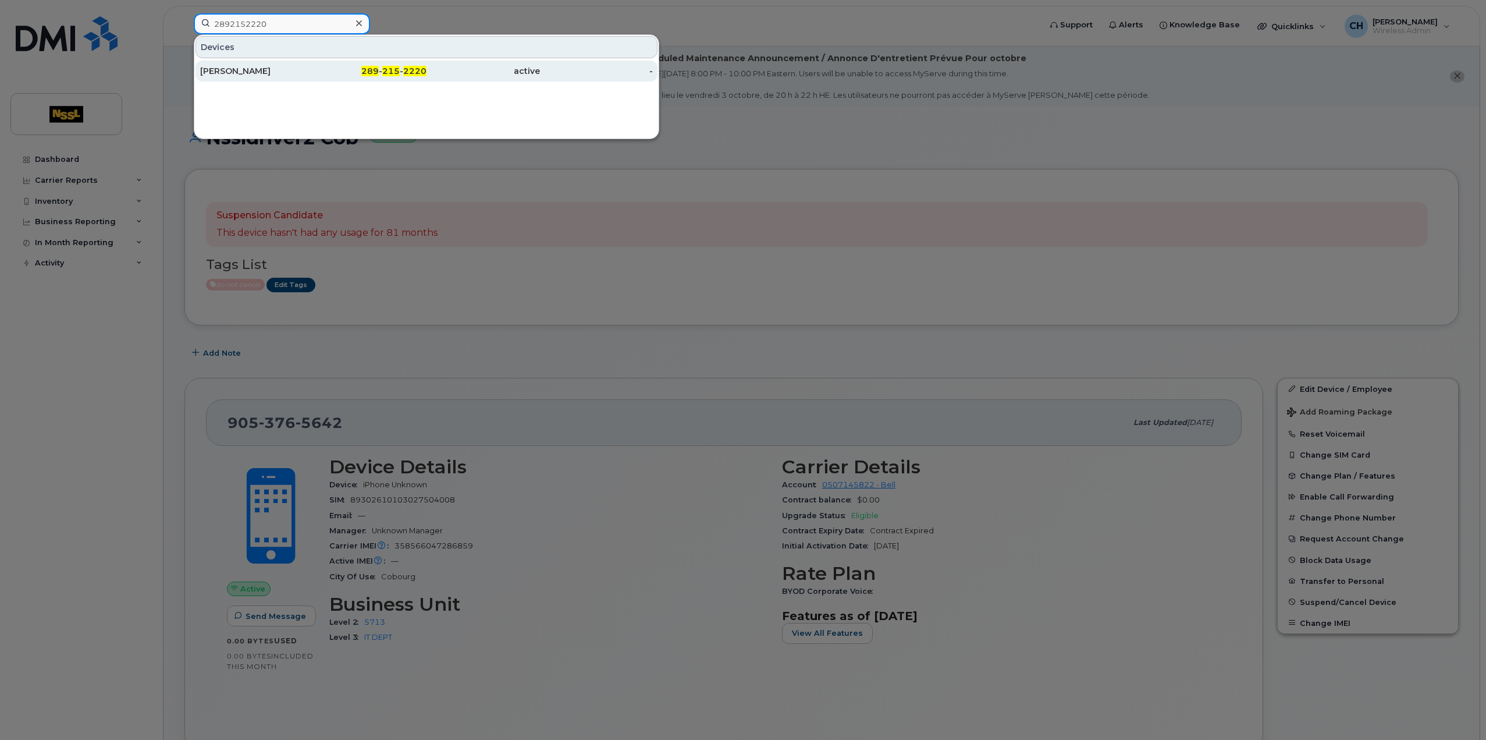
type input "2892152220"
click at [289, 66] on div "[PERSON_NAME]" at bounding box center [256, 71] width 113 height 12
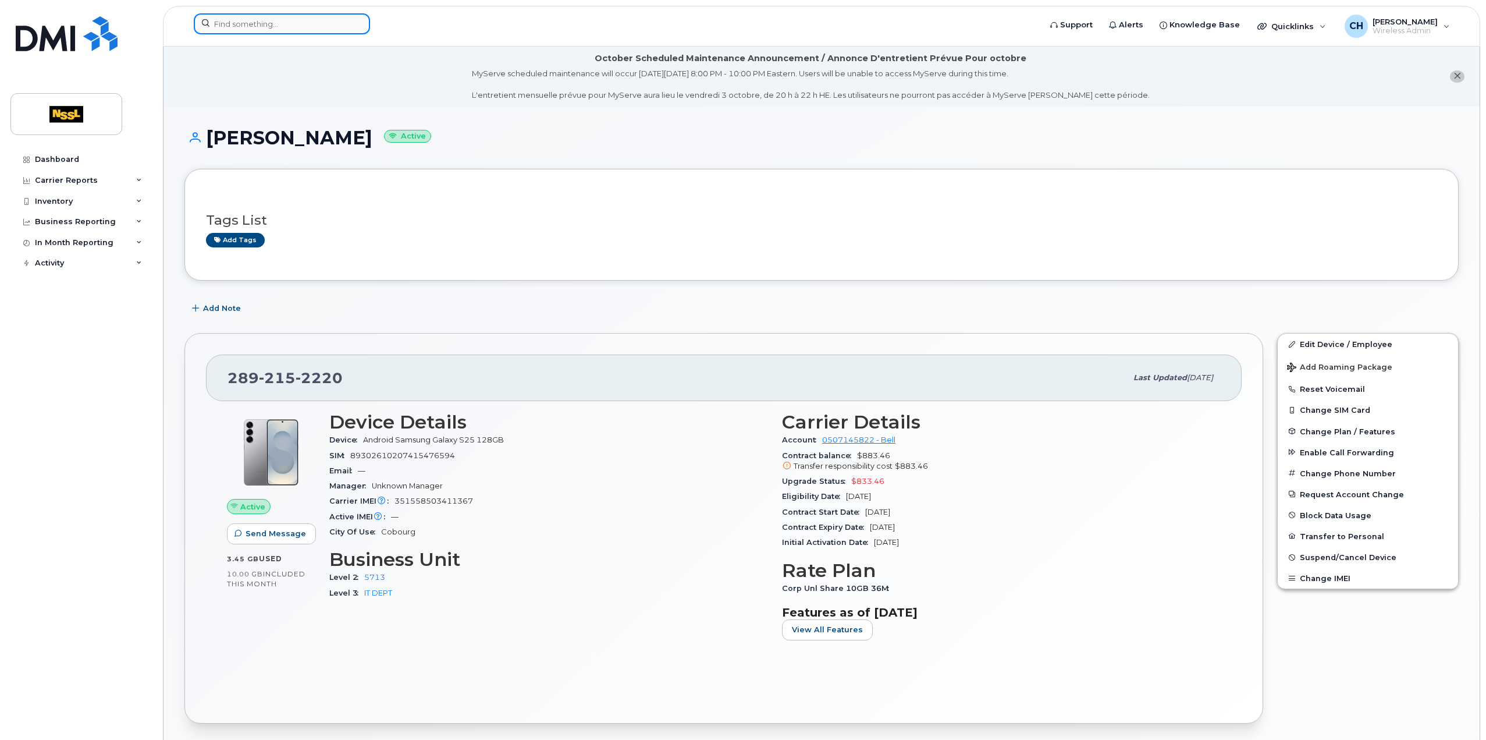
click at [277, 26] on input at bounding box center [282, 23] width 176 height 21
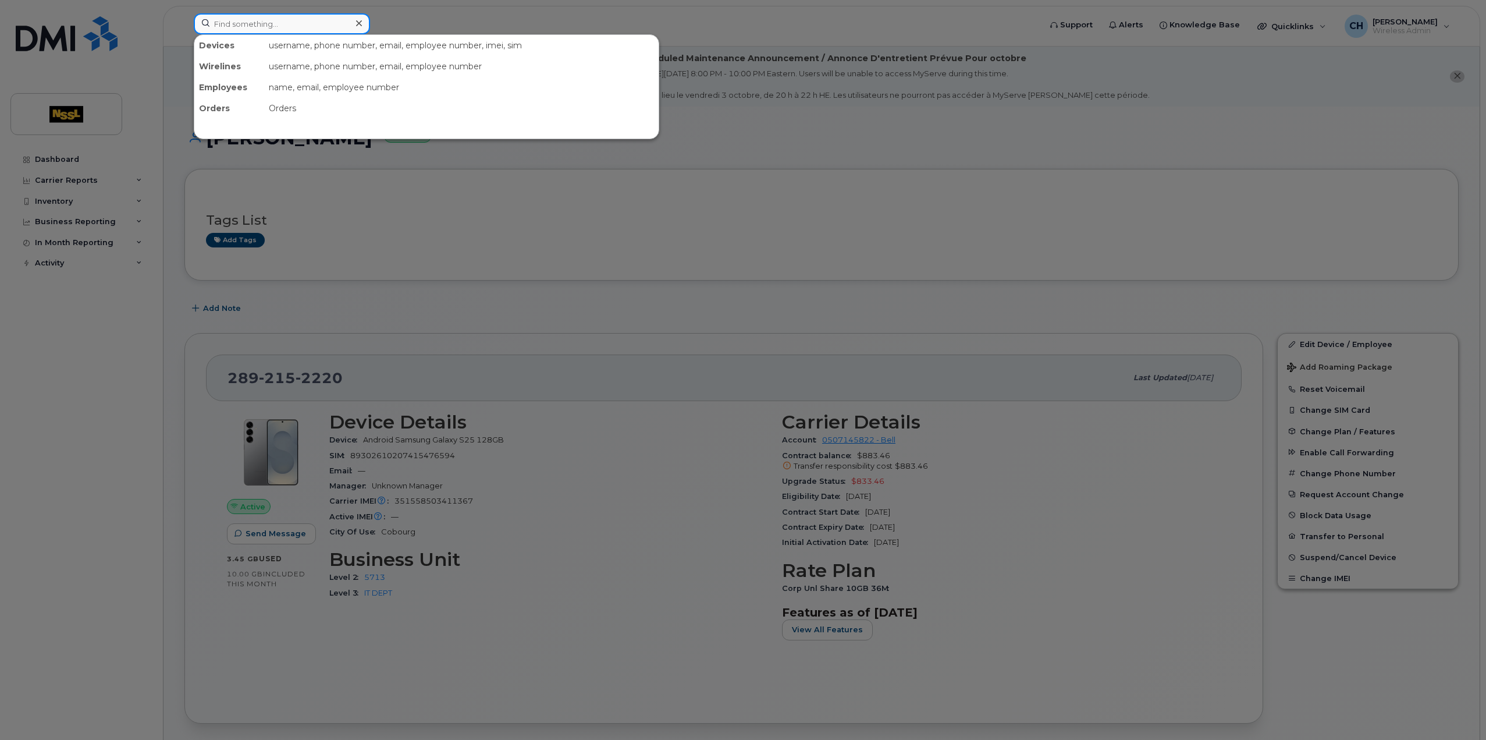
paste input "9053757813"
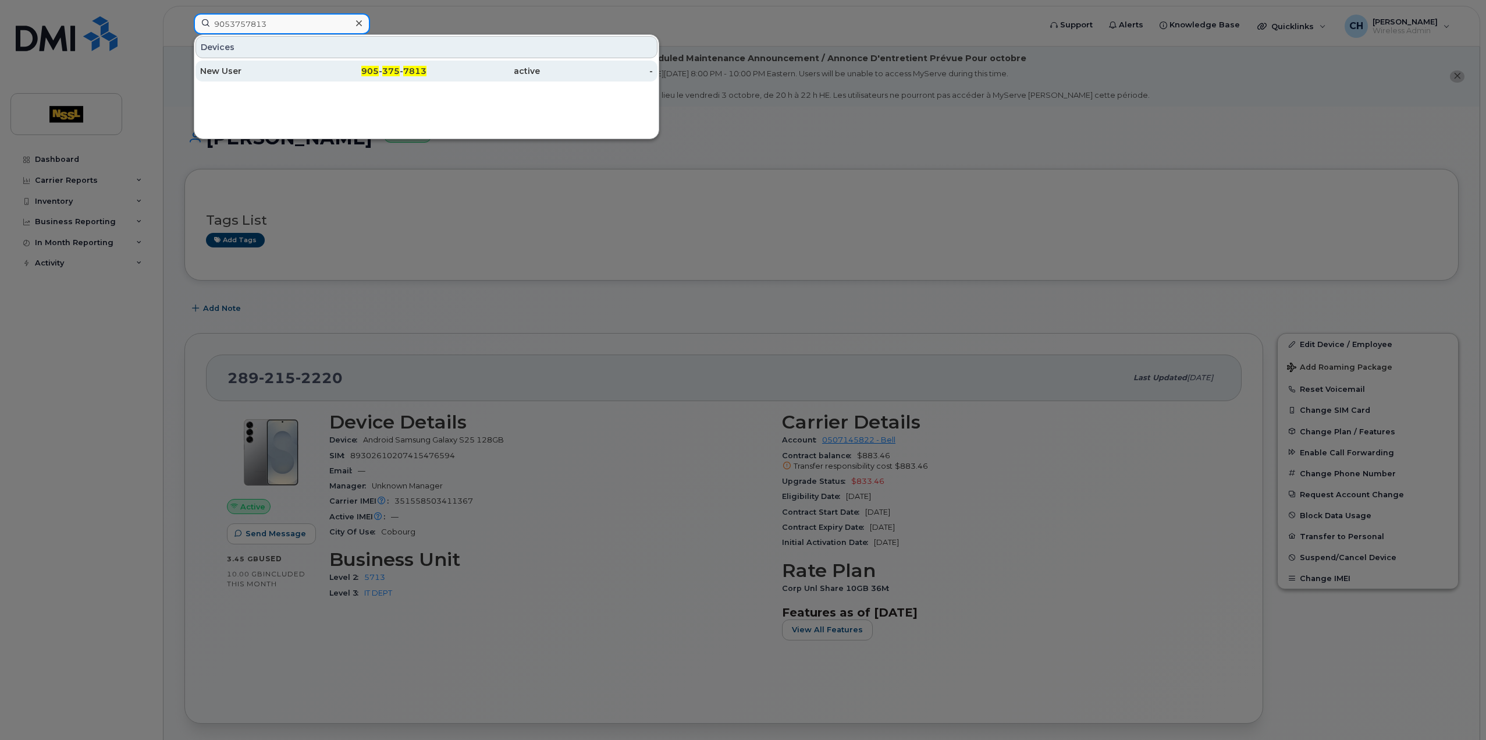
type input "9053757813"
click at [280, 69] on div "New User" at bounding box center [256, 71] width 113 height 12
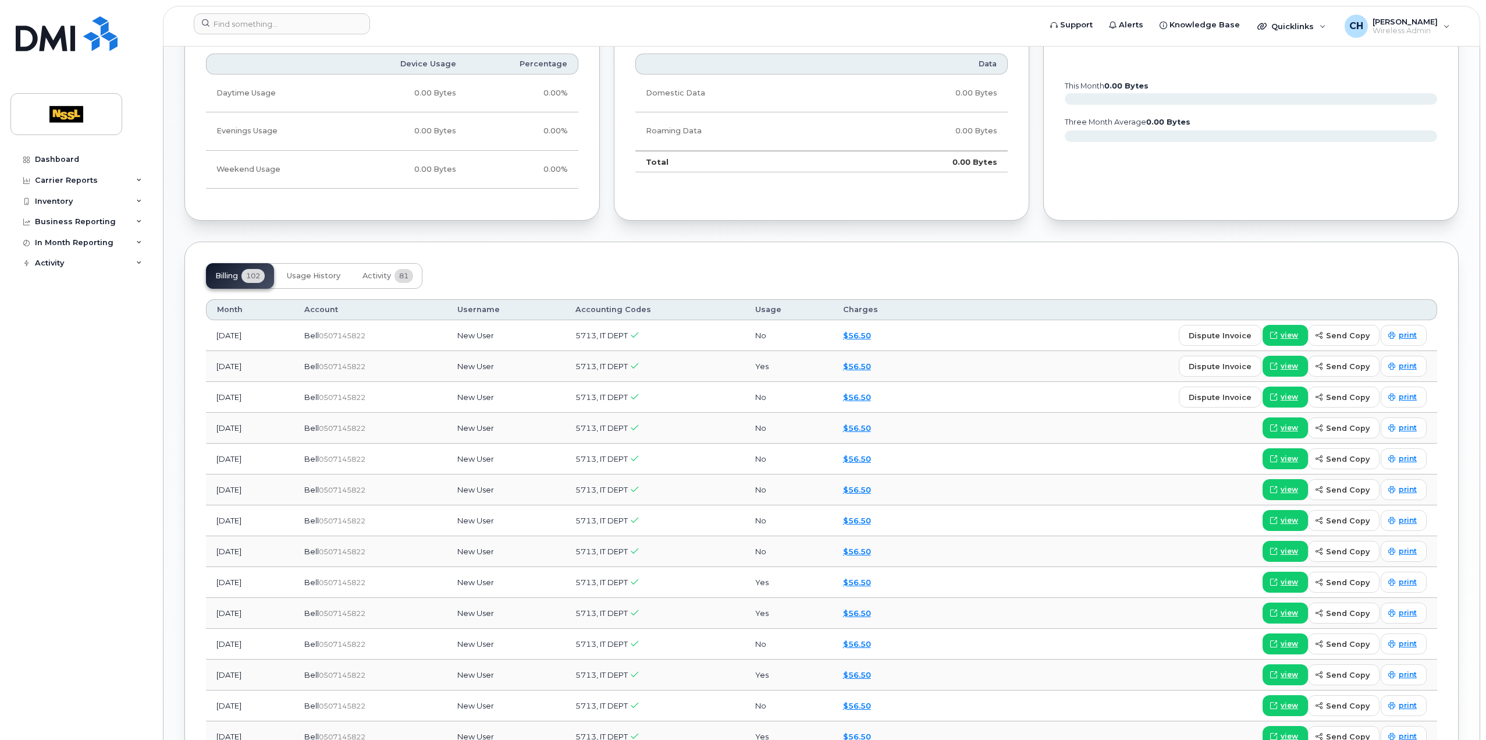
scroll to position [873, 0]
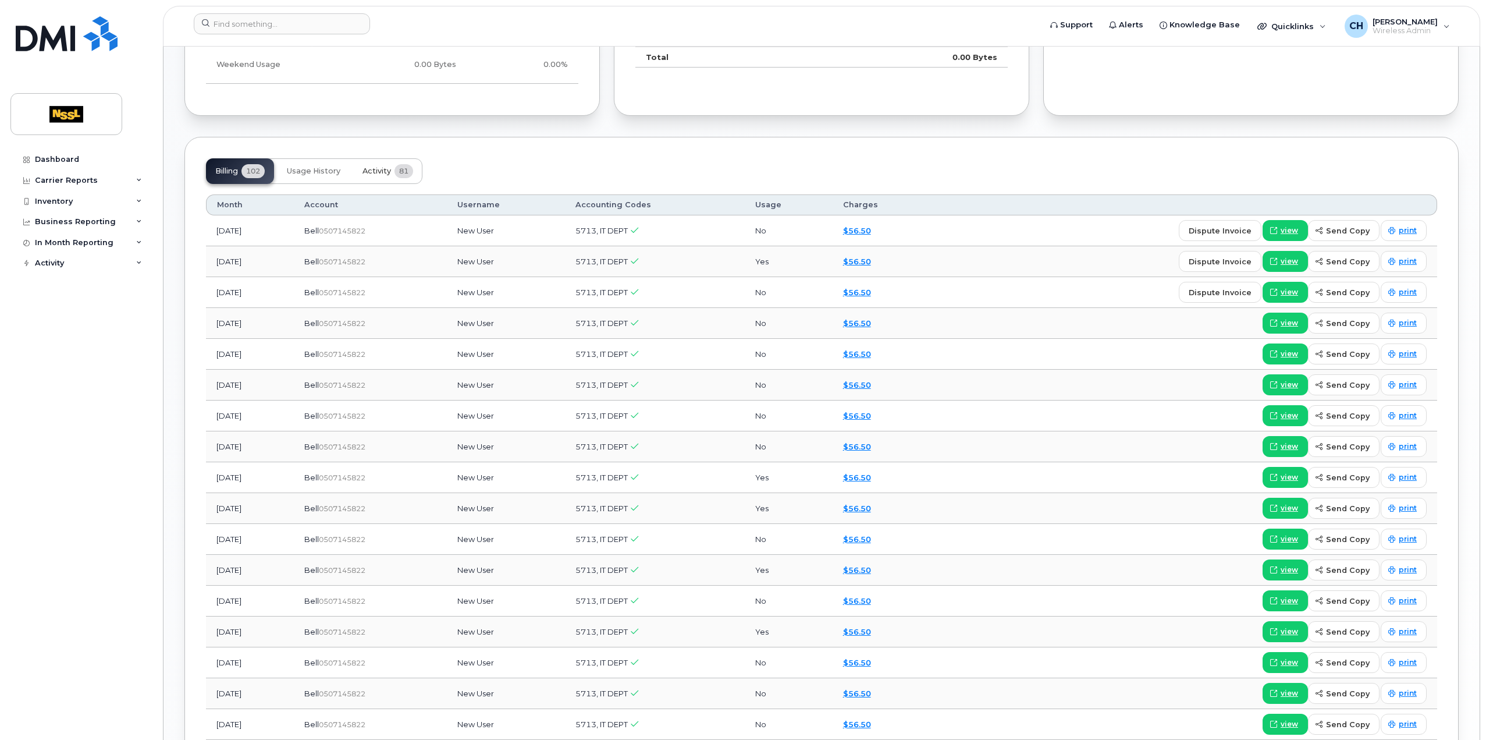
click at [381, 166] on span "Activity" at bounding box center [377, 170] width 29 height 9
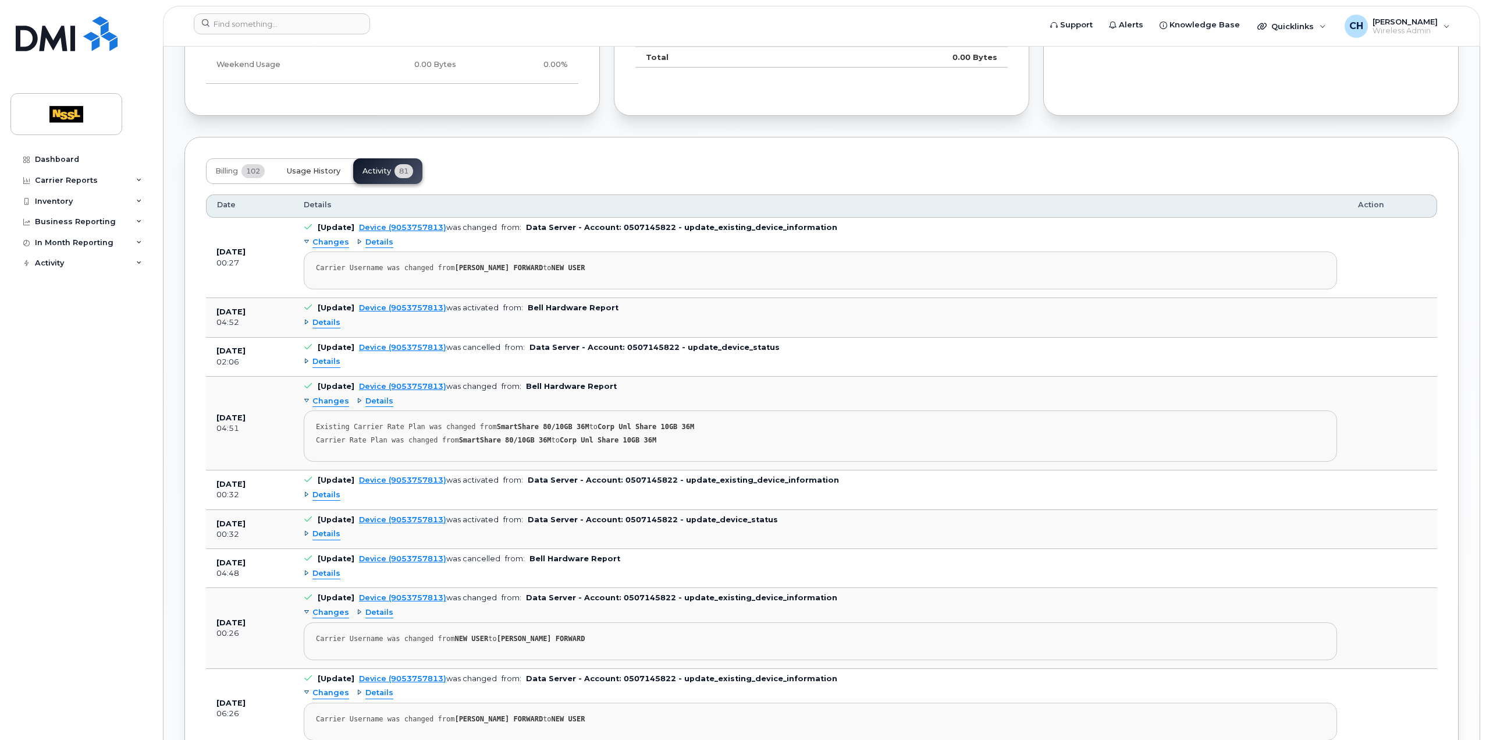
click at [328, 174] on button "Usage History" at bounding box center [314, 171] width 72 height 26
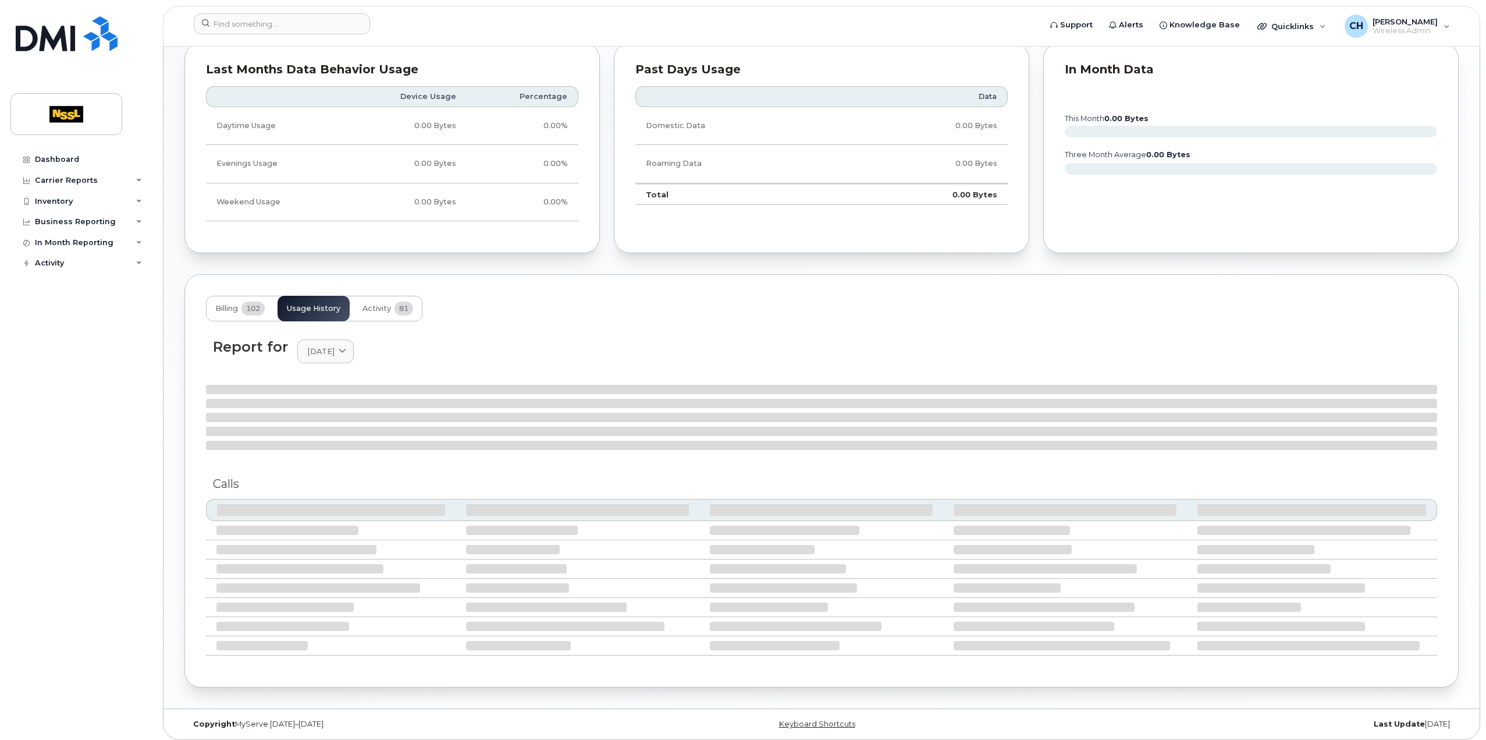
scroll to position [727, 0]
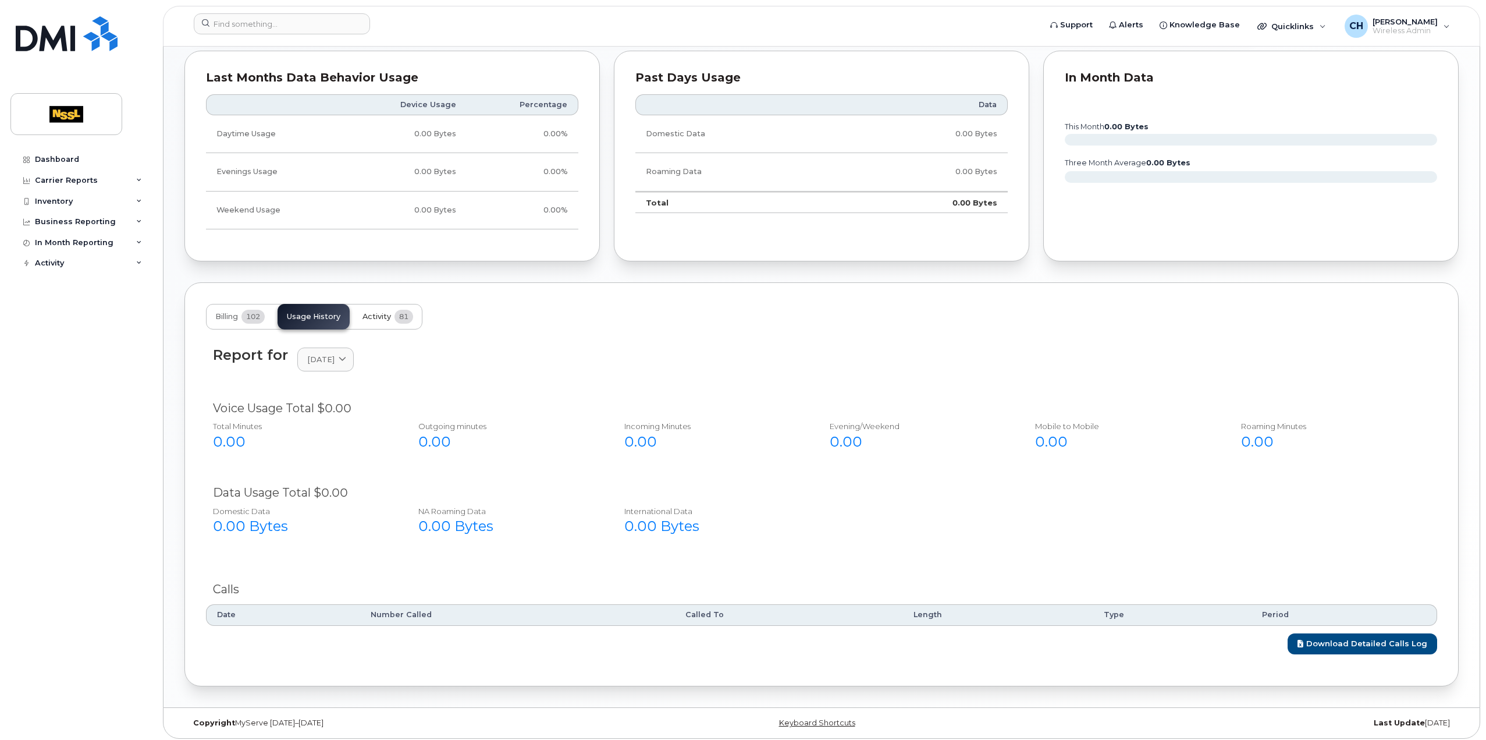
click at [379, 312] on span "Activity" at bounding box center [377, 316] width 29 height 9
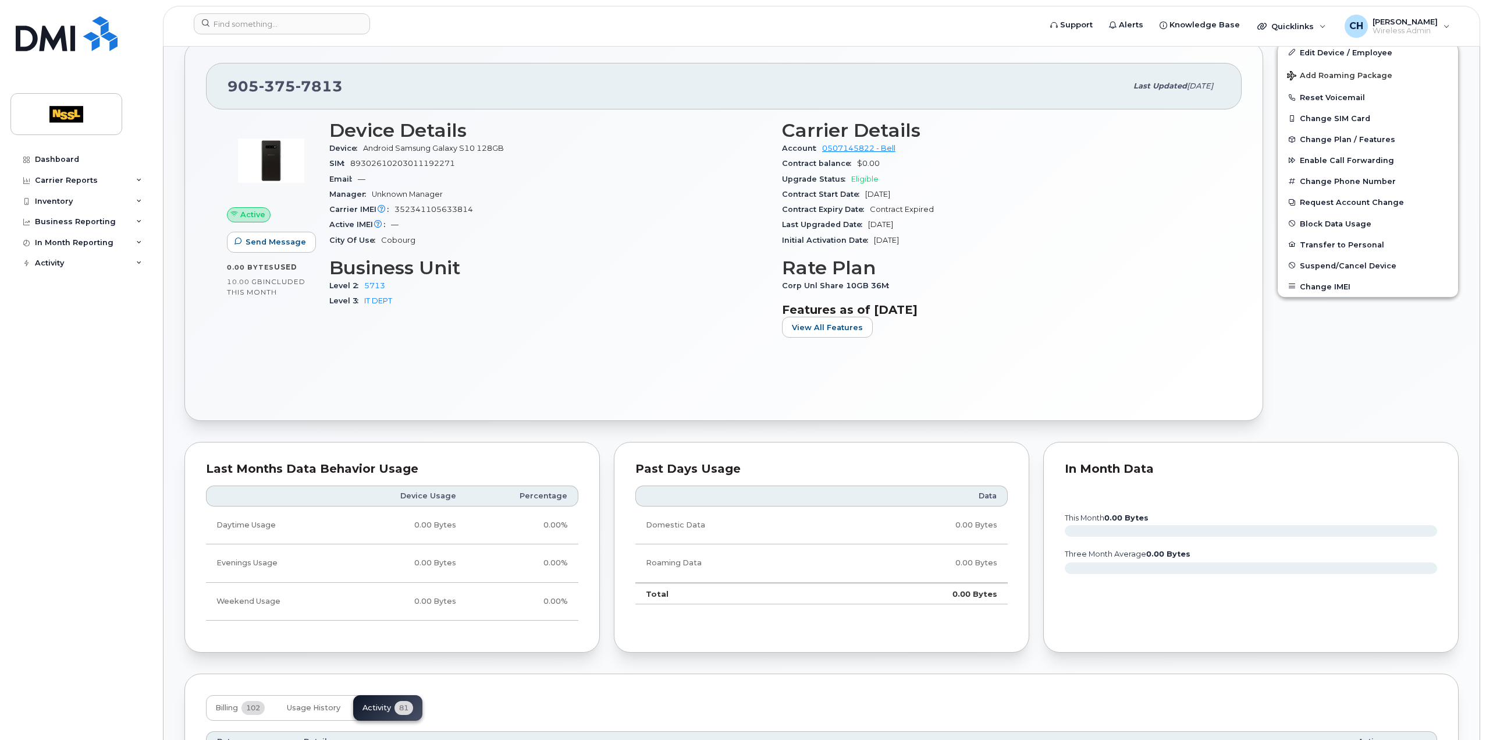
scroll to position [0, 0]
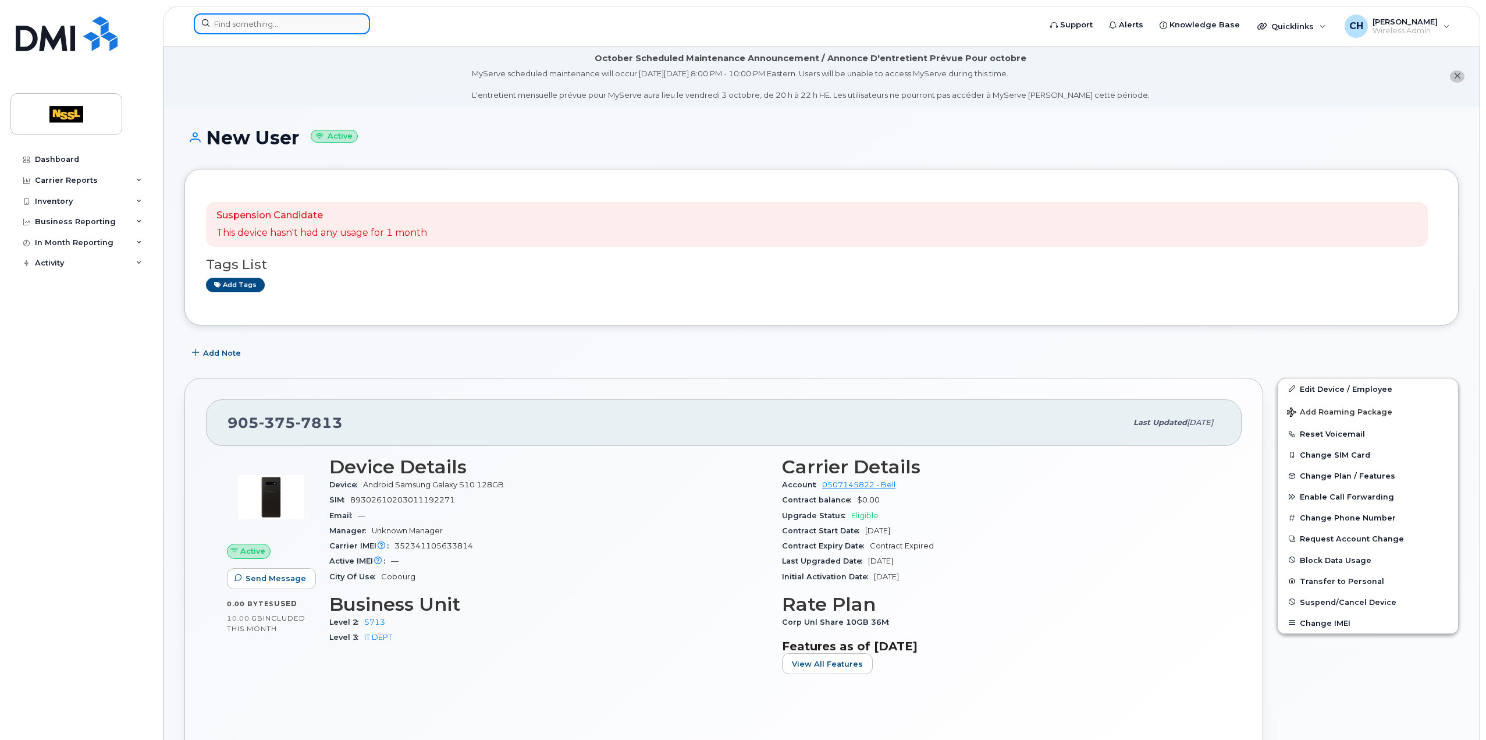
click at [232, 26] on input at bounding box center [282, 23] width 176 height 21
paste input "9053754811"
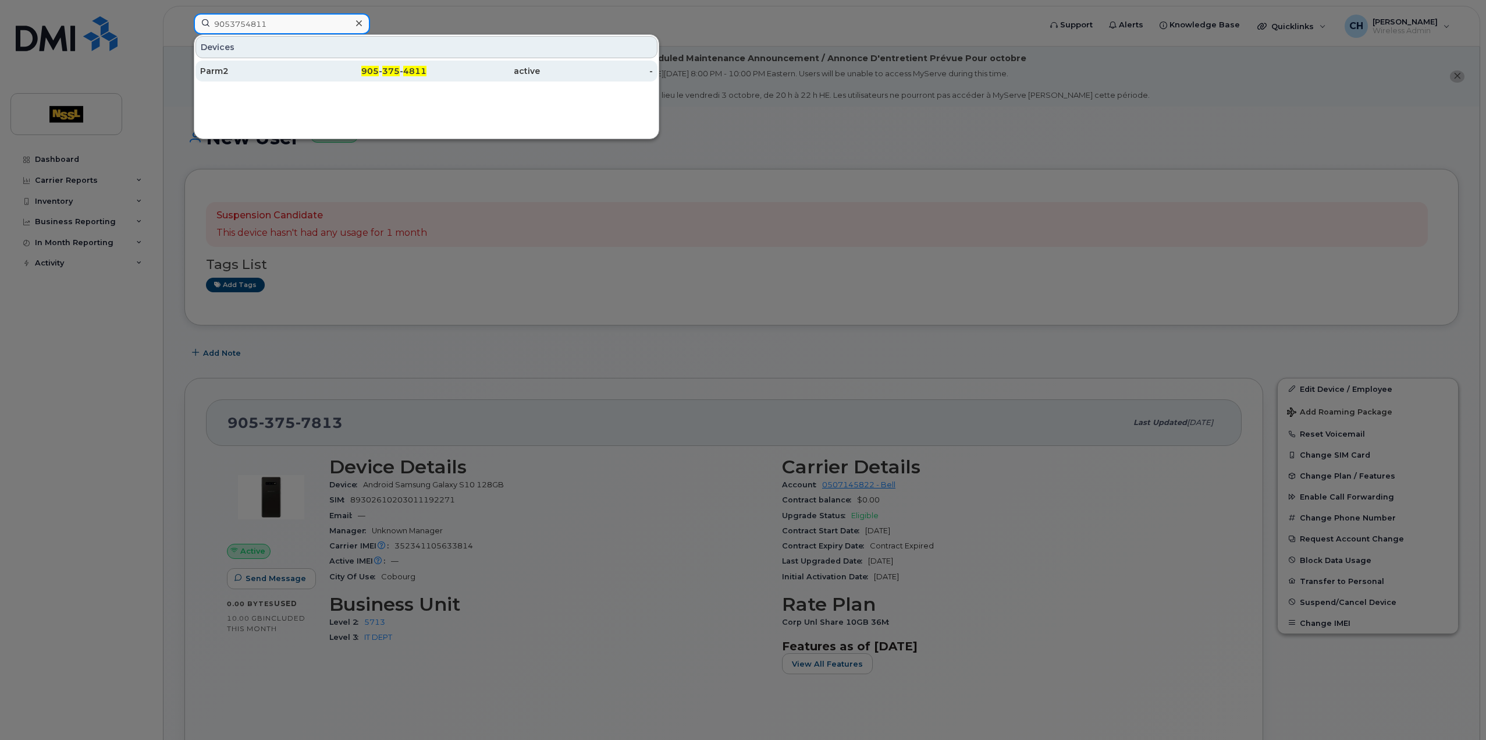
type input "9053754811"
click at [364, 69] on span "905" at bounding box center [369, 71] width 17 height 10
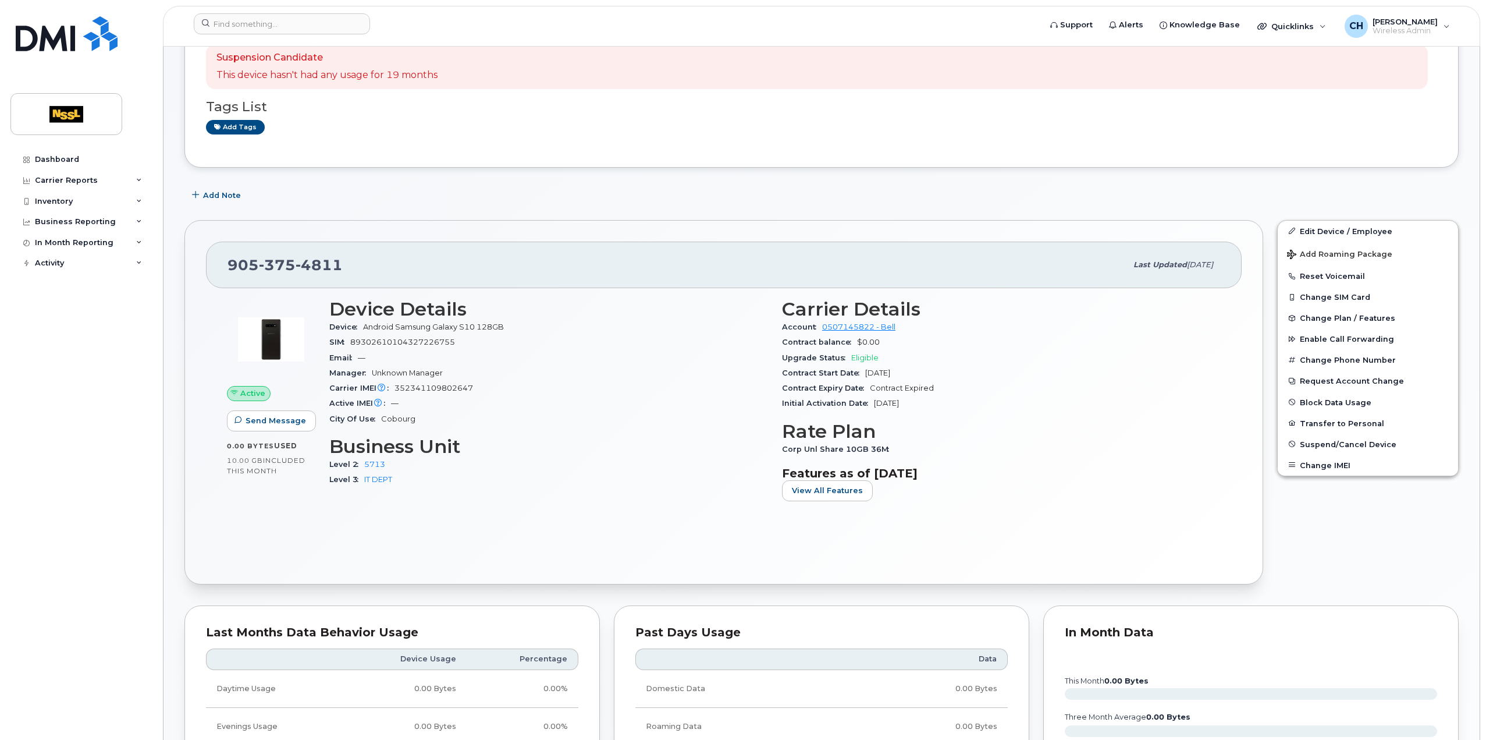
scroll to position [58, 0]
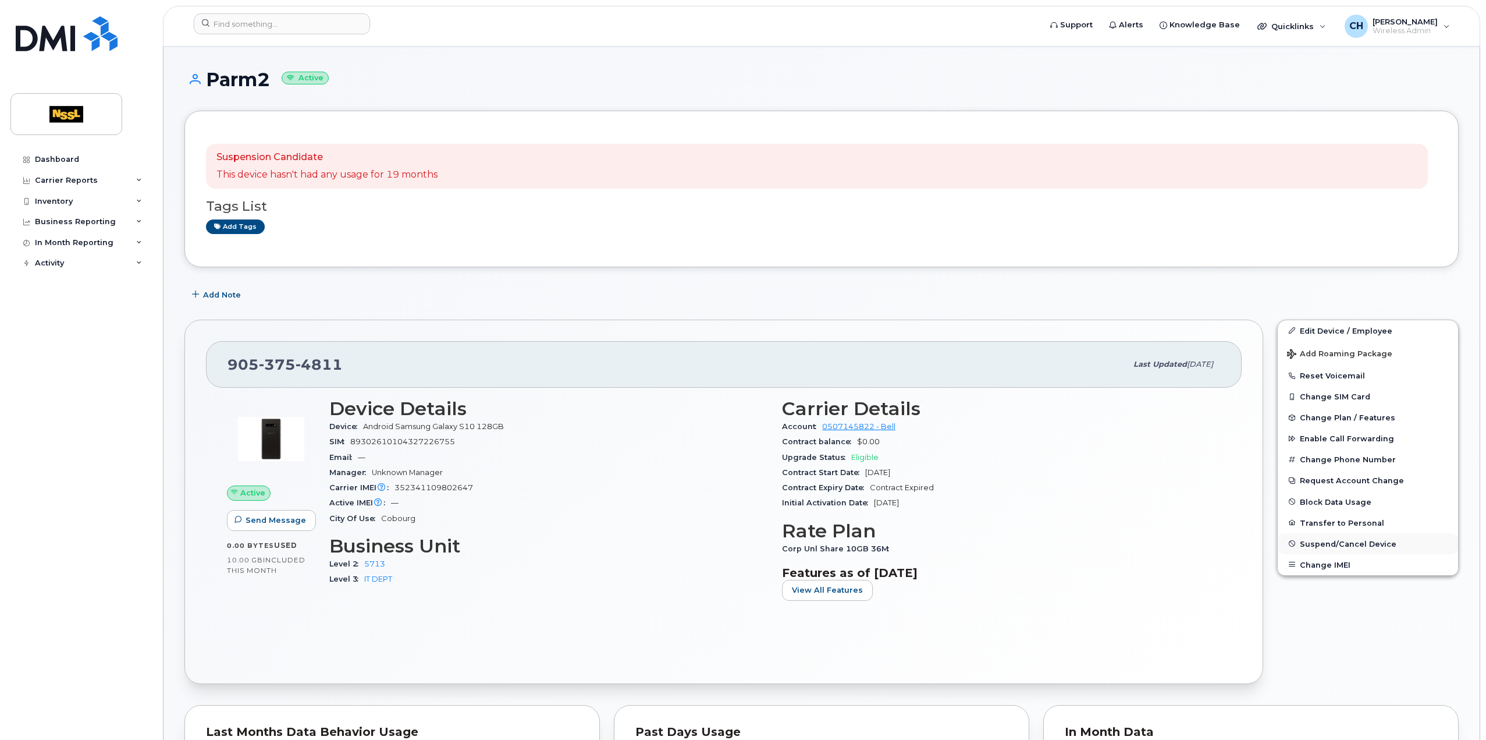
click at [1343, 542] on span "Suspend/Cancel Device" at bounding box center [1348, 543] width 97 height 9
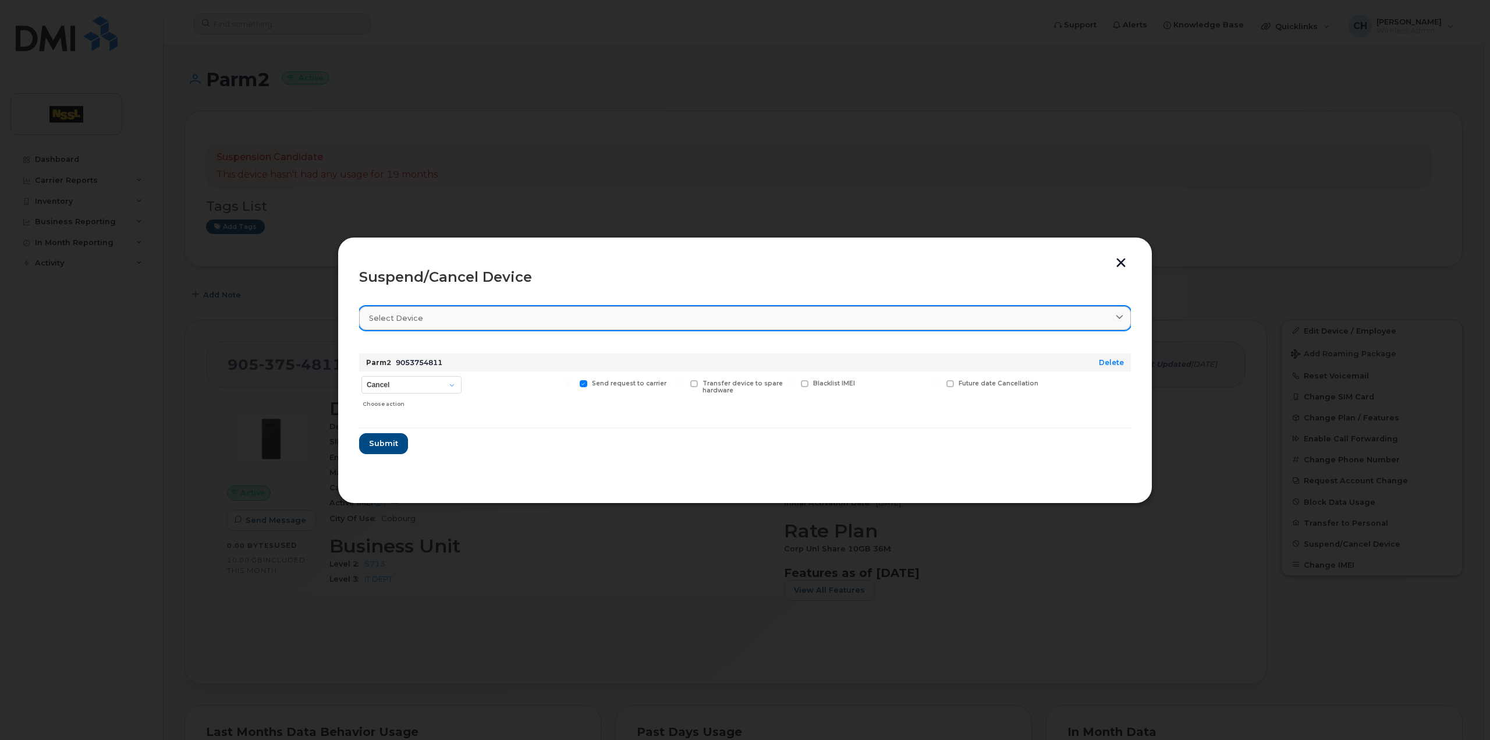
click at [430, 324] on link "Select device" at bounding box center [745, 318] width 772 height 24
click at [1114, 318] on div "Select device" at bounding box center [745, 317] width 752 height 11
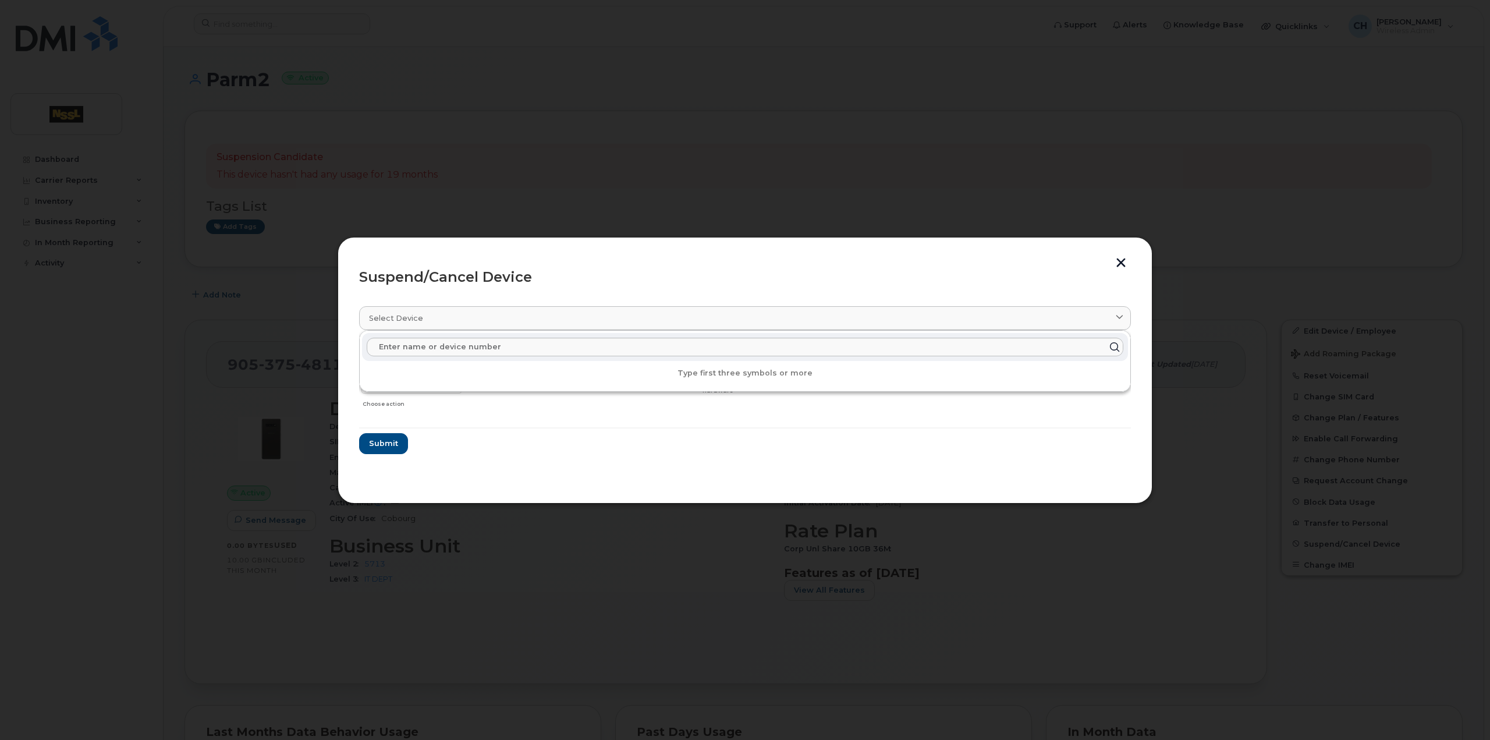
click at [707, 475] on section "Select device Type first three symbols or more Parm2 9053754811 Delete Cancel S…" at bounding box center [745, 389] width 772 height 186
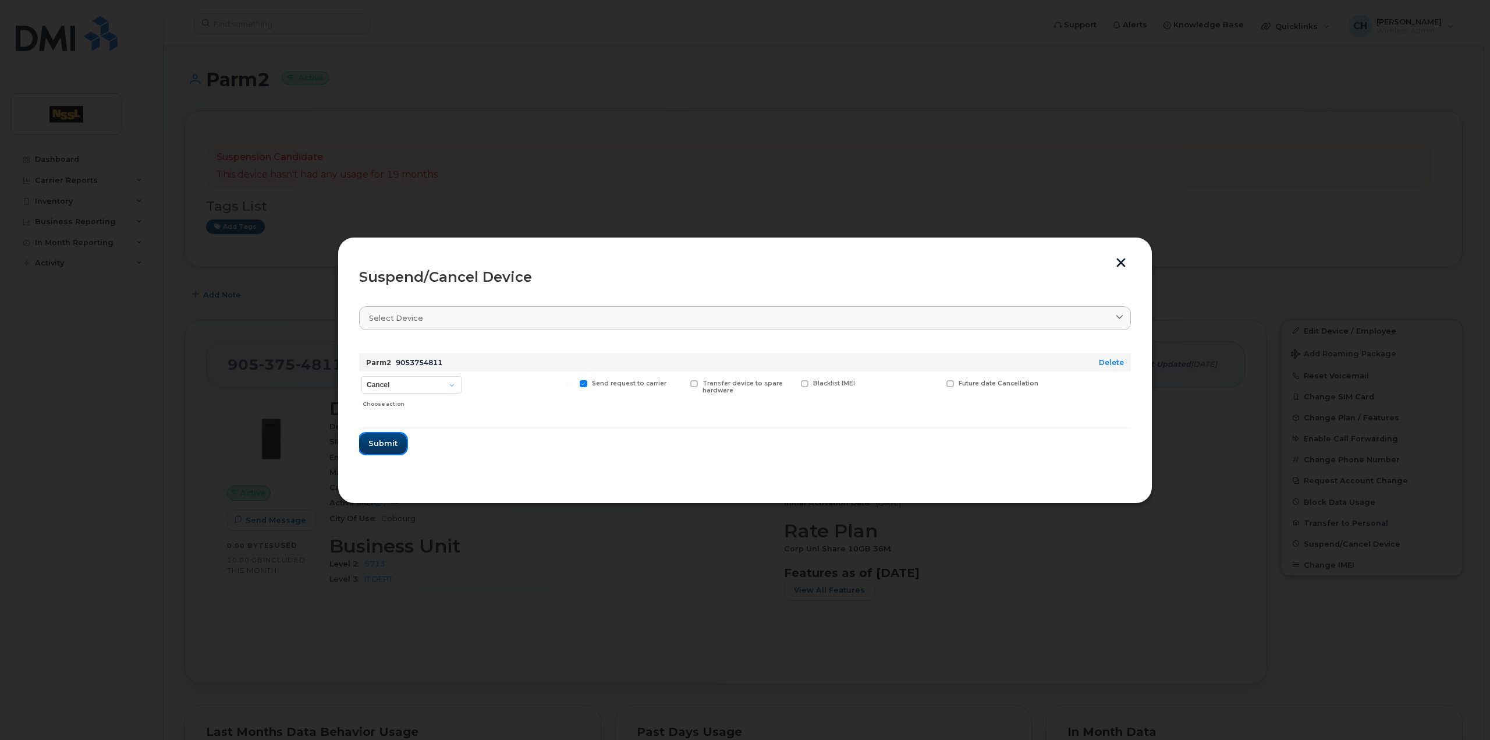
click at [394, 439] on span "Submit" at bounding box center [382, 443] width 29 height 11
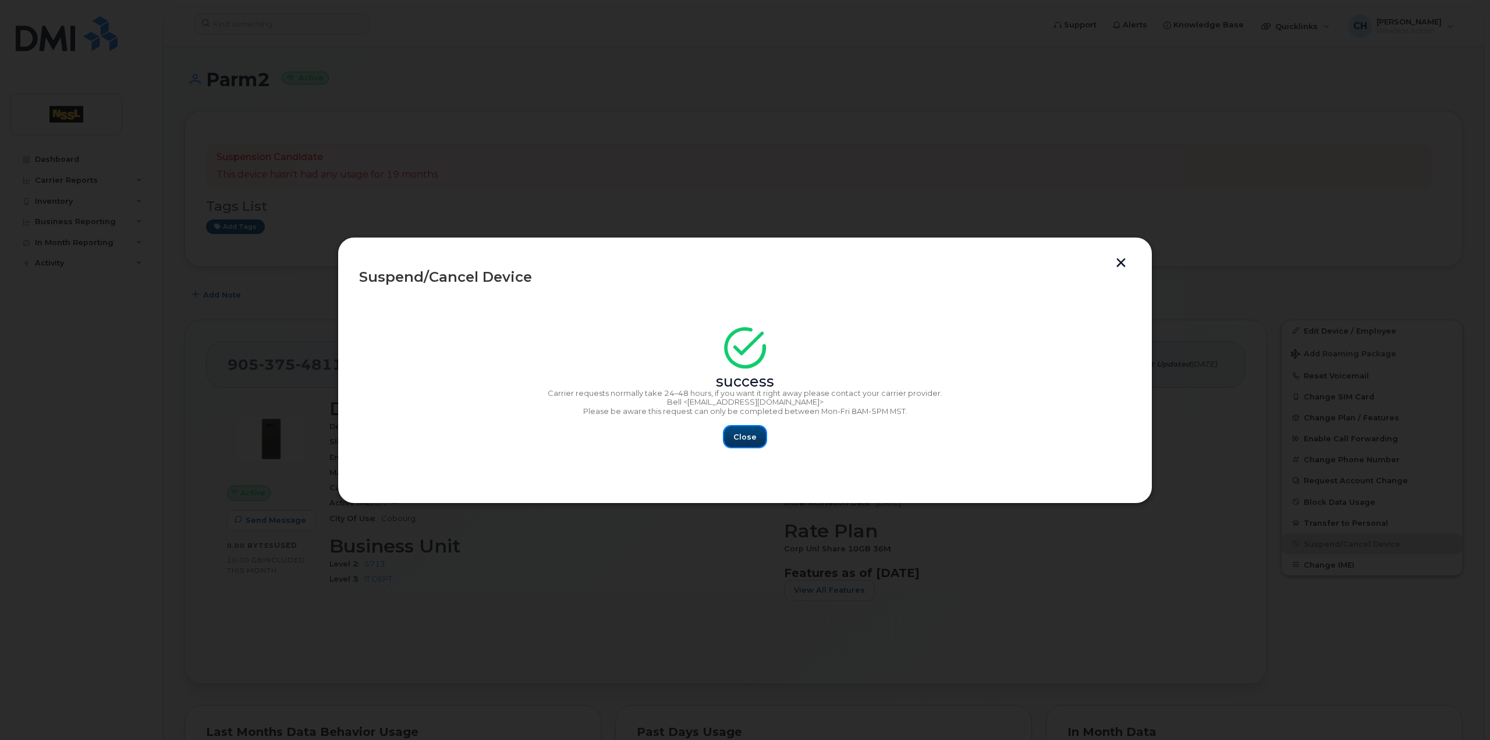
click at [743, 437] on span "Close" at bounding box center [744, 436] width 23 height 11
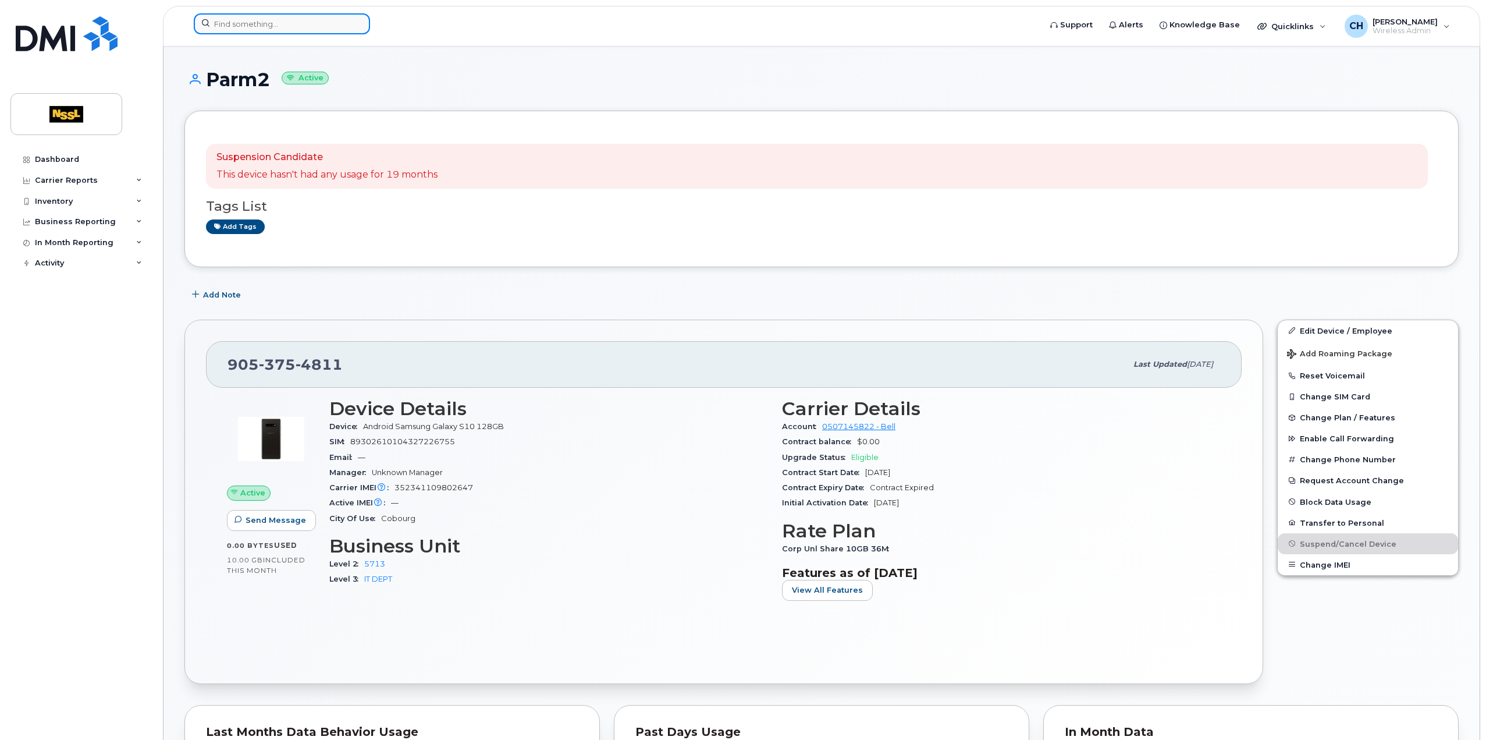
click at [226, 17] on input at bounding box center [282, 23] width 176 height 21
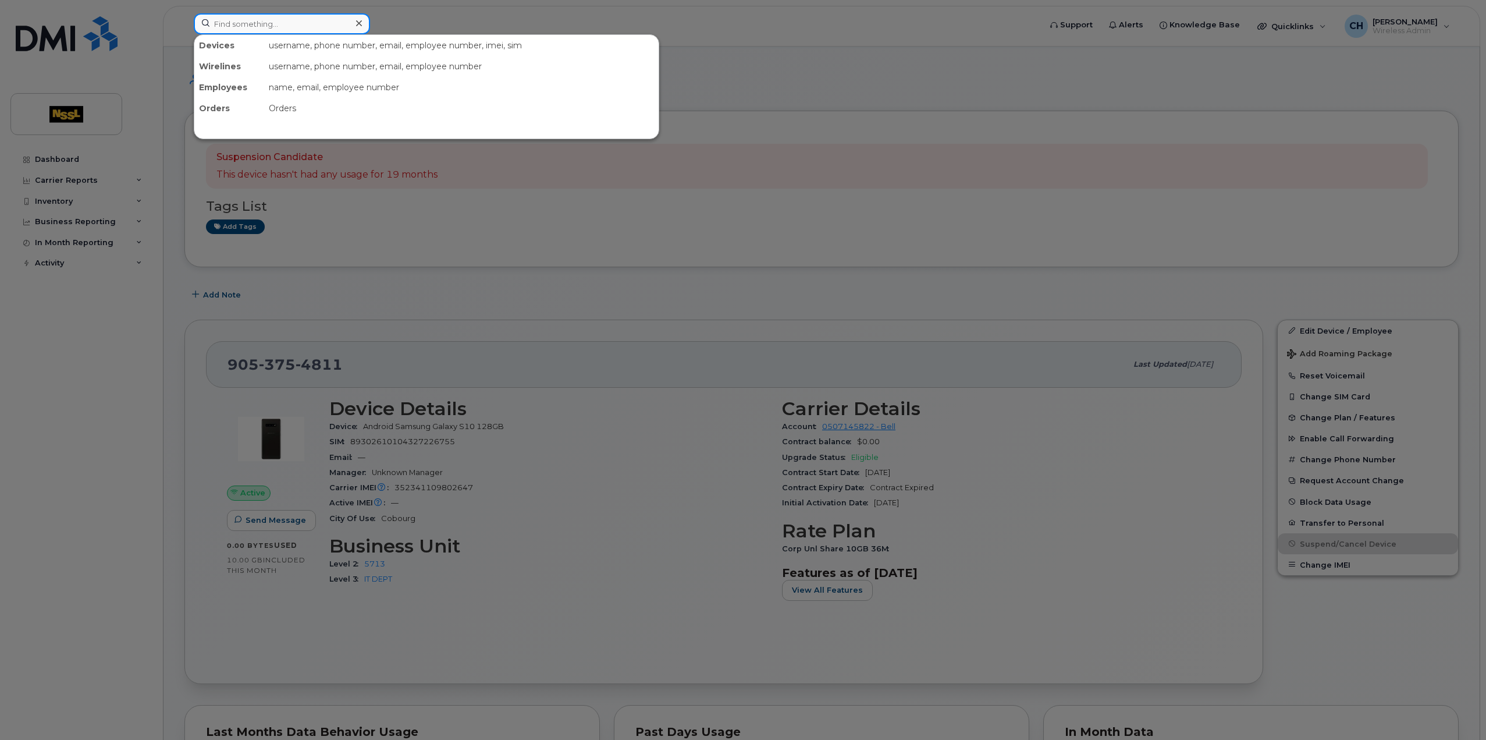
paste input "9053757813"
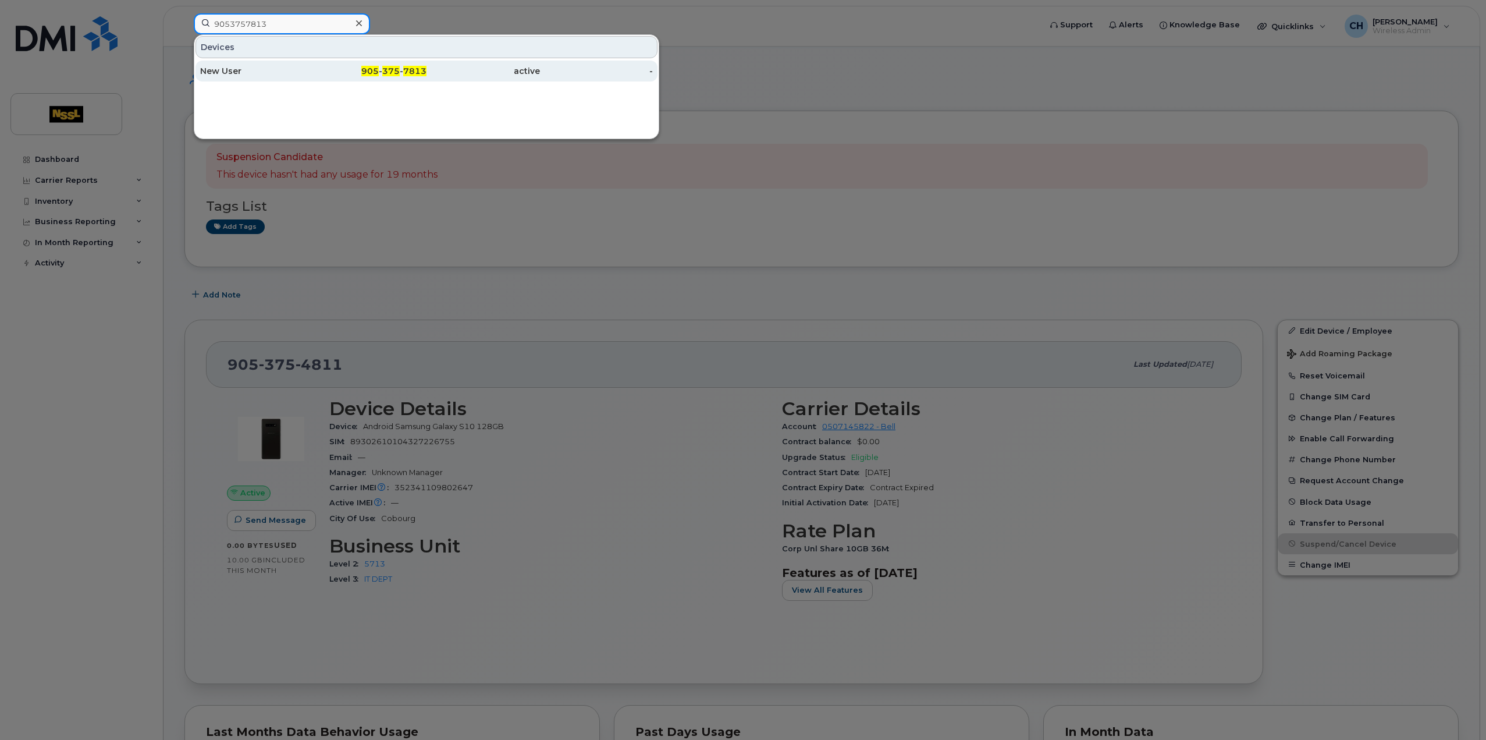
type input "9053757813"
click at [251, 71] on div "New User" at bounding box center [256, 71] width 113 height 12
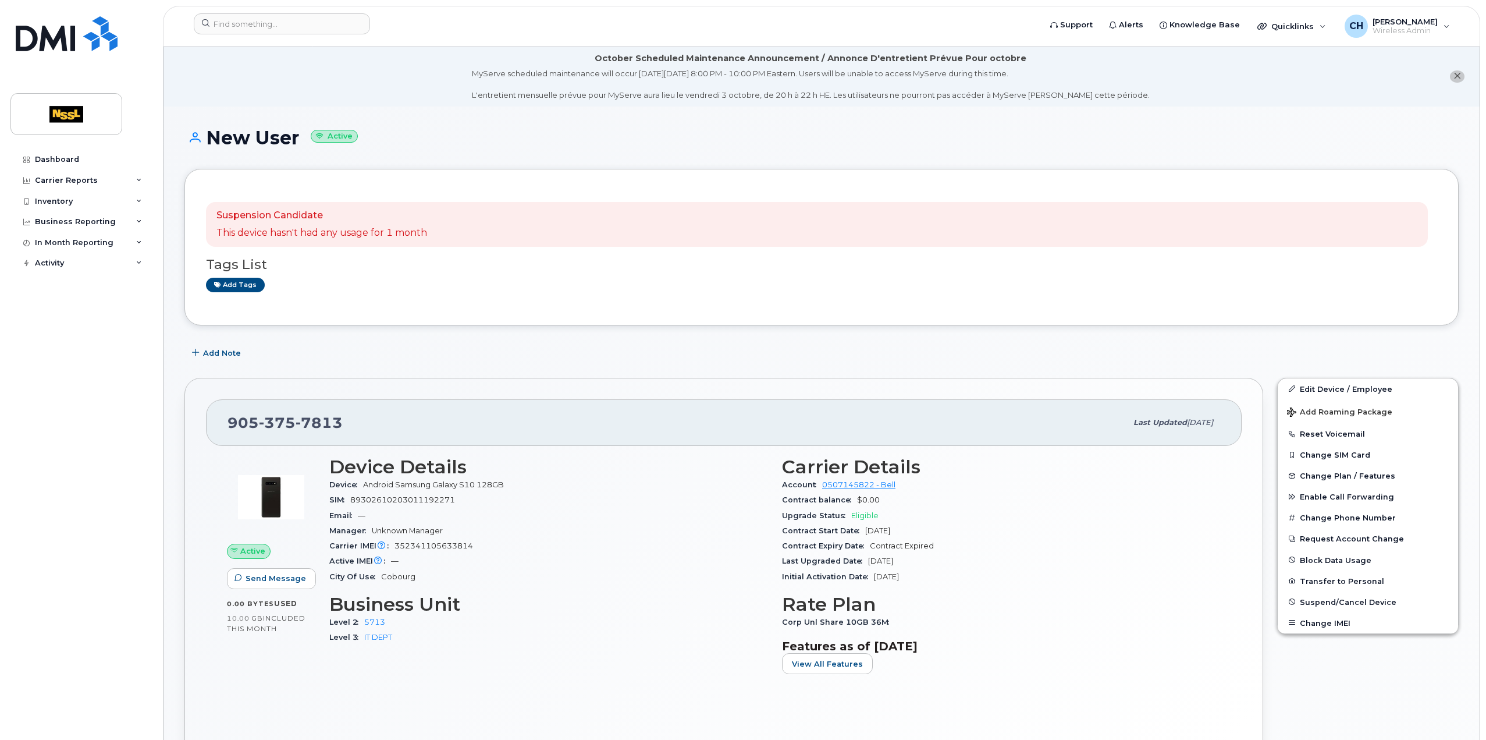
click at [448, 310] on div "Suspension Candidate This device hasn't had any usage for 1 month Tags List Add…" at bounding box center [821, 247] width 1274 height 157
drag, startPoint x: 464, startPoint y: 331, endPoint x: 459, endPoint y: 335, distance: 6.3
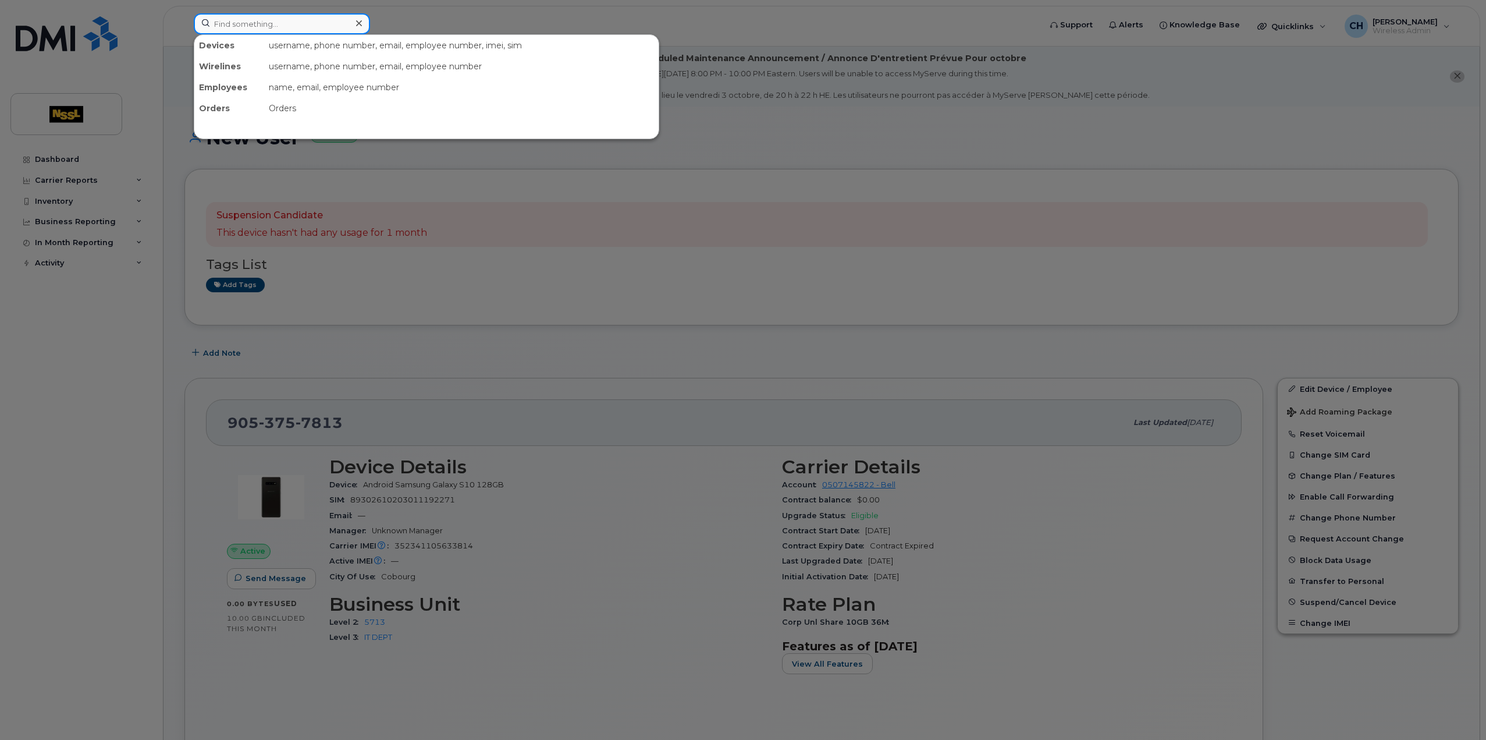
click at [257, 30] on input at bounding box center [282, 23] width 176 height 21
paste input "9053754811"
click at [271, 15] on input "9053754811" at bounding box center [282, 23] width 176 height 21
drag, startPoint x: 304, startPoint y: 24, endPoint x: 196, endPoint y: 28, distance: 107.7
click at [197, 27] on input "9053754811" at bounding box center [282, 23] width 176 height 21
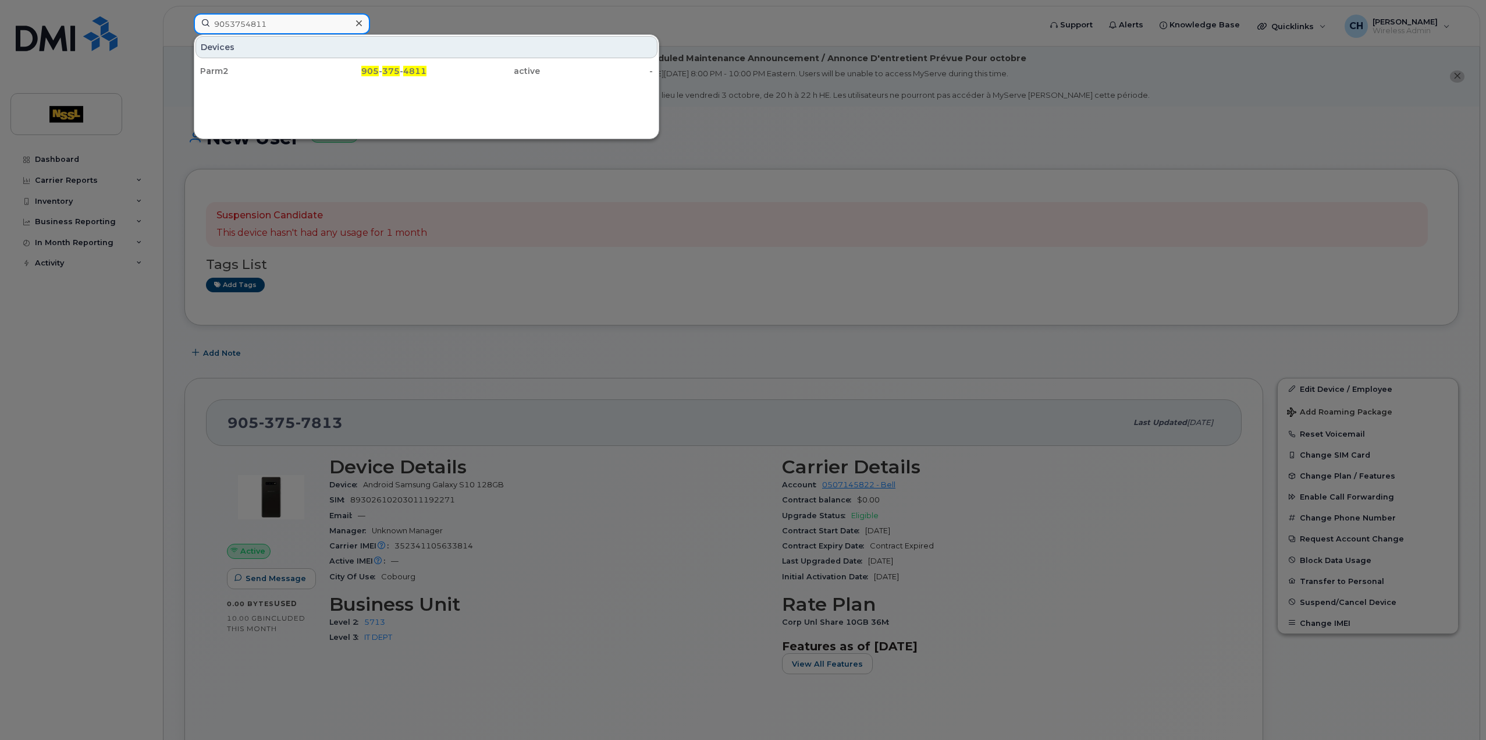
paste input "7813"
type input "9053757813"
click at [263, 74] on div "New User" at bounding box center [256, 71] width 113 height 12
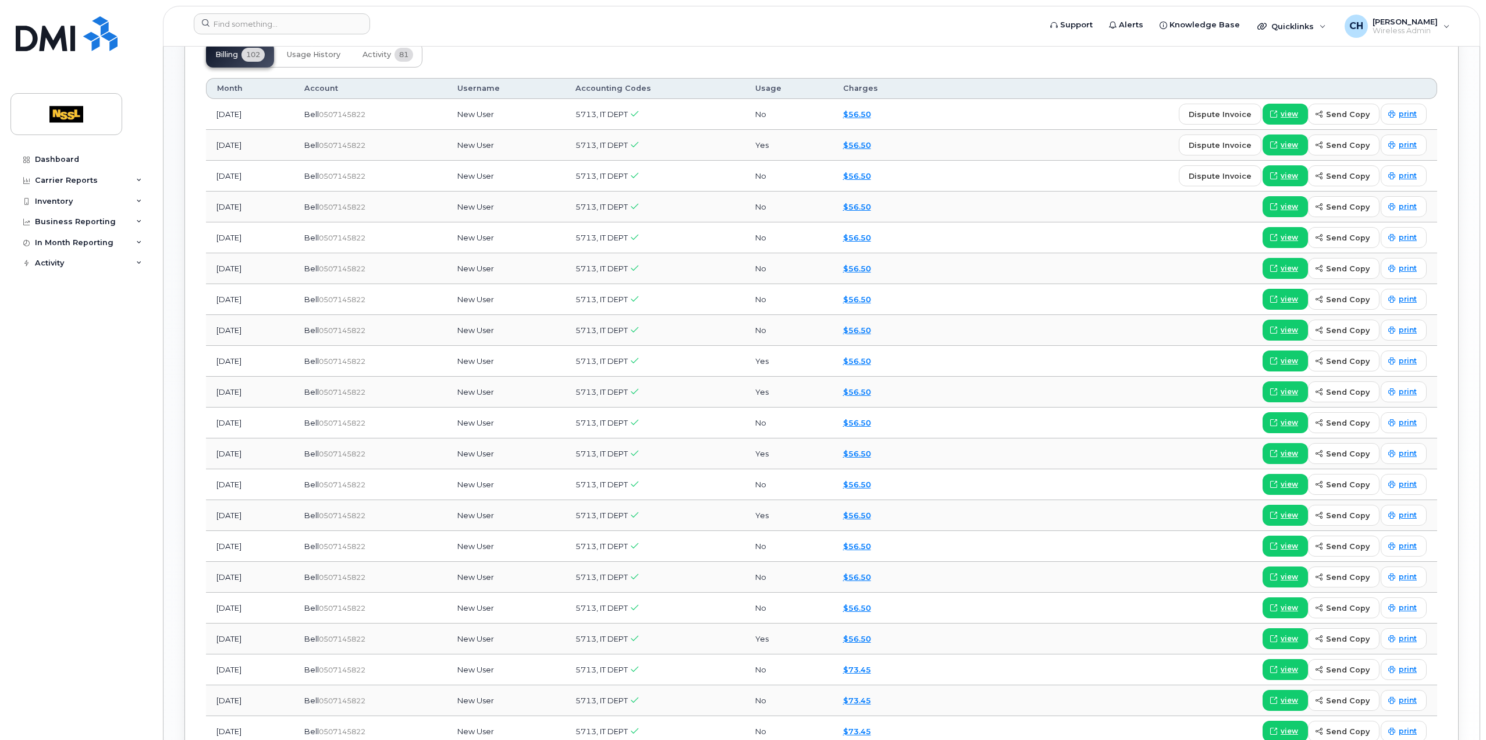
scroll to position [757, 0]
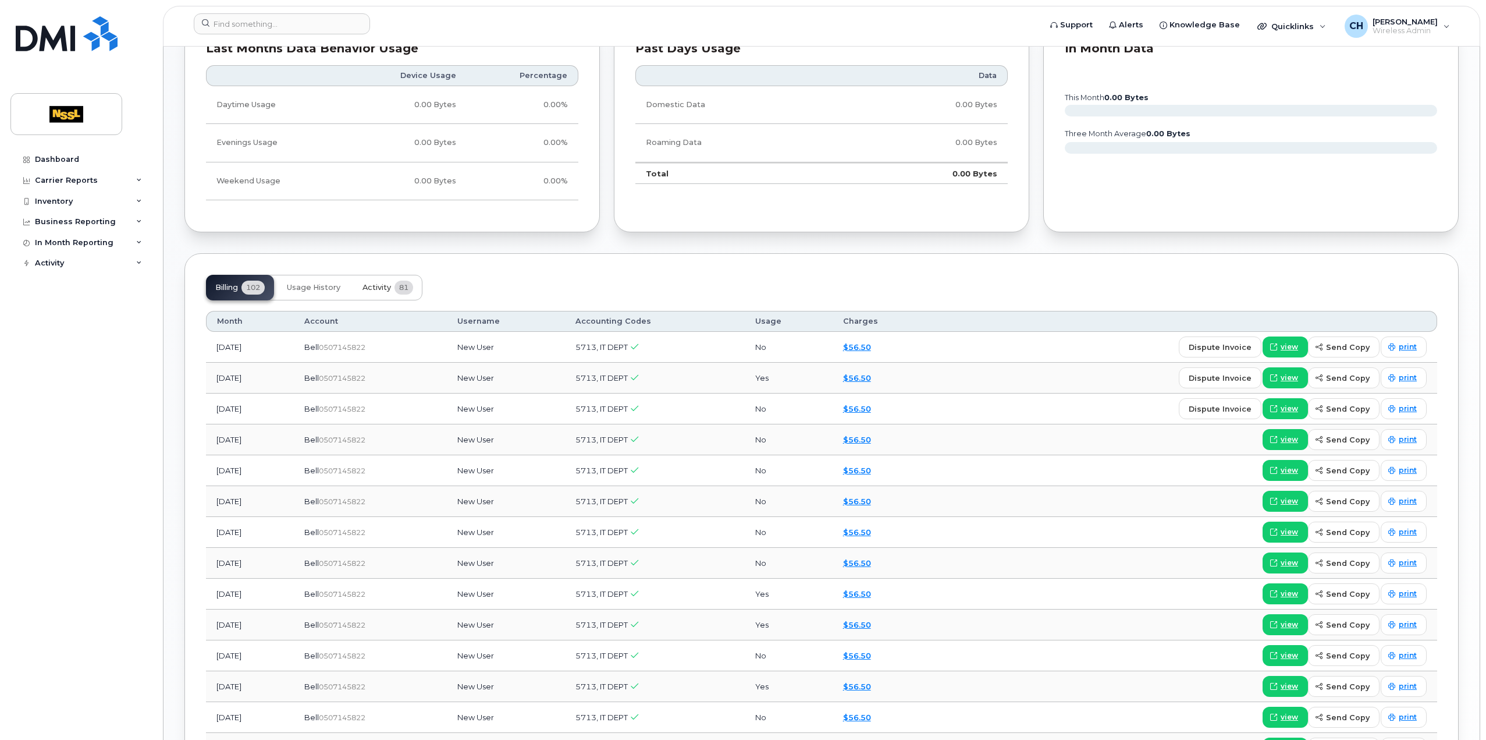
click at [390, 287] on span "Activity" at bounding box center [377, 287] width 29 height 9
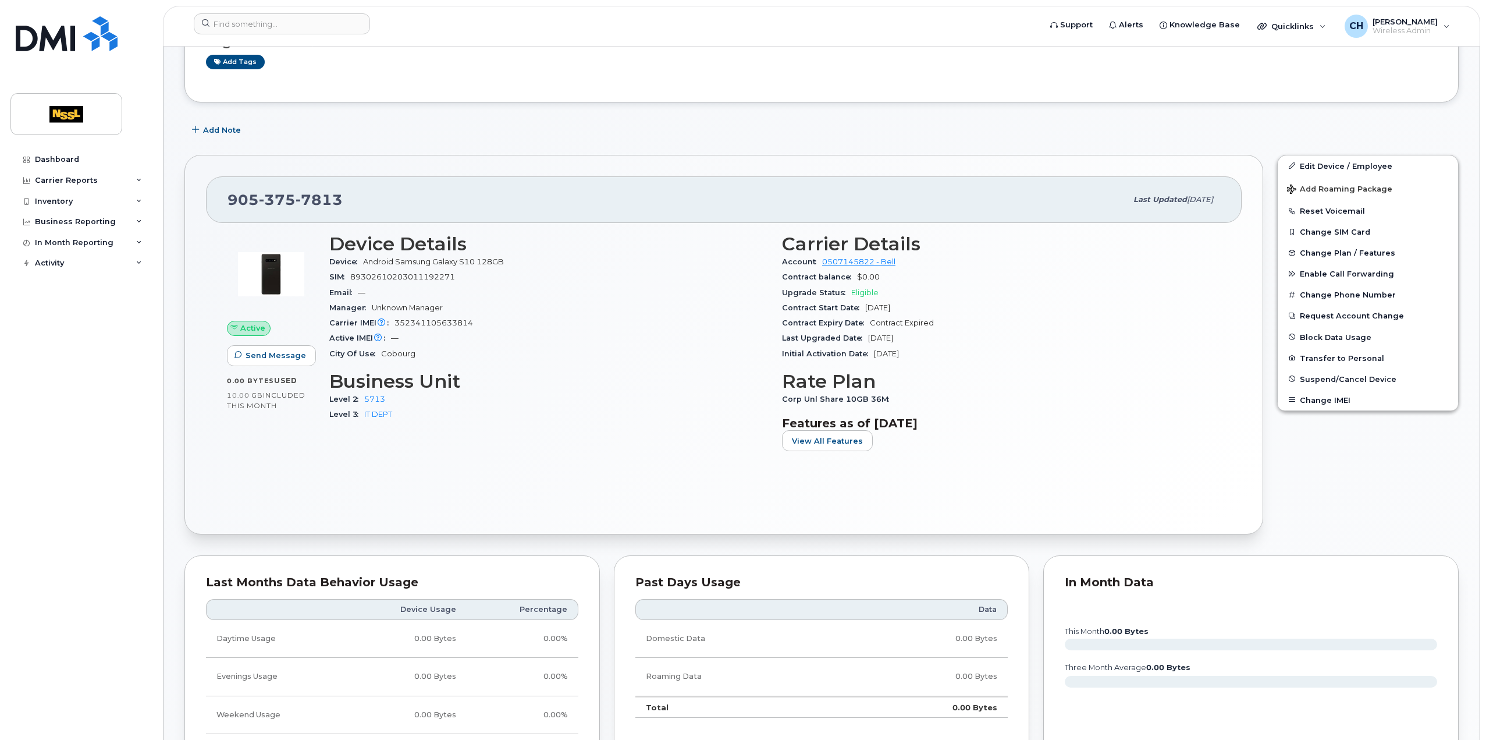
scroll to position [116, 0]
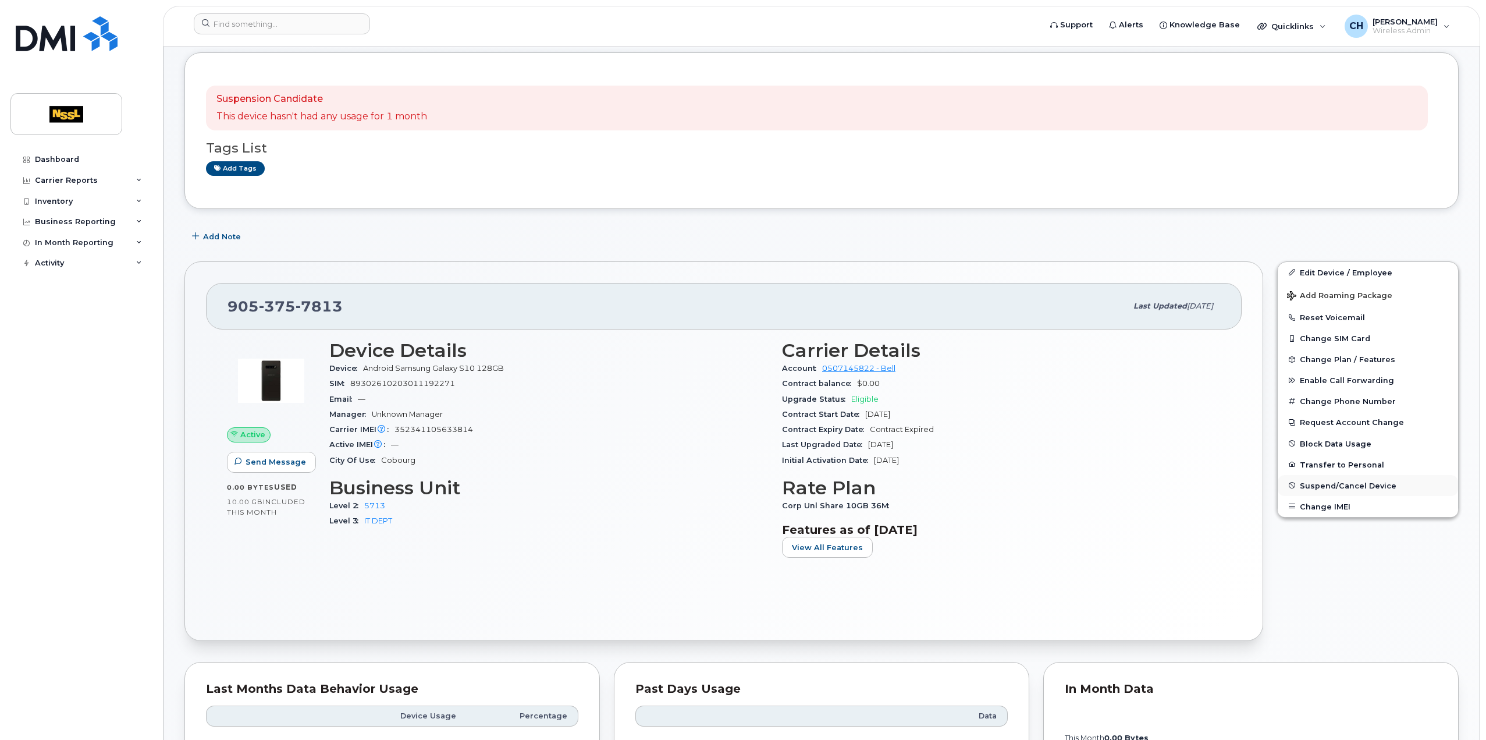
click at [1351, 484] on span "Suspend/Cancel Device" at bounding box center [1348, 485] width 97 height 9
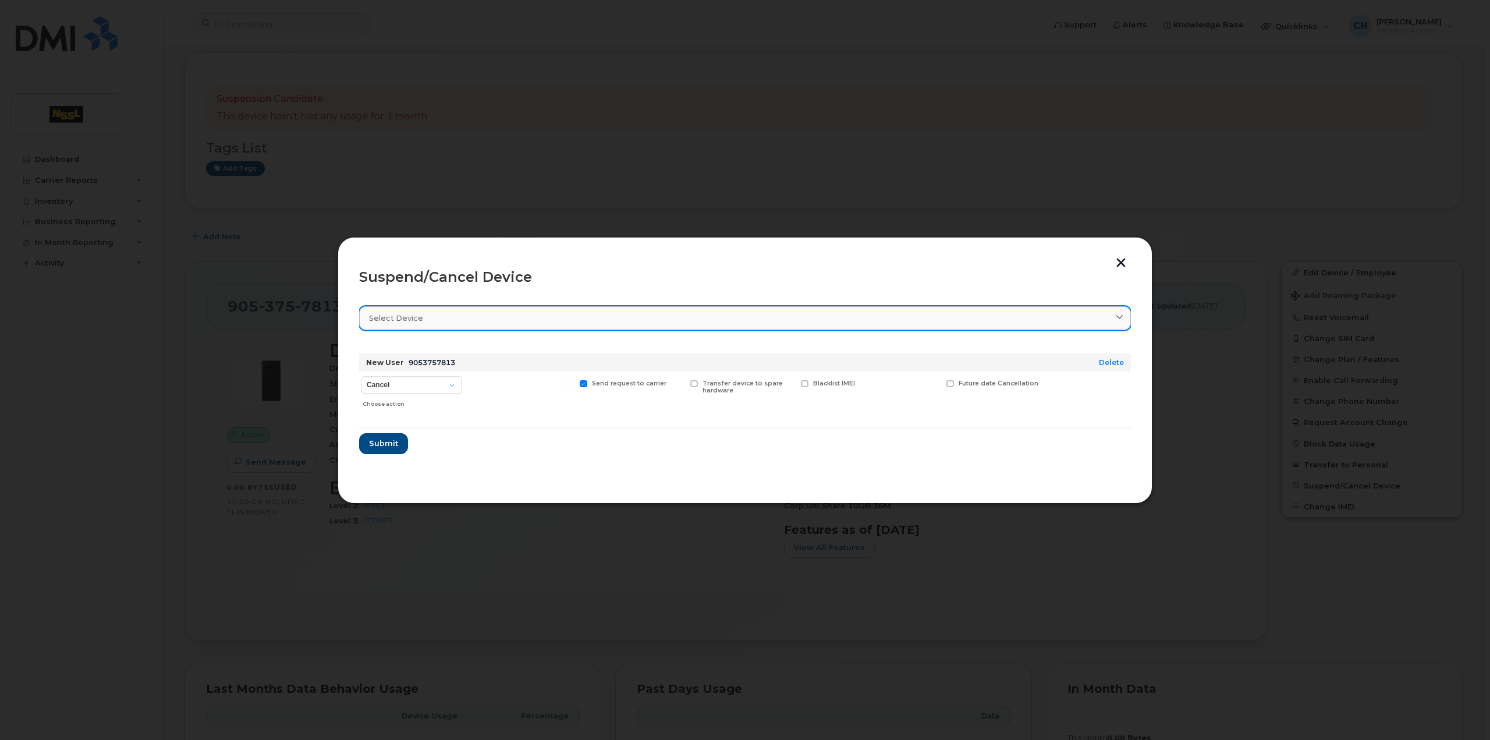
click at [428, 318] on div "Select device" at bounding box center [745, 317] width 752 height 11
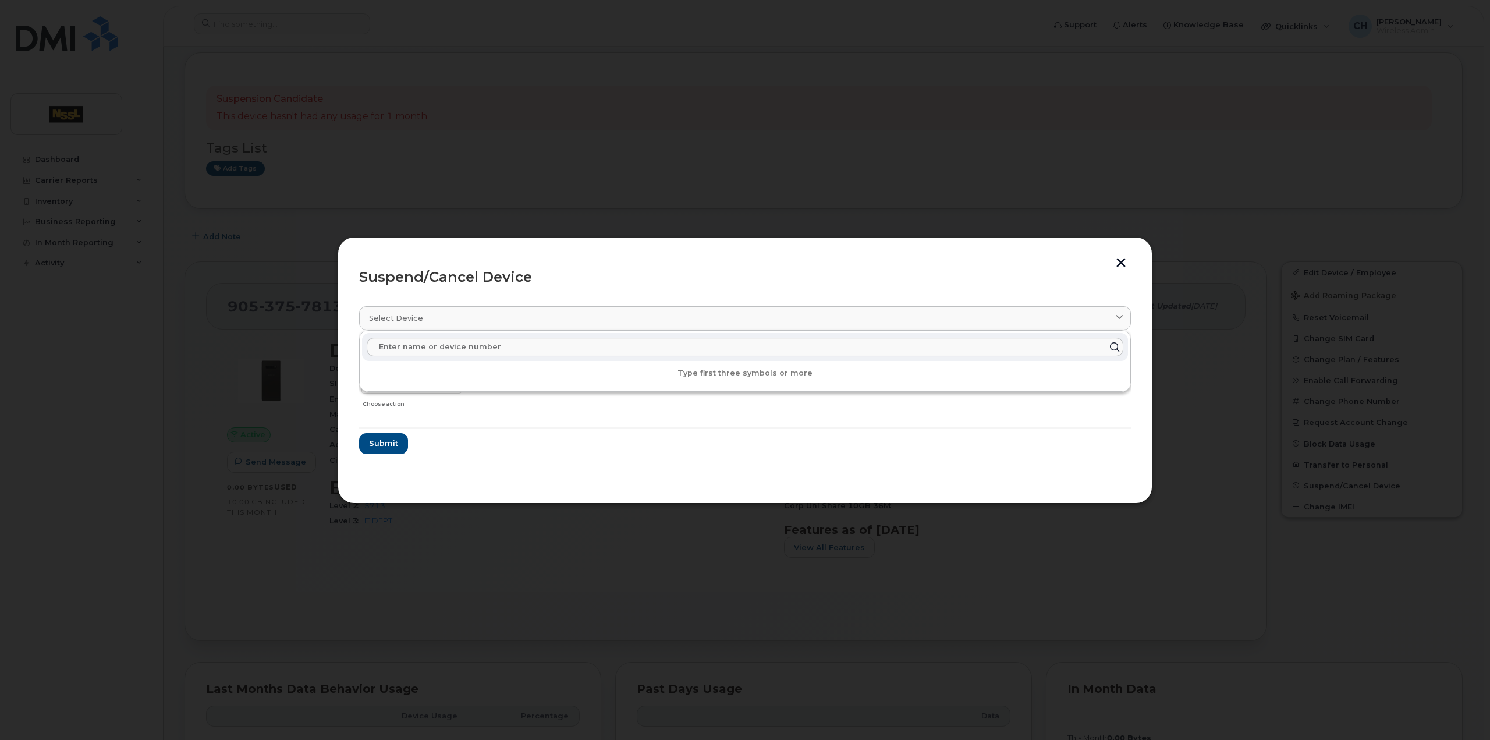
click at [539, 441] on form "New User 9053757813 Delete Cancel Suspend - Extend Suspension Suspend - Reduced…" at bounding box center [745, 399] width 772 height 110
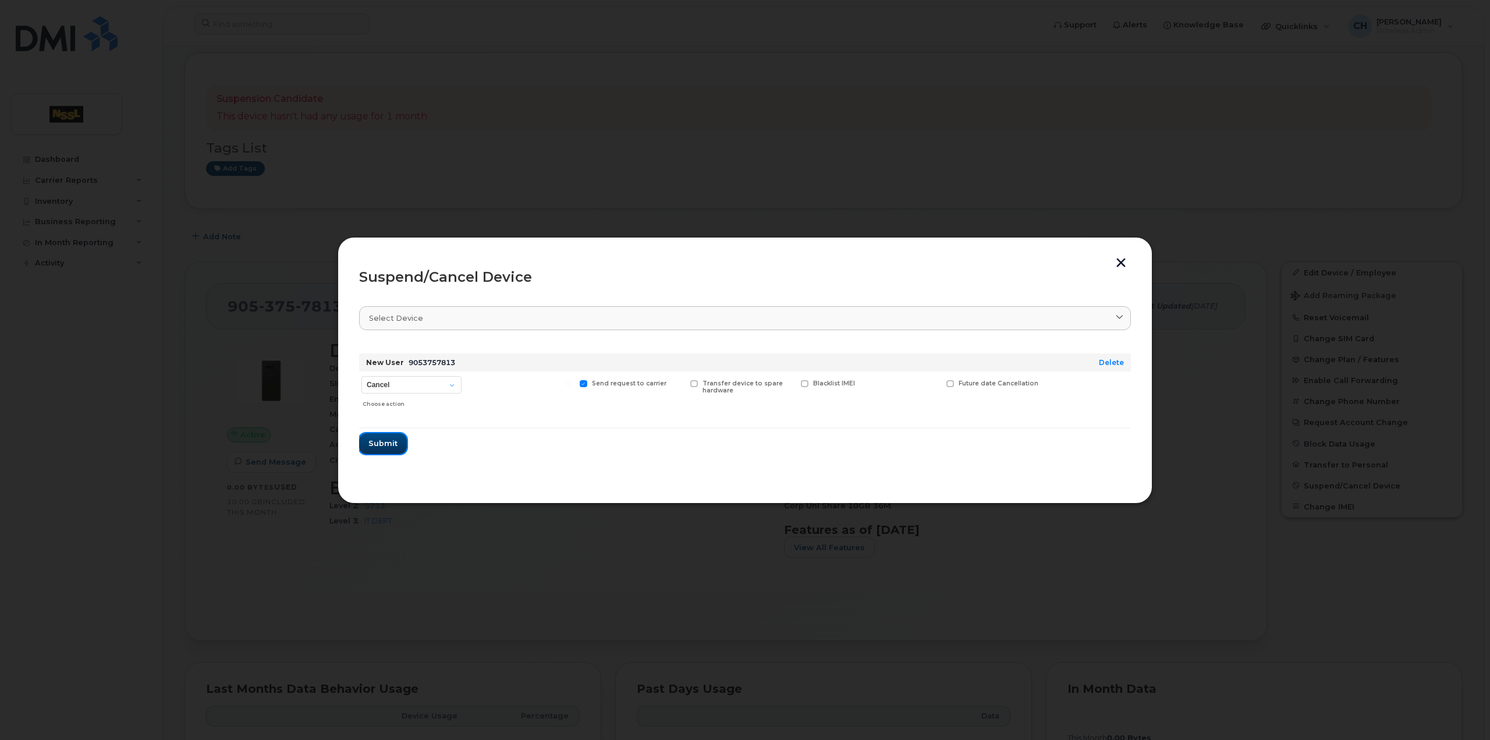
click at [392, 441] on span "Submit" at bounding box center [382, 443] width 29 height 11
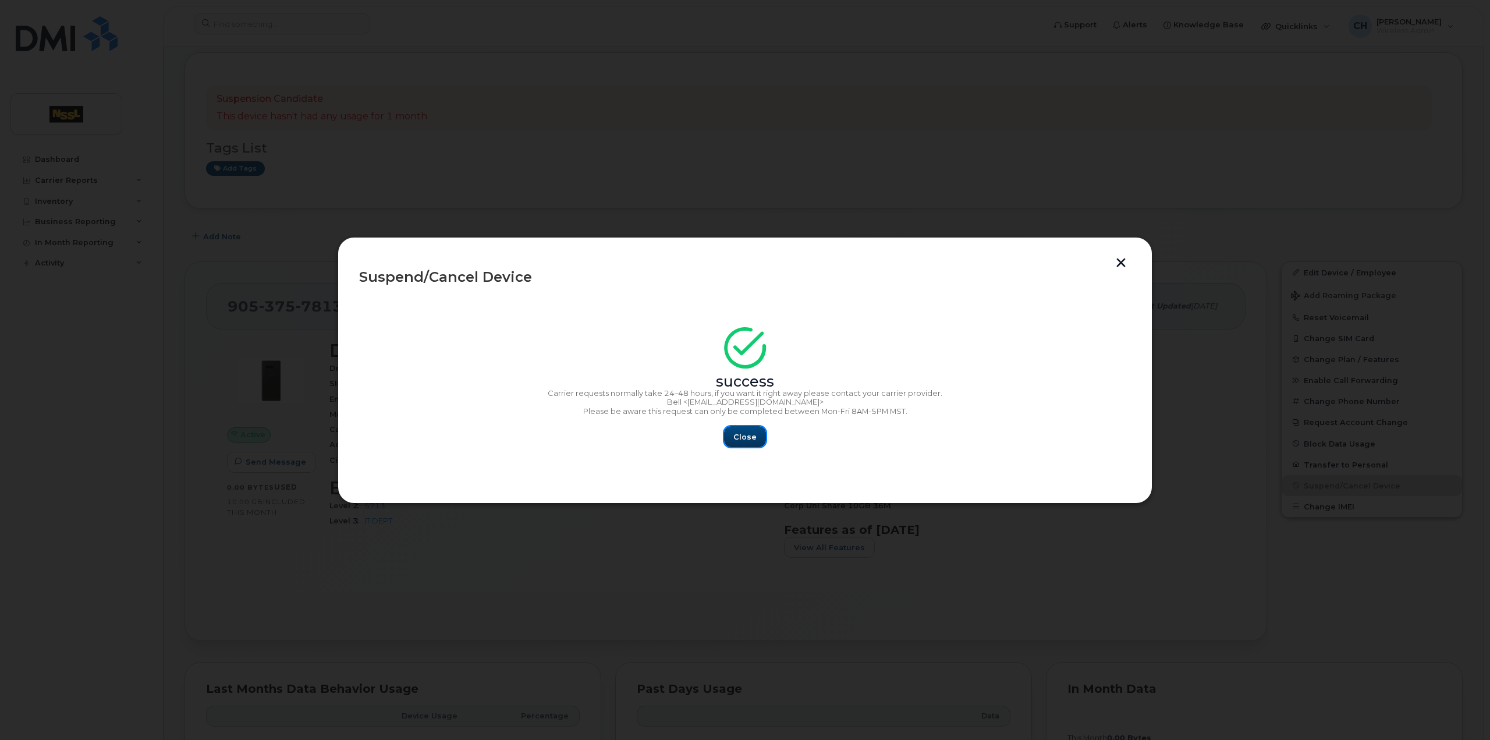
click at [745, 441] on span "Close" at bounding box center [744, 436] width 23 height 11
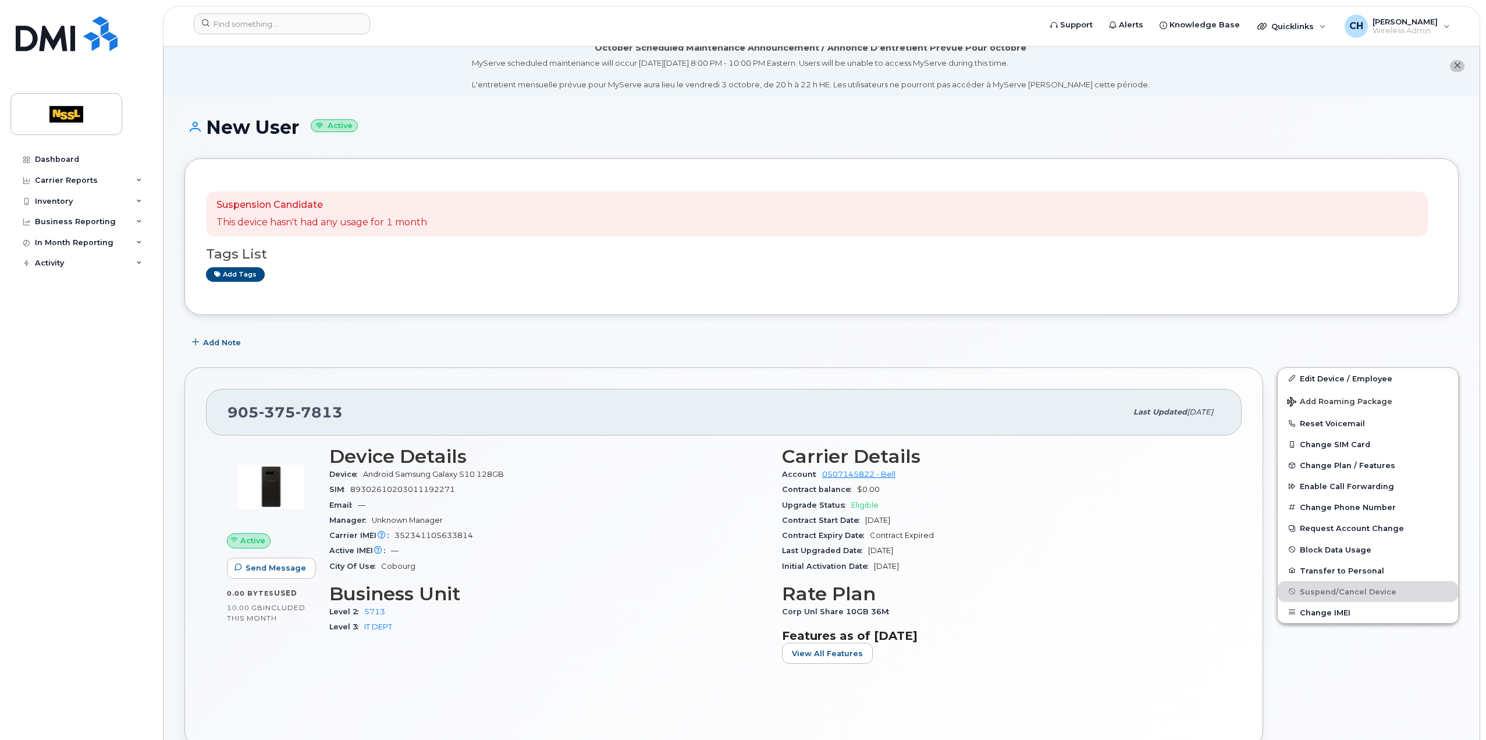
scroll to position [0, 0]
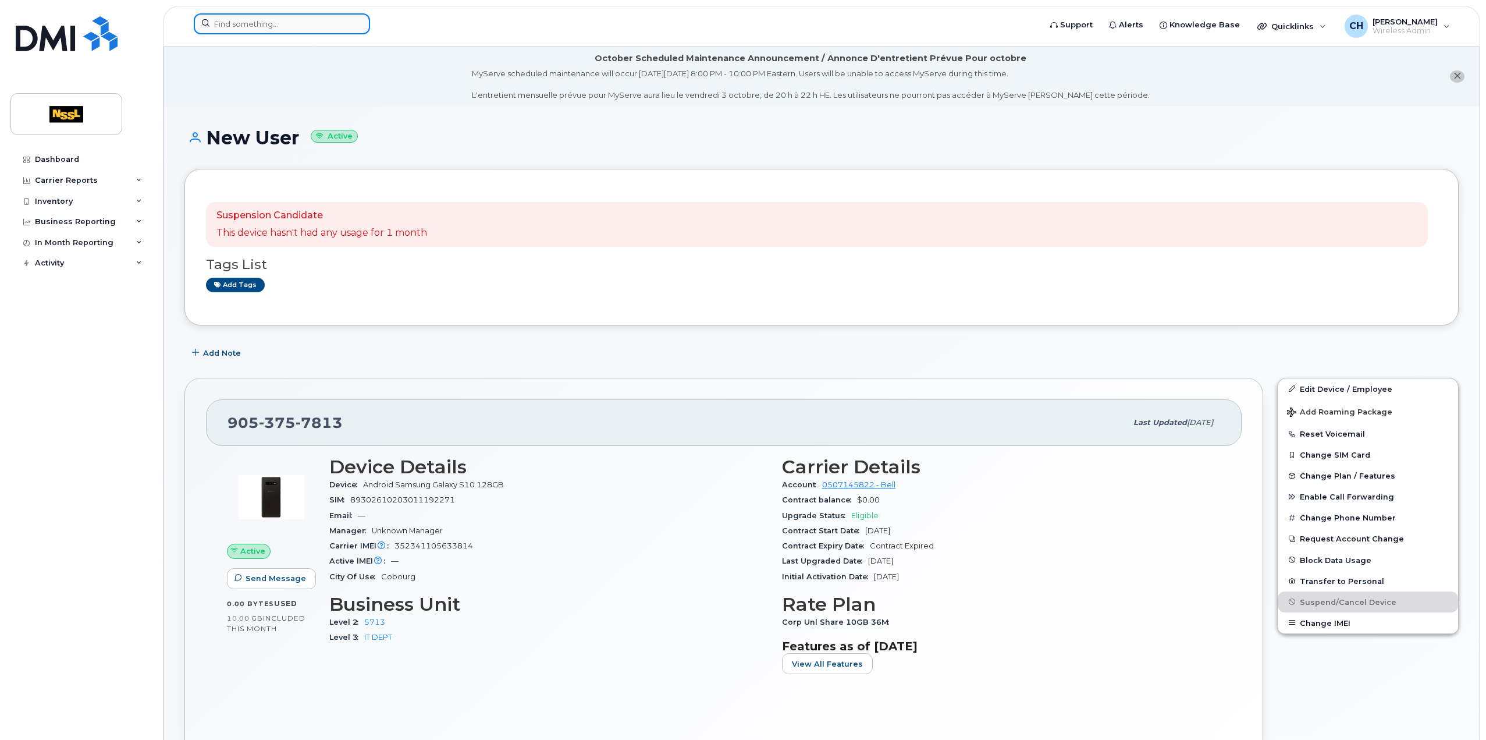
click at [276, 22] on input at bounding box center [282, 23] width 176 height 21
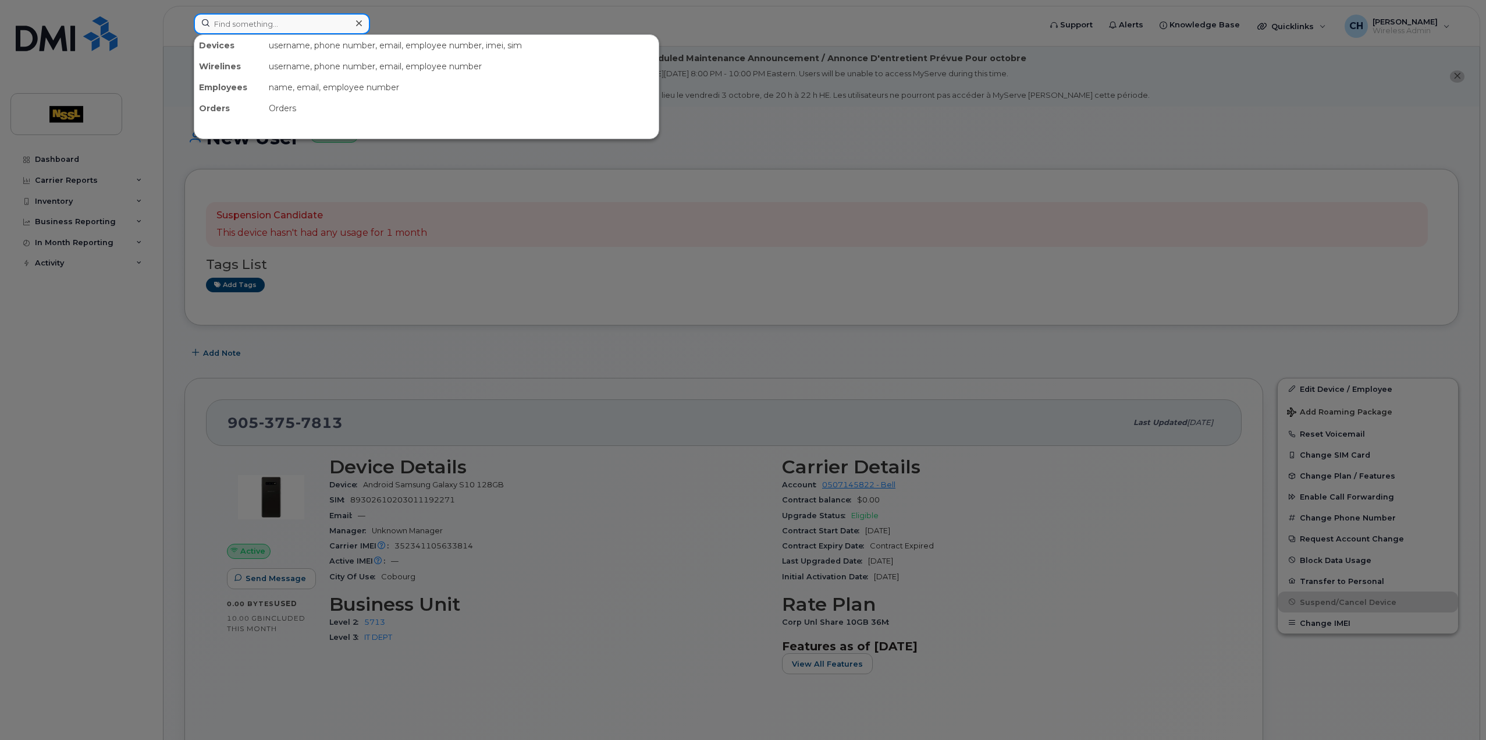
paste input "4169985733"
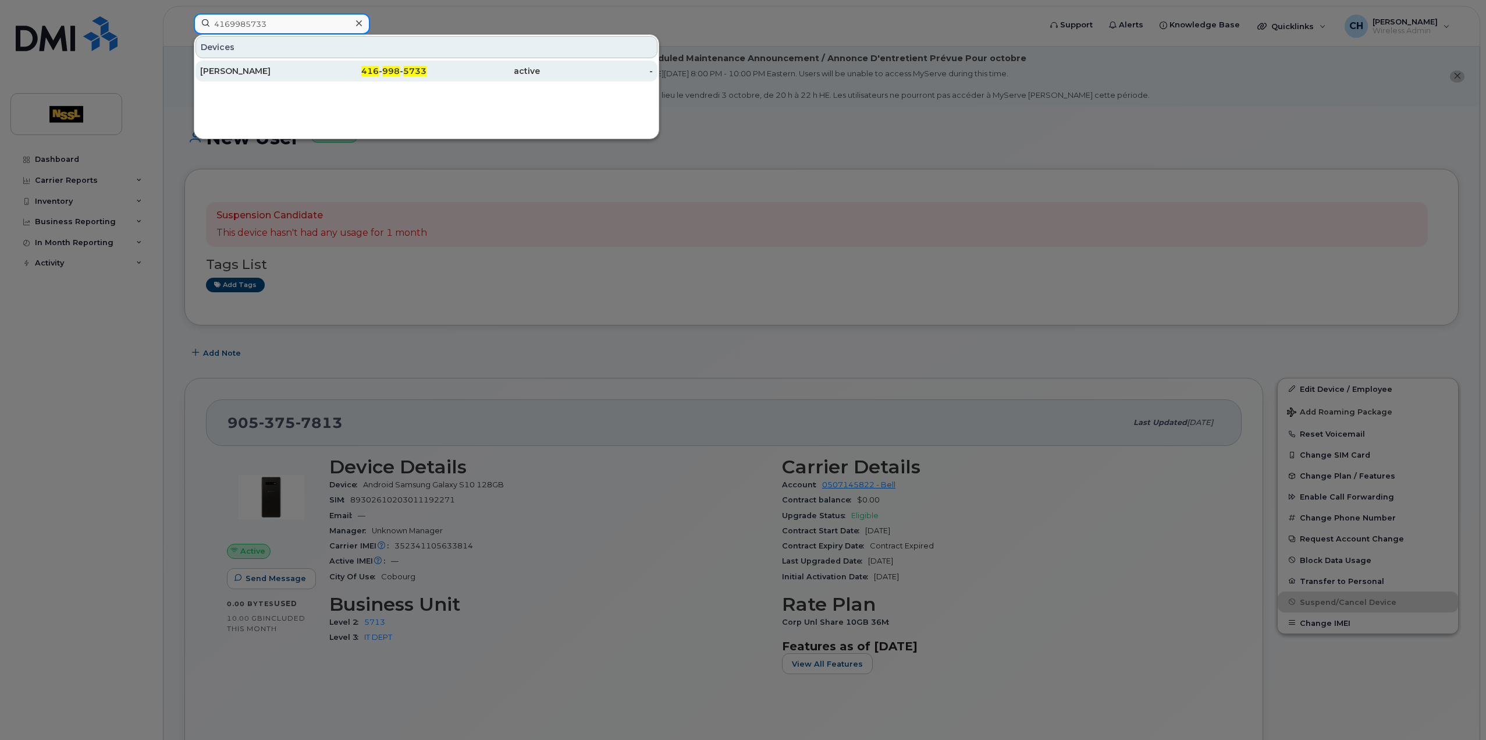
type input "4169985733"
click at [269, 77] on div "[PERSON_NAME]" at bounding box center [256, 71] width 113 height 21
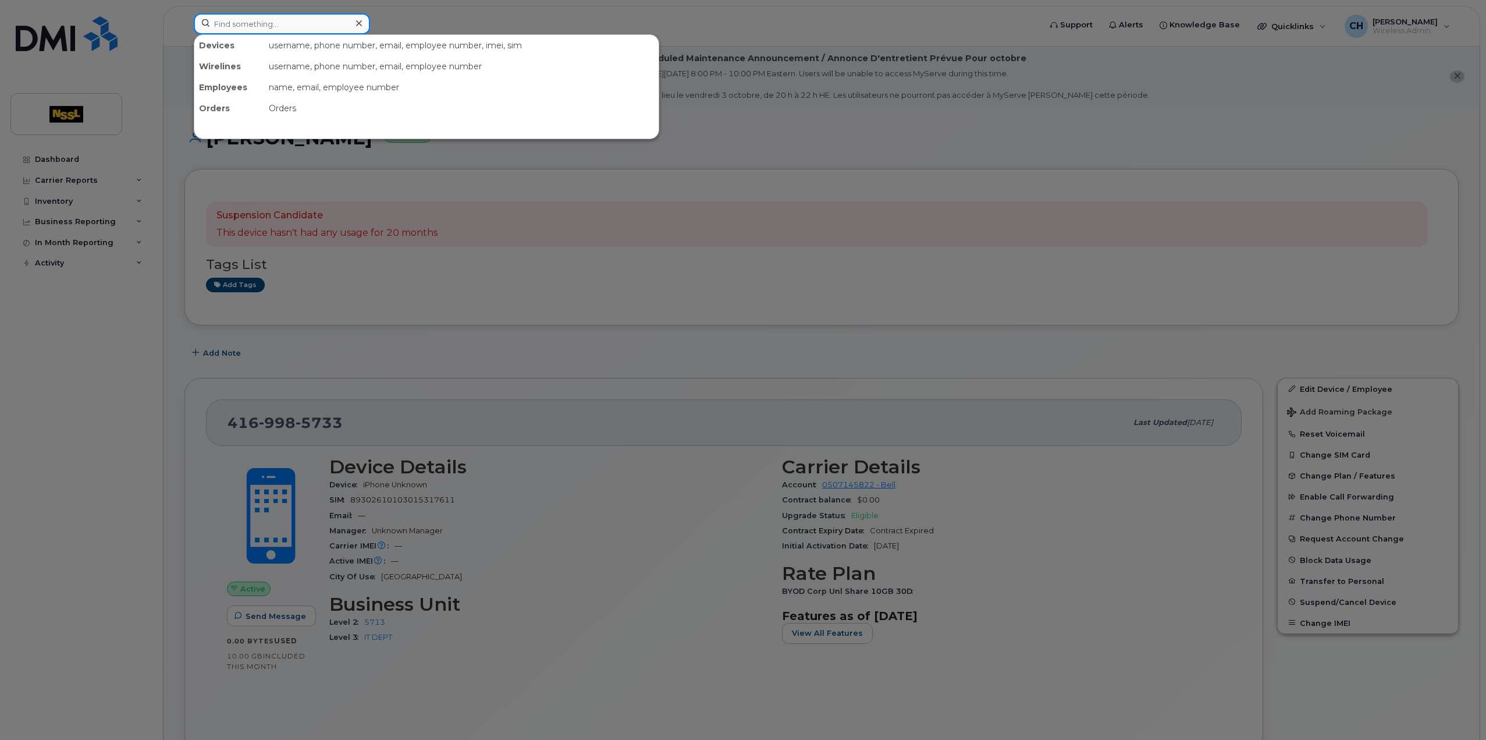
click at [301, 23] on input at bounding box center [282, 23] width 176 height 21
paste input "4374190531"
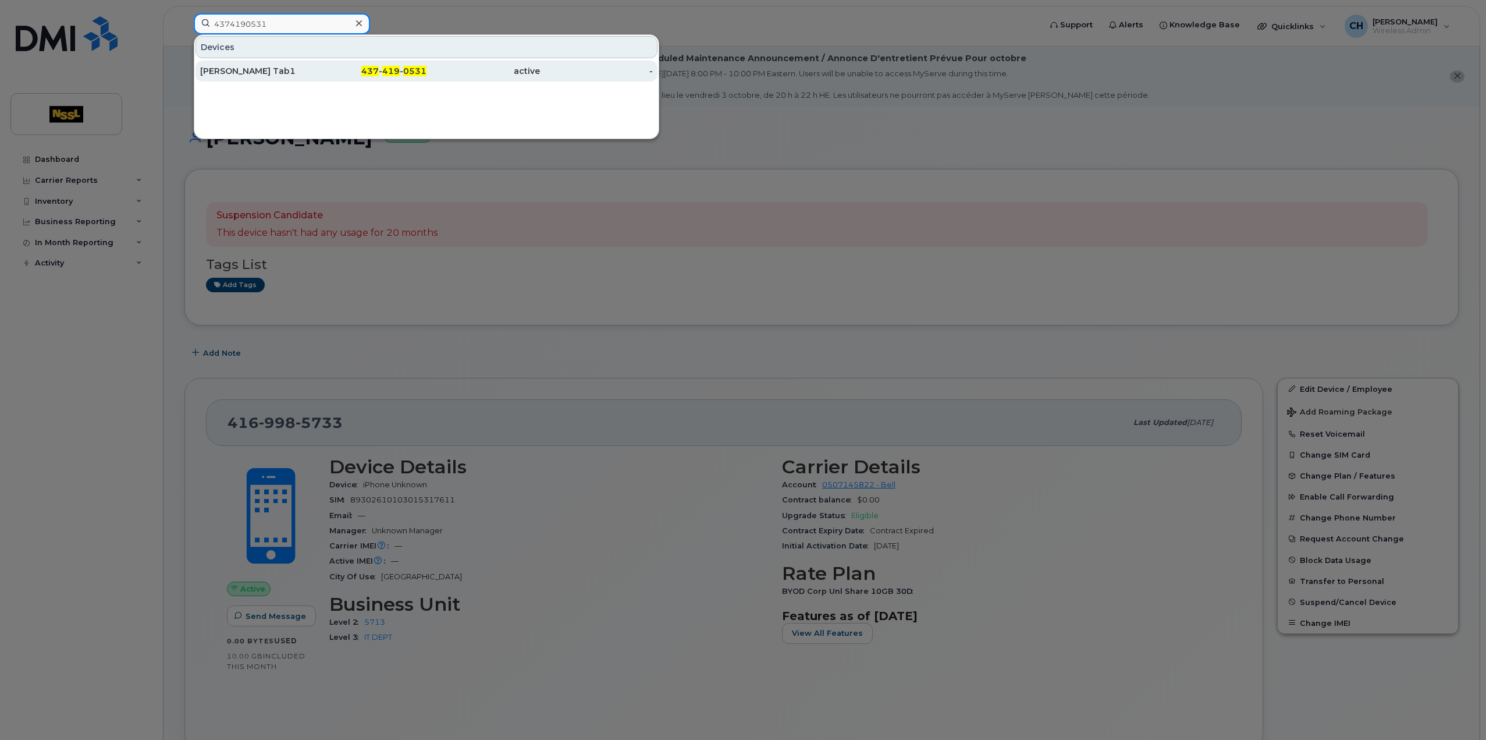
type input "4374190531"
click at [246, 67] on div "[PERSON_NAME] Tab1" at bounding box center [256, 71] width 113 height 12
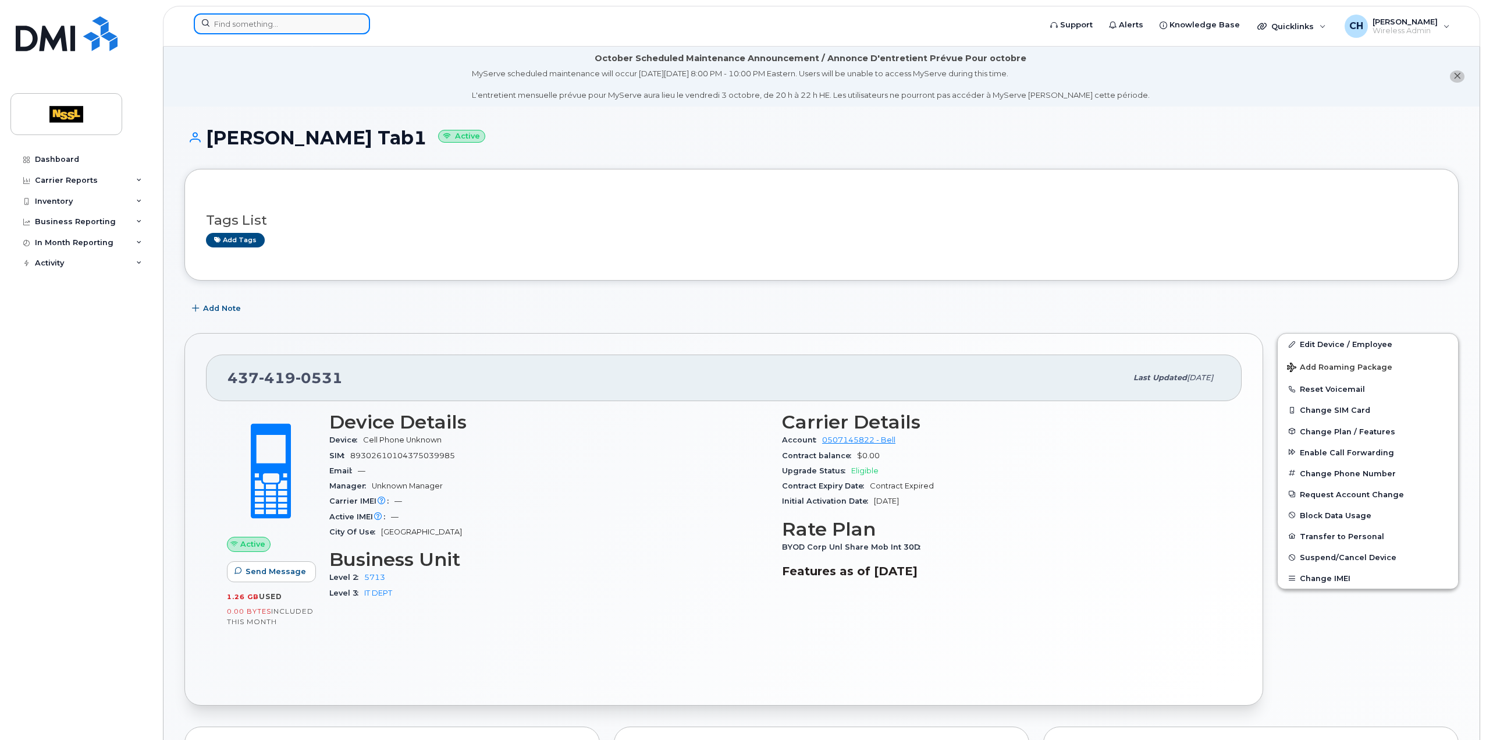
click at [226, 22] on input at bounding box center [282, 23] width 176 height 21
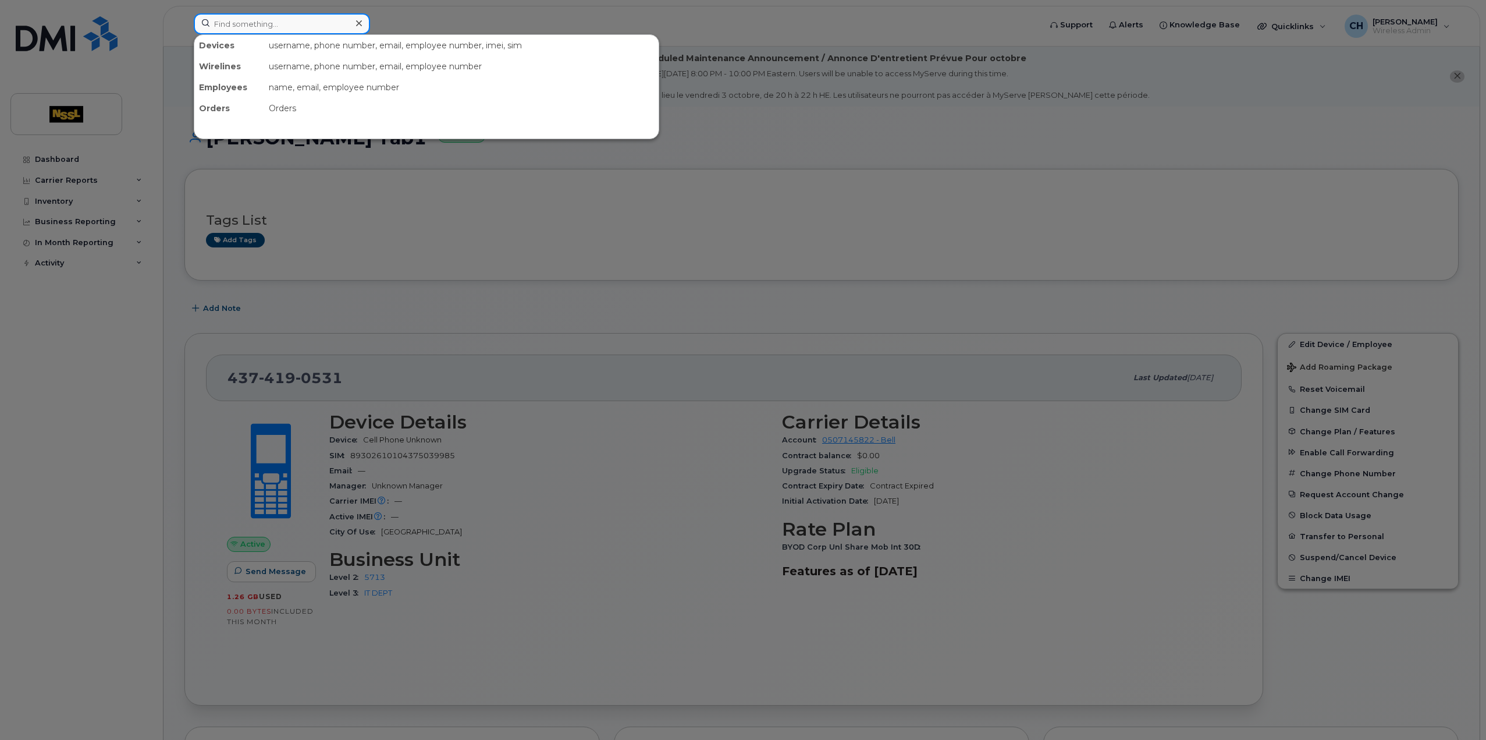
paste input "6473265364"
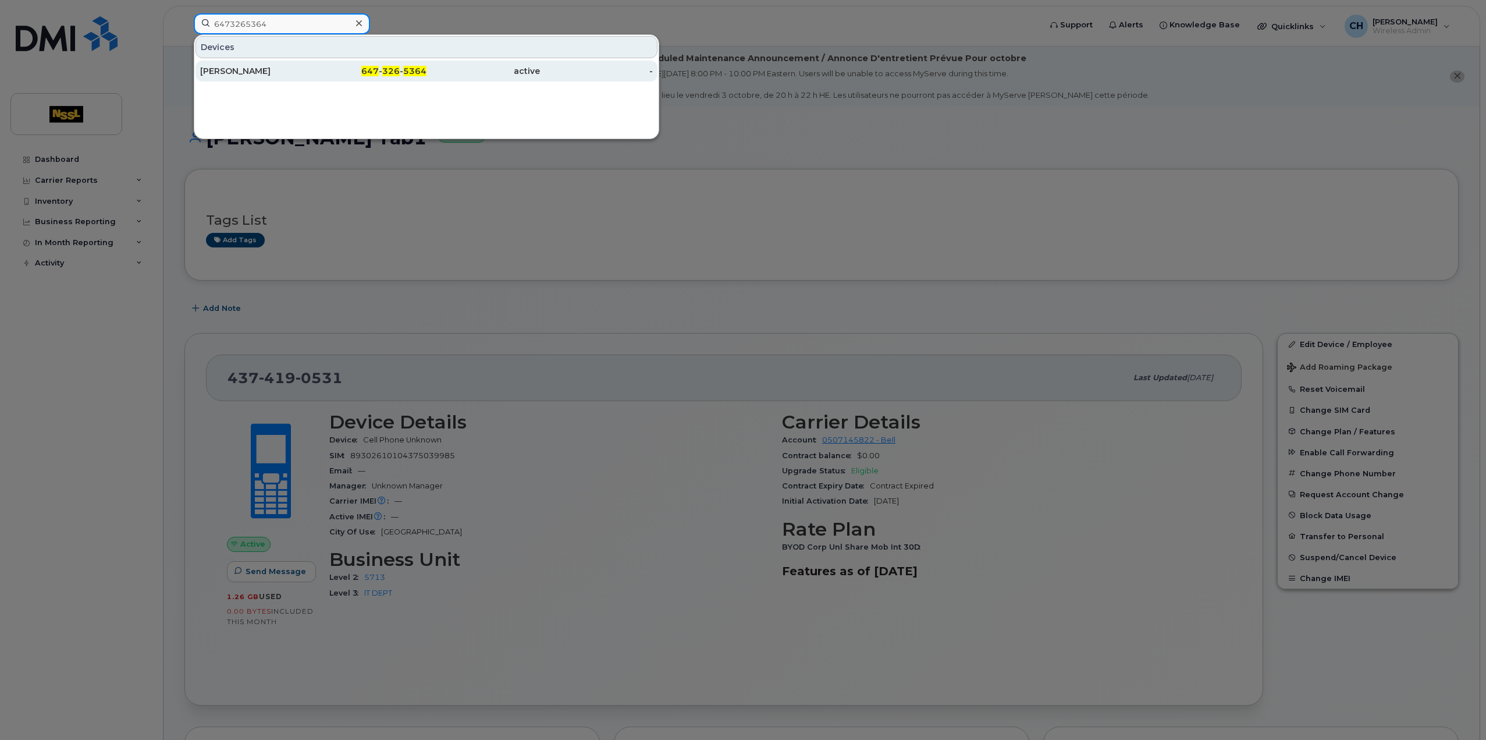
type input "6473265364"
click at [292, 69] on div "[PERSON_NAME]" at bounding box center [256, 71] width 113 height 12
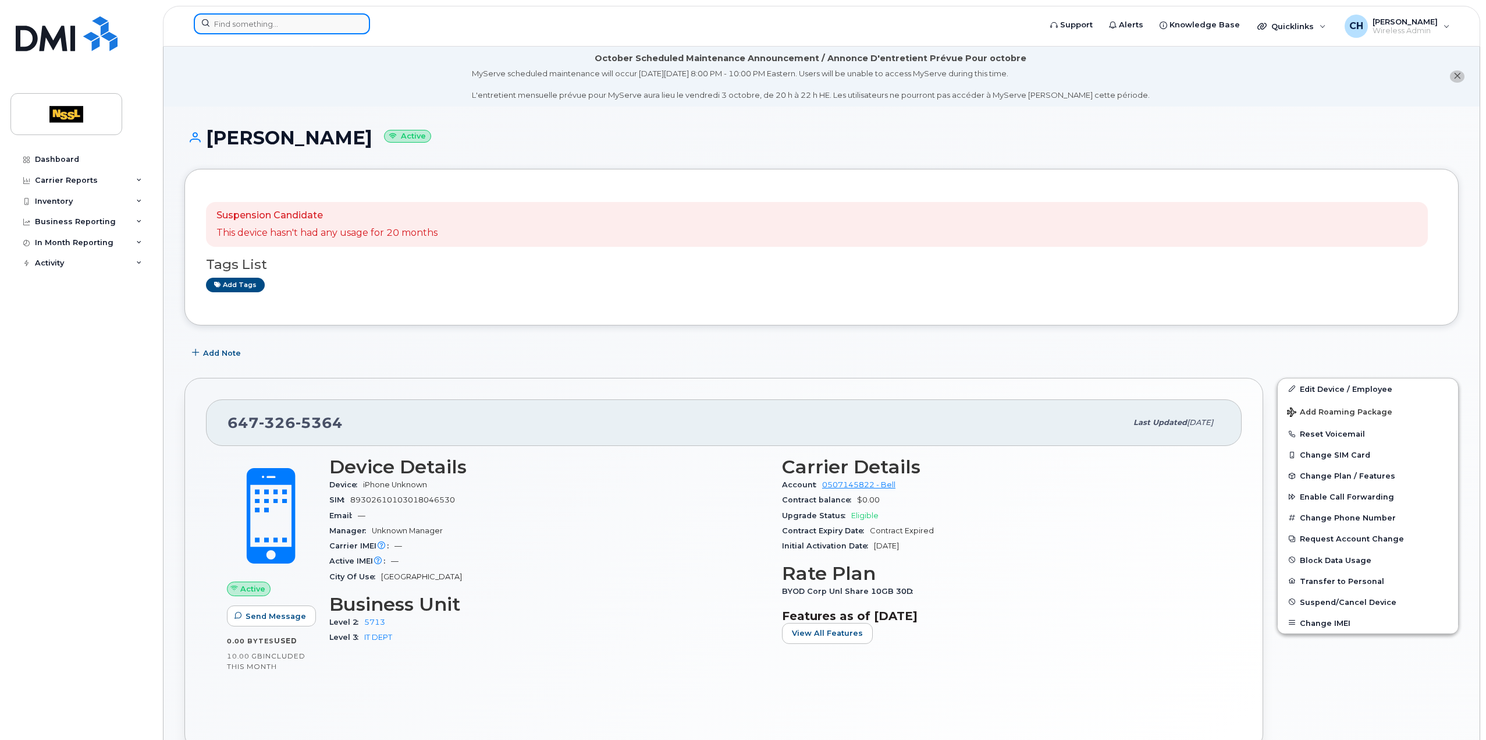
click at [233, 25] on input at bounding box center [282, 23] width 176 height 21
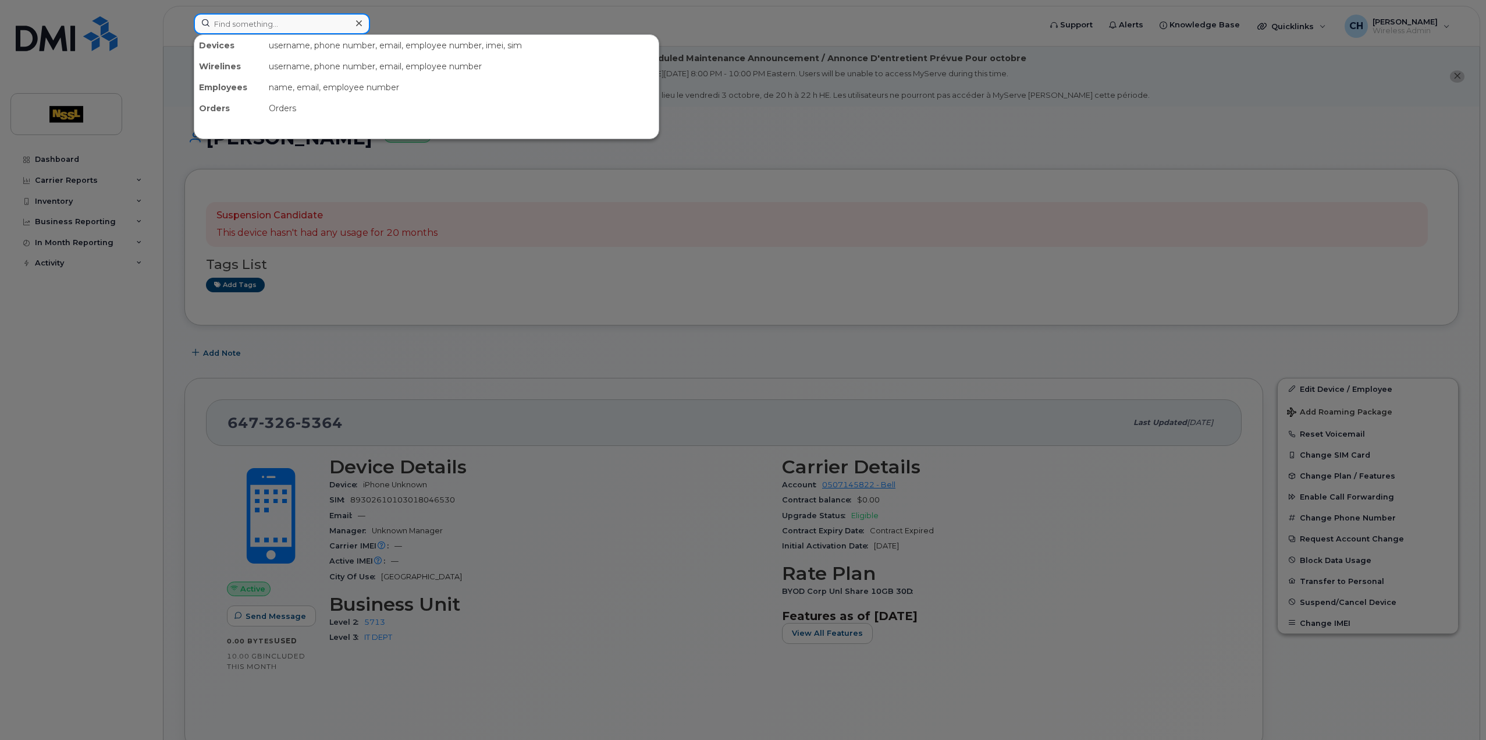
paste input "4169490914"
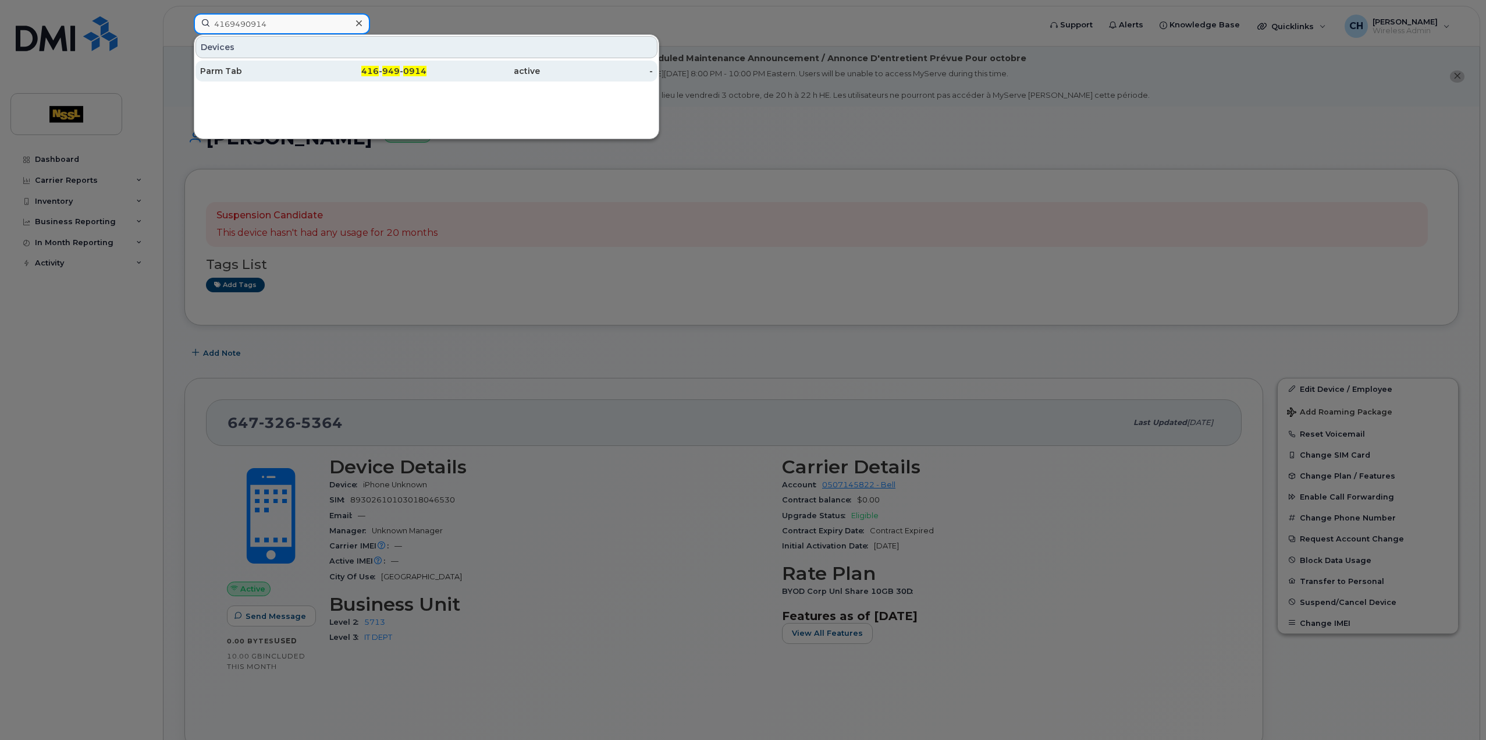
type input "4169490914"
click at [249, 68] on div "Parm Tab" at bounding box center [256, 71] width 113 height 12
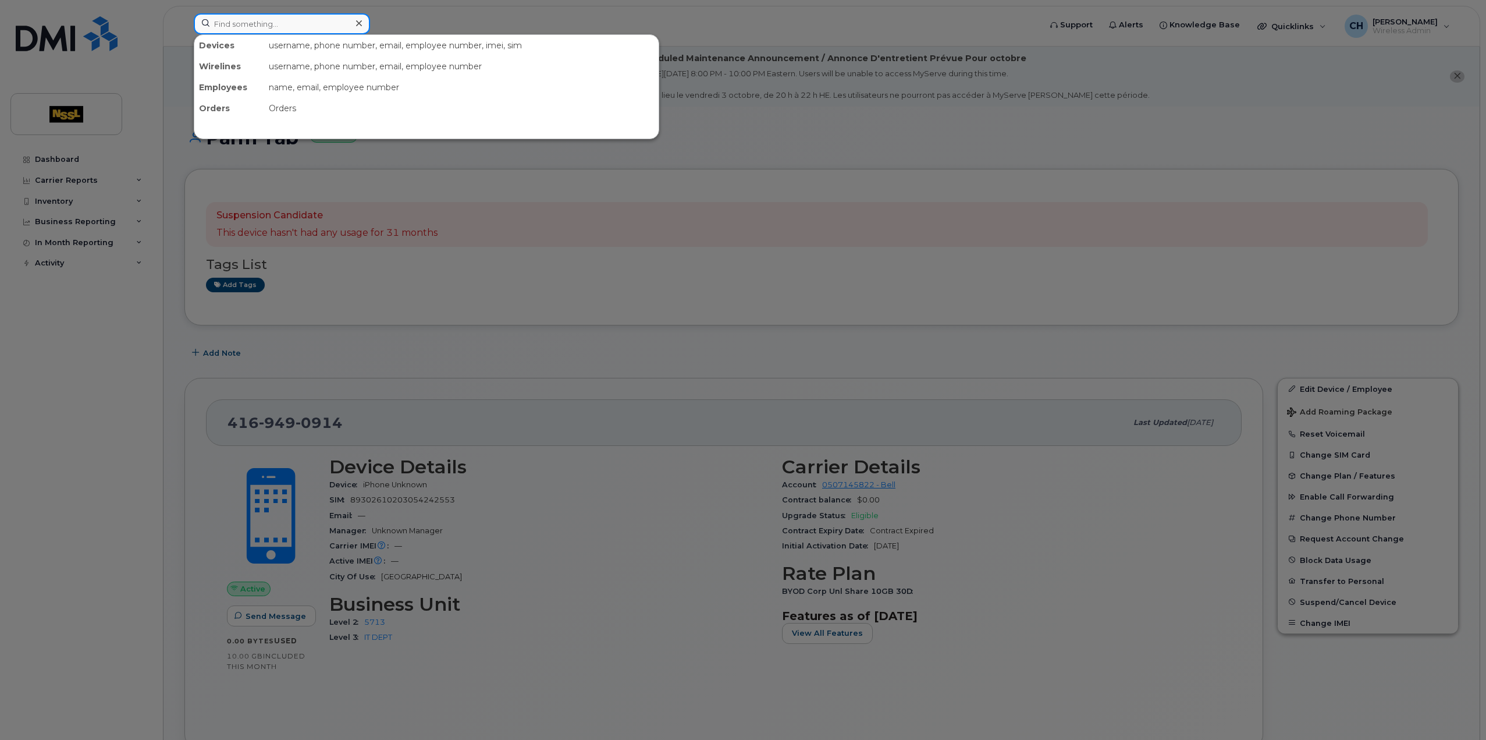
click at [282, 24] on input at bounding box center [282, 23] width 176 height 21
paste input "4165596178"
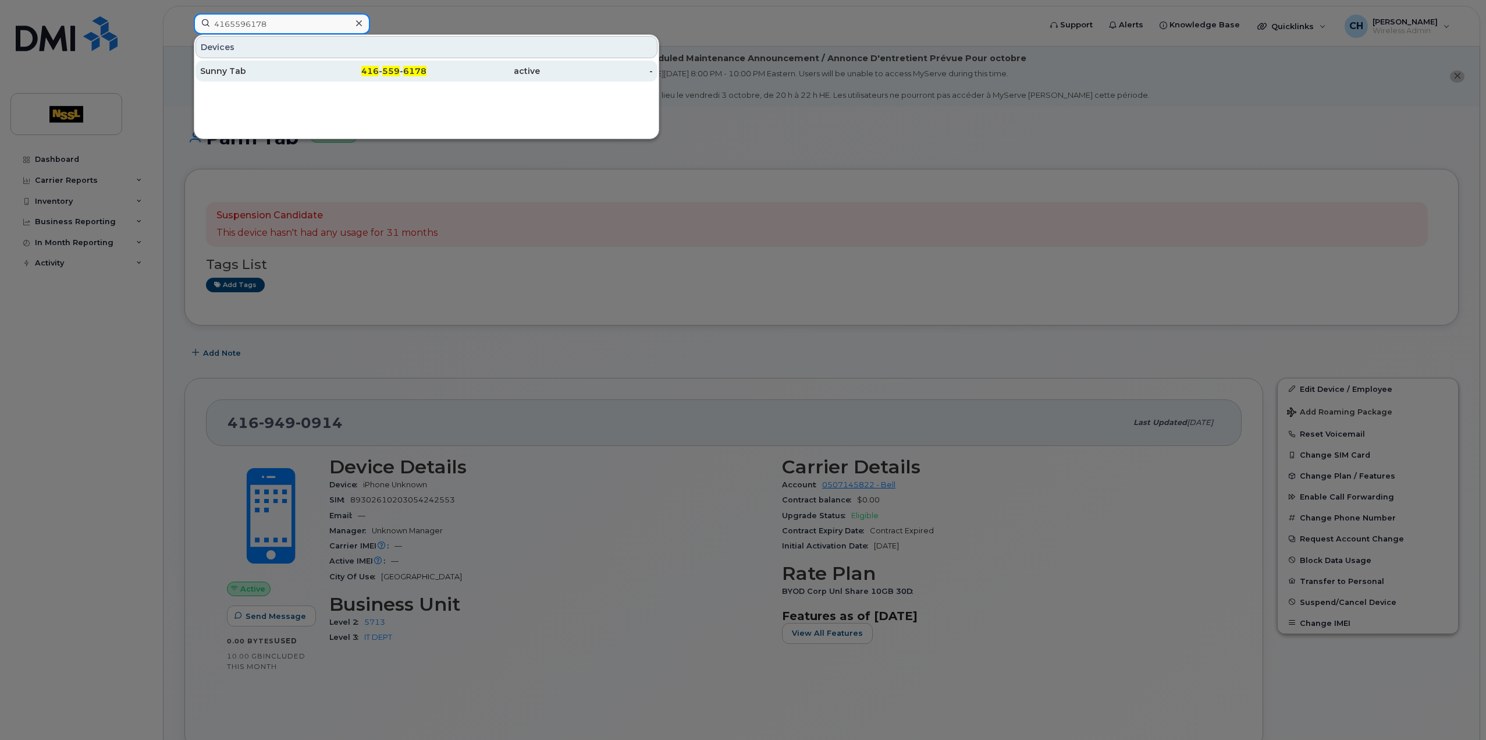
type input "4165596178"
click at [244, 66] on div "Sunny Tab" at bounding box center [256, 71] width 113 height 12
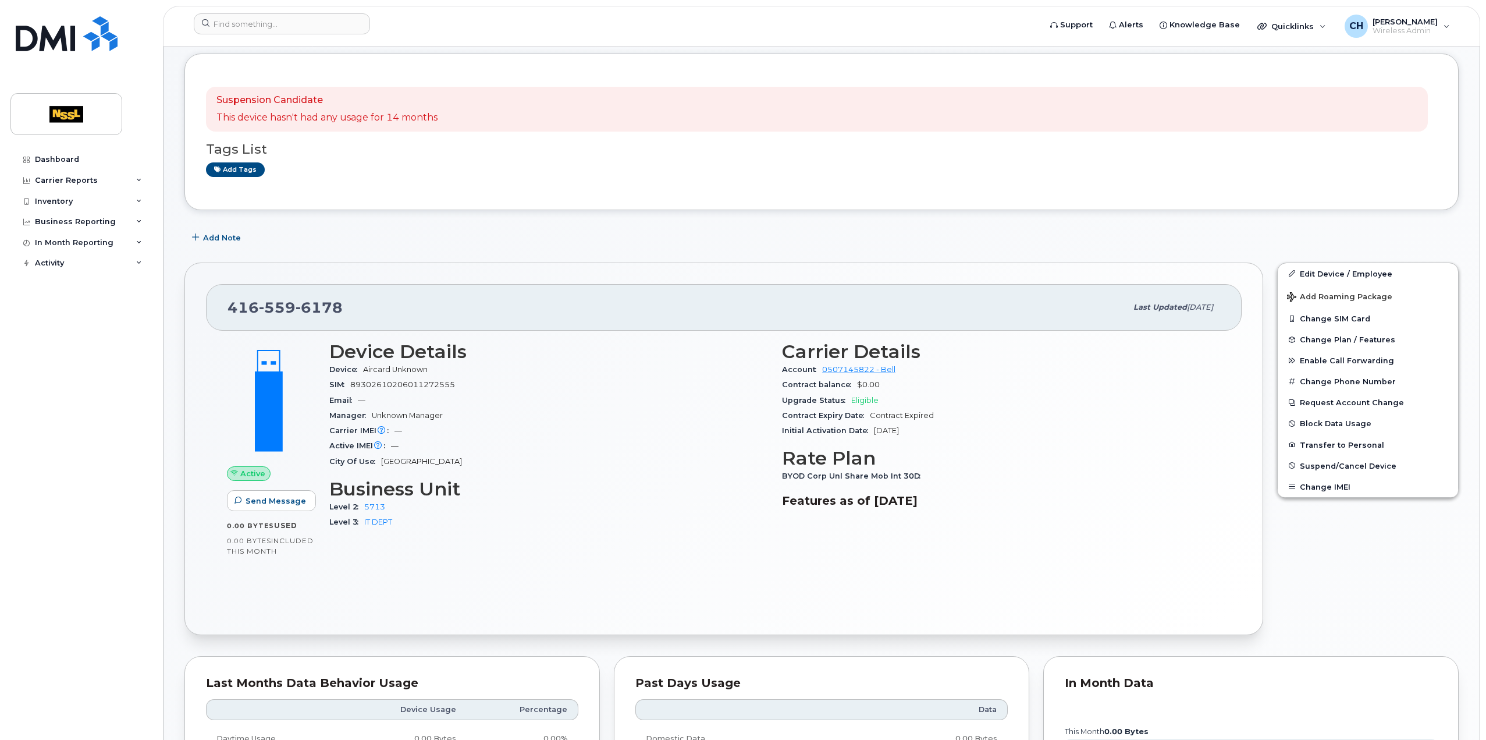
scroll to position [116, 0]
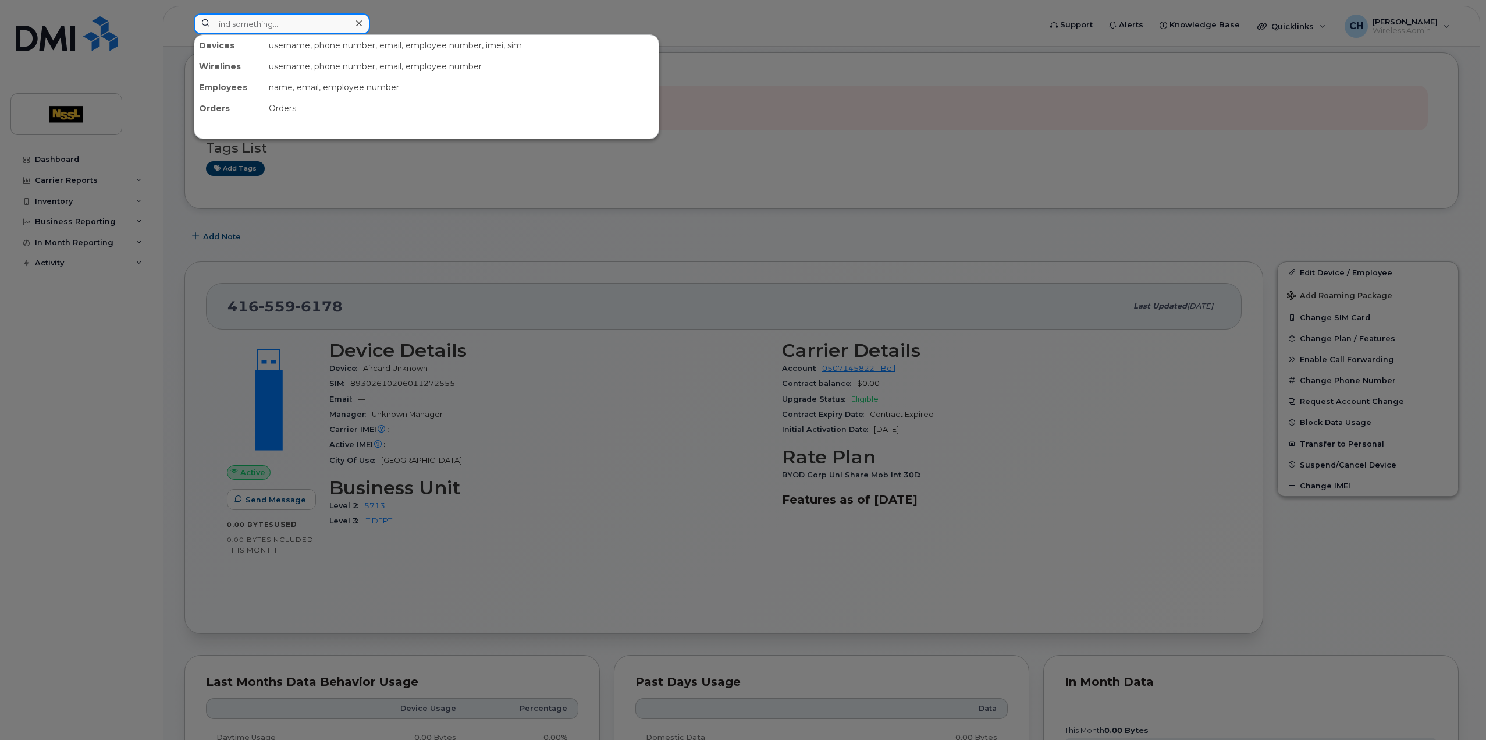
click at [275, 20] on input at bounding box center [282, 23] width 176 height 21
paste input "4163464272"
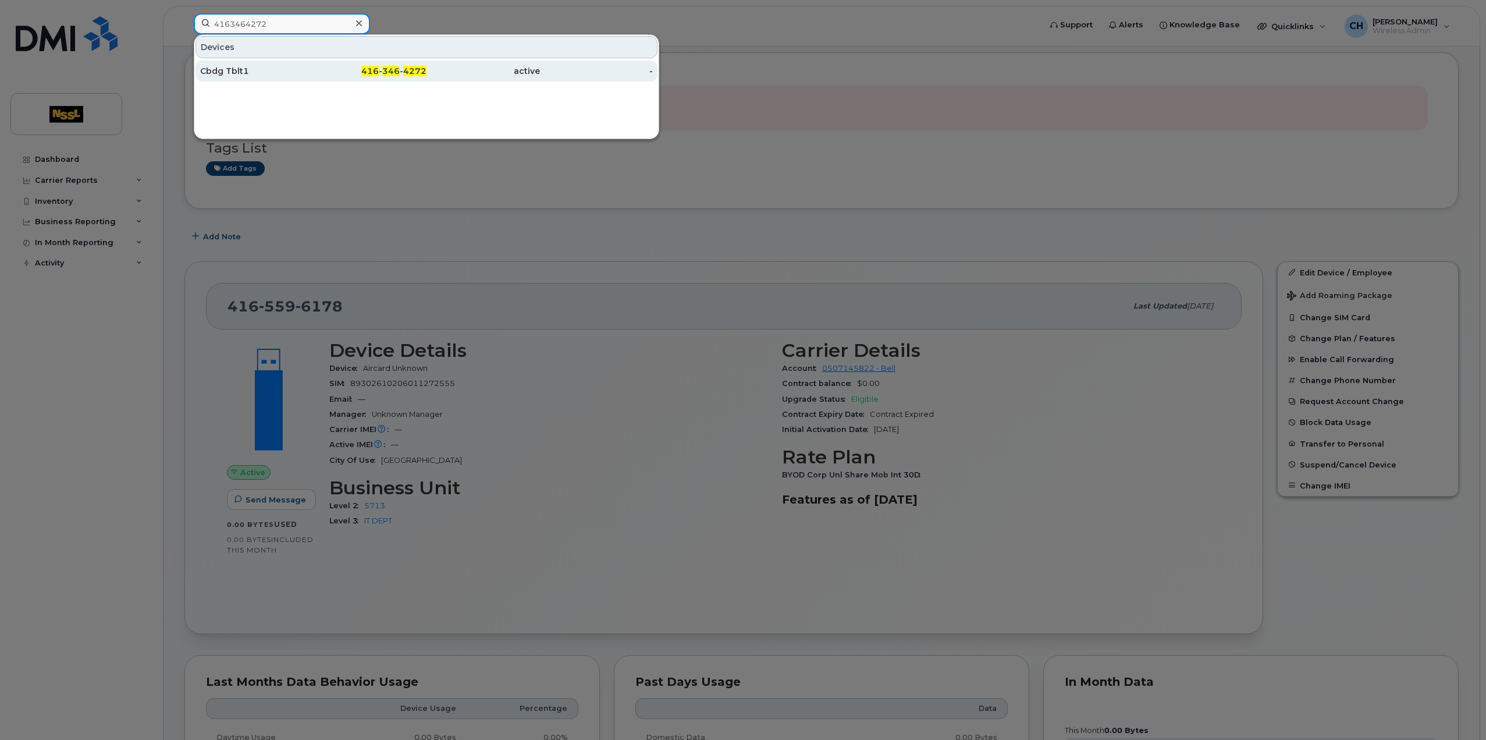
type input "4163464272"
click at [229, 74] on div "Cbdg Tblt1" at bounding box center [256, 71] width 113 height 12
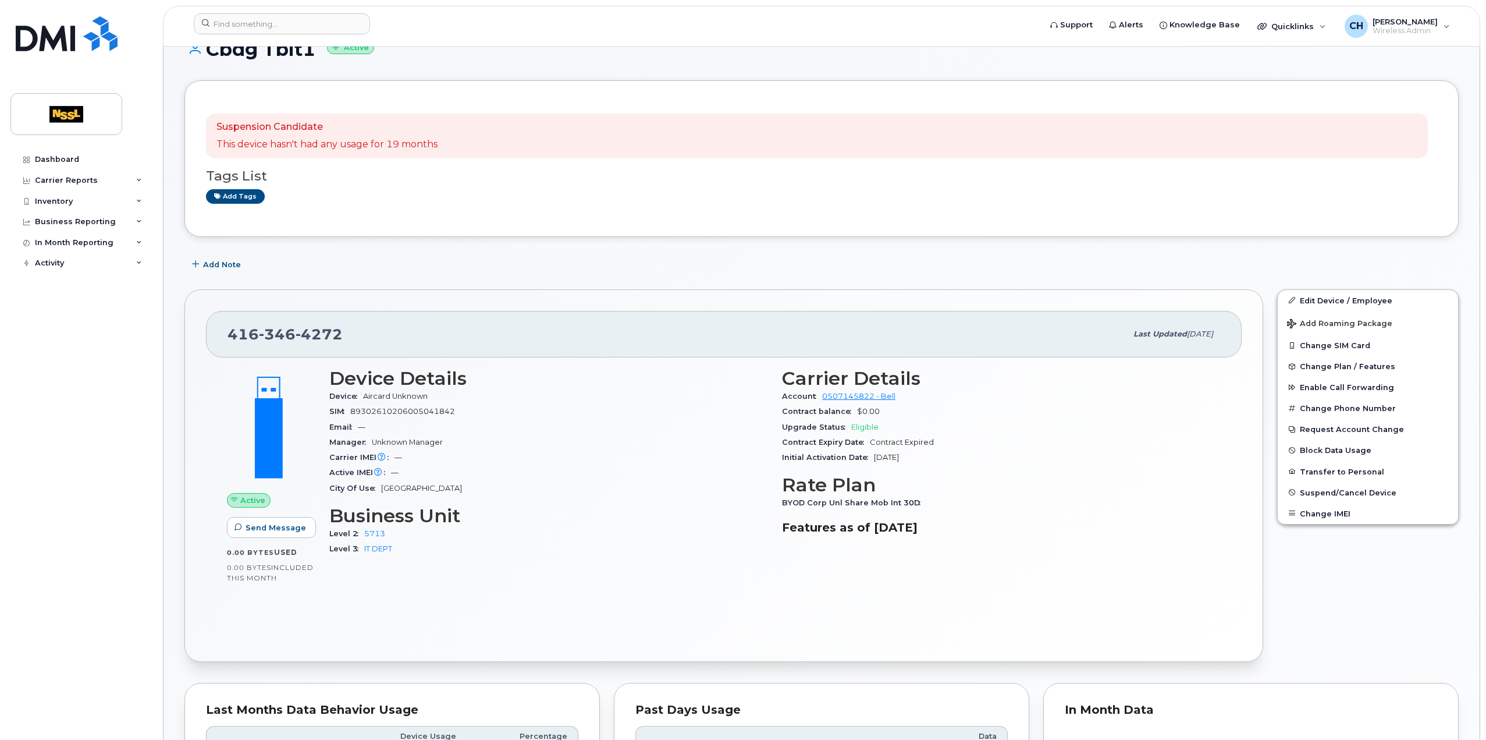
scroll to position [175, 0]
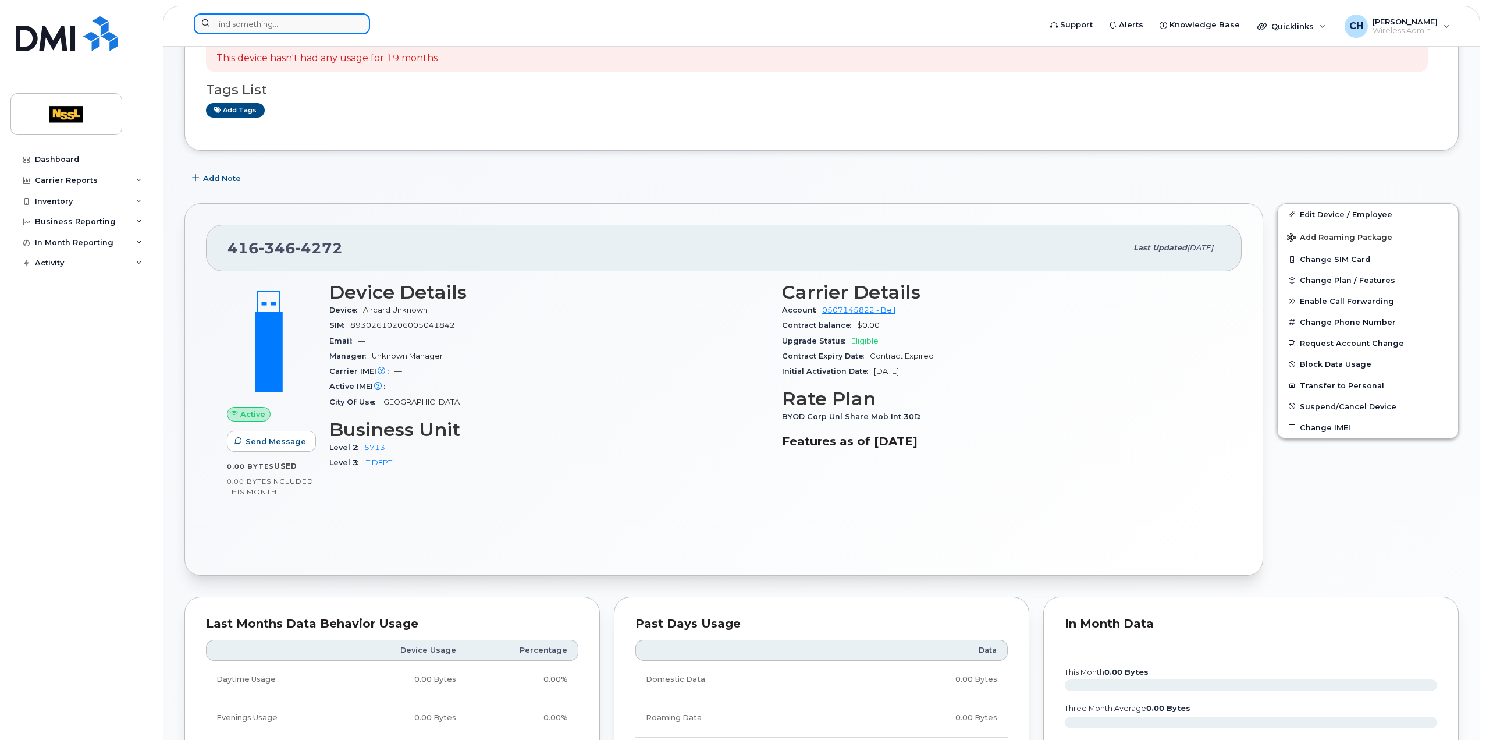
click at [274, 25] on input at bounding box center [282, 23] width 176 height 21
paste input "4164524854"
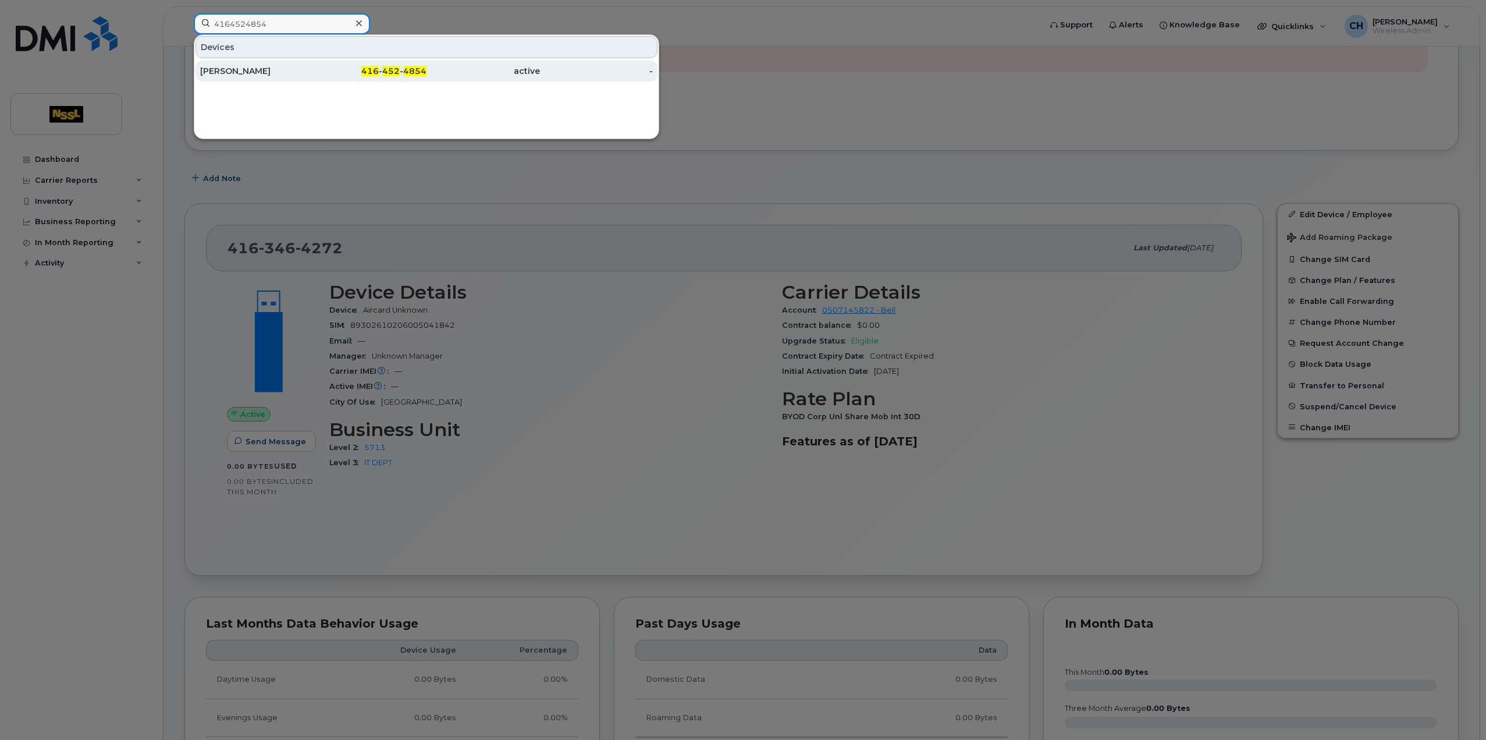
type input "4164524854"
click at [235, 70] on div "Karen Tblt" at bounding box center [256, 71] width 113 height 12
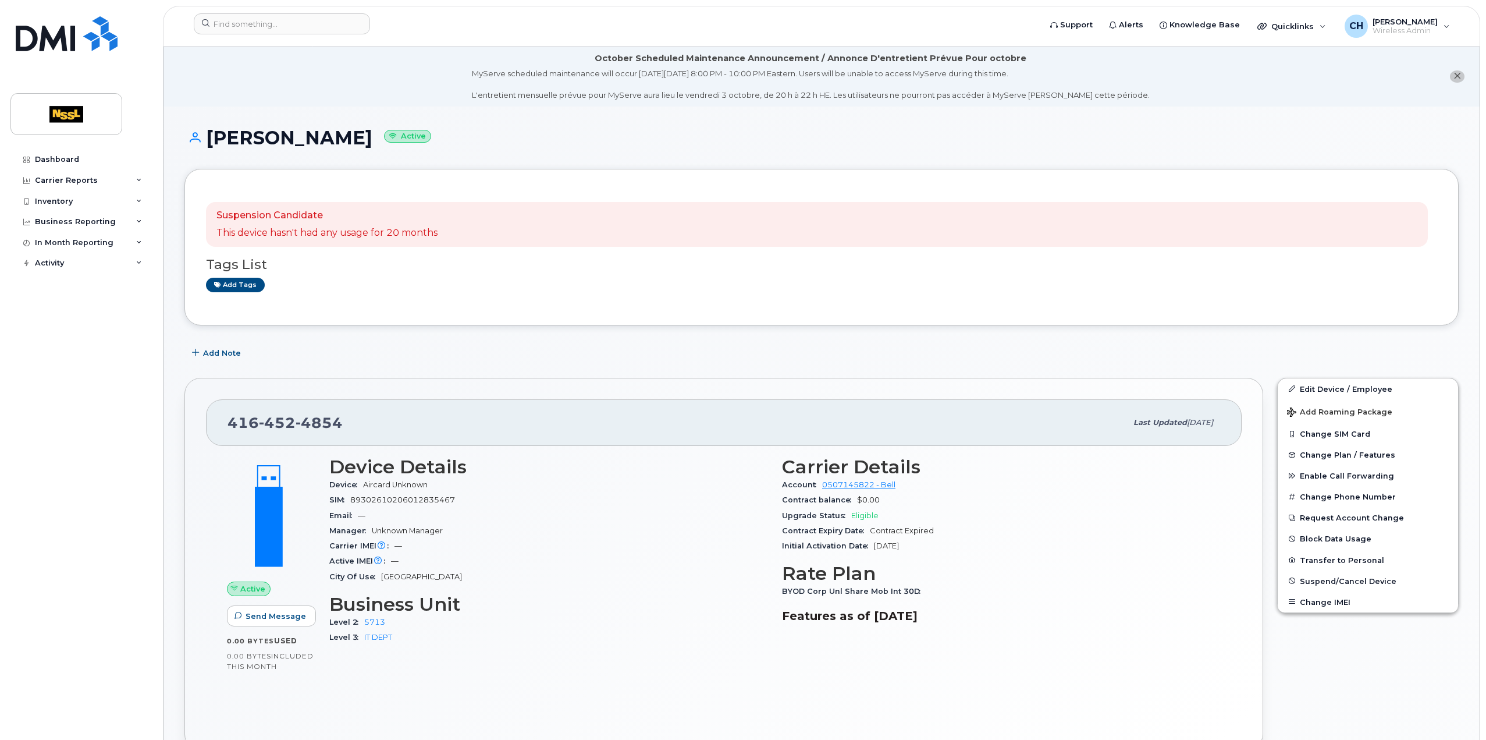
click at [361, 83] on li "October Scheduled Maintenance Announcement / Annonce D'entretient Prévue Pour o…" at bounding box center [822, 77] width 1316 height 60
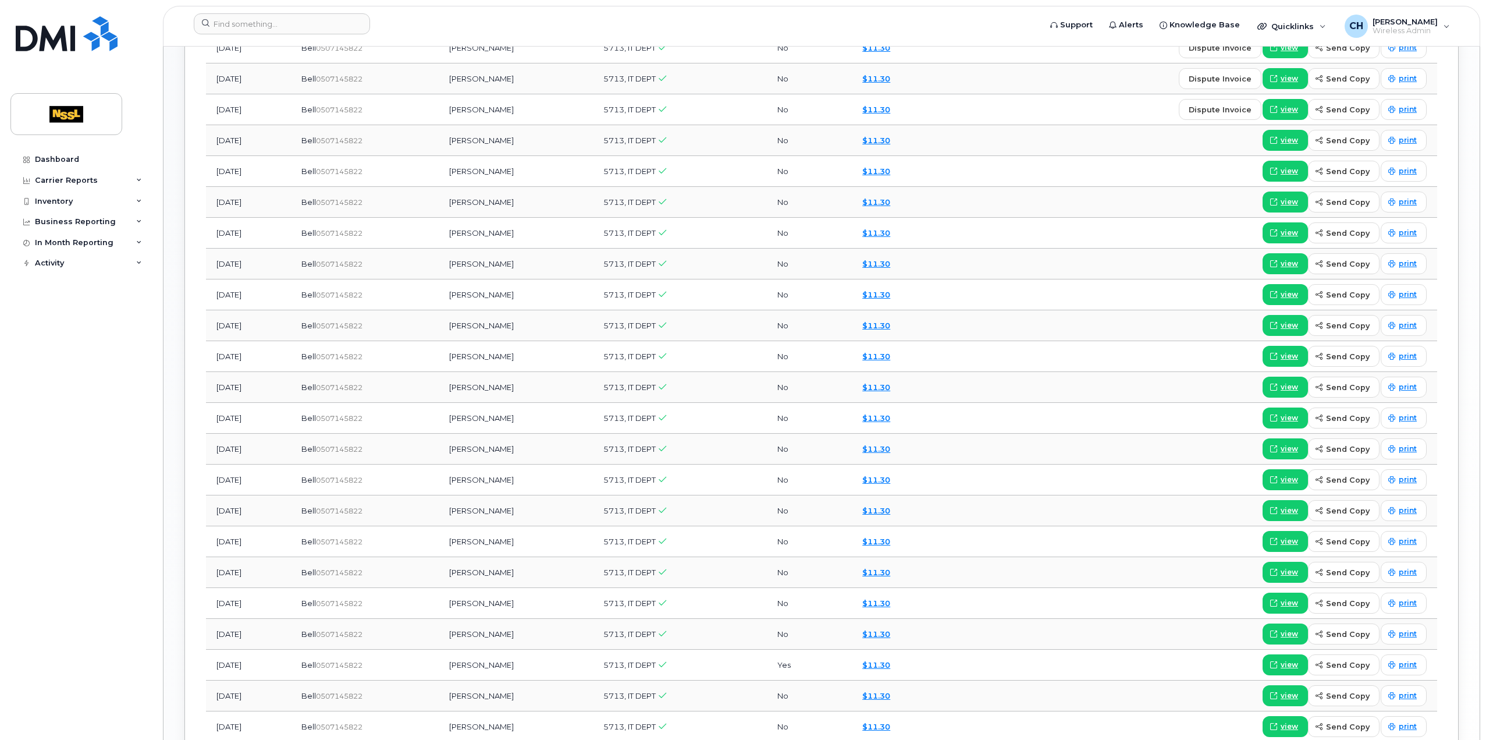
scroll to position [1222, 0]
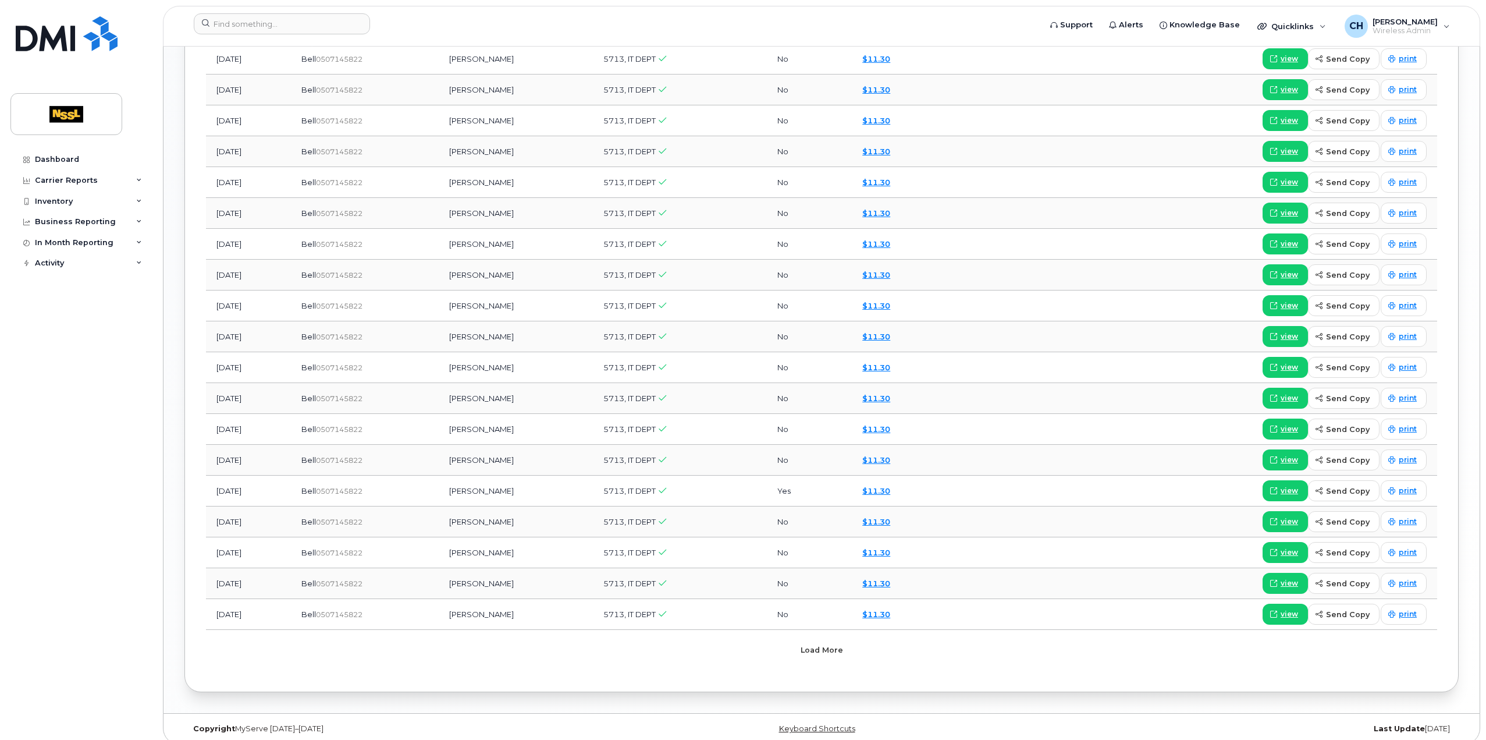
click at [838, 644] on span "Load more" at bounding box center [822, 649] width 42 height 11
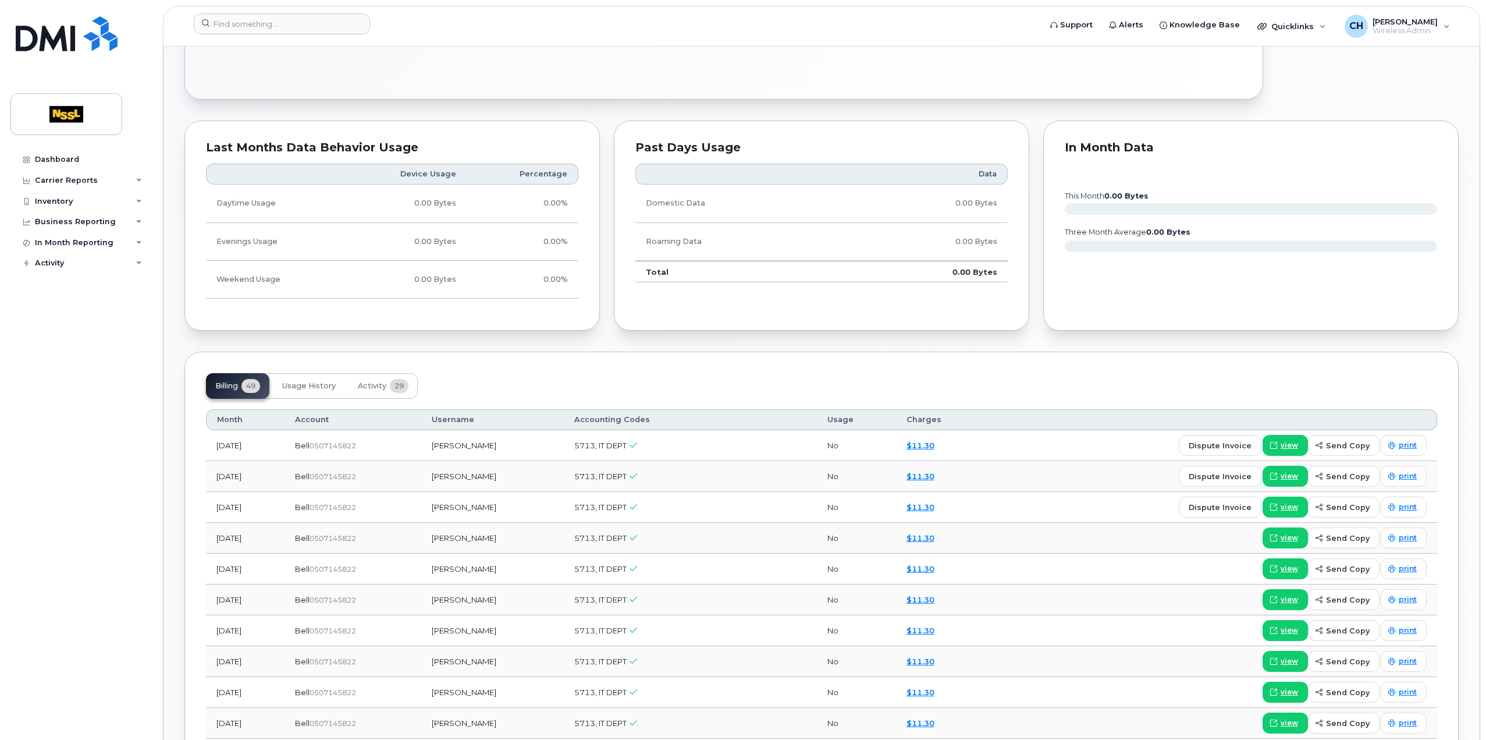
scroll to position [0, 0]
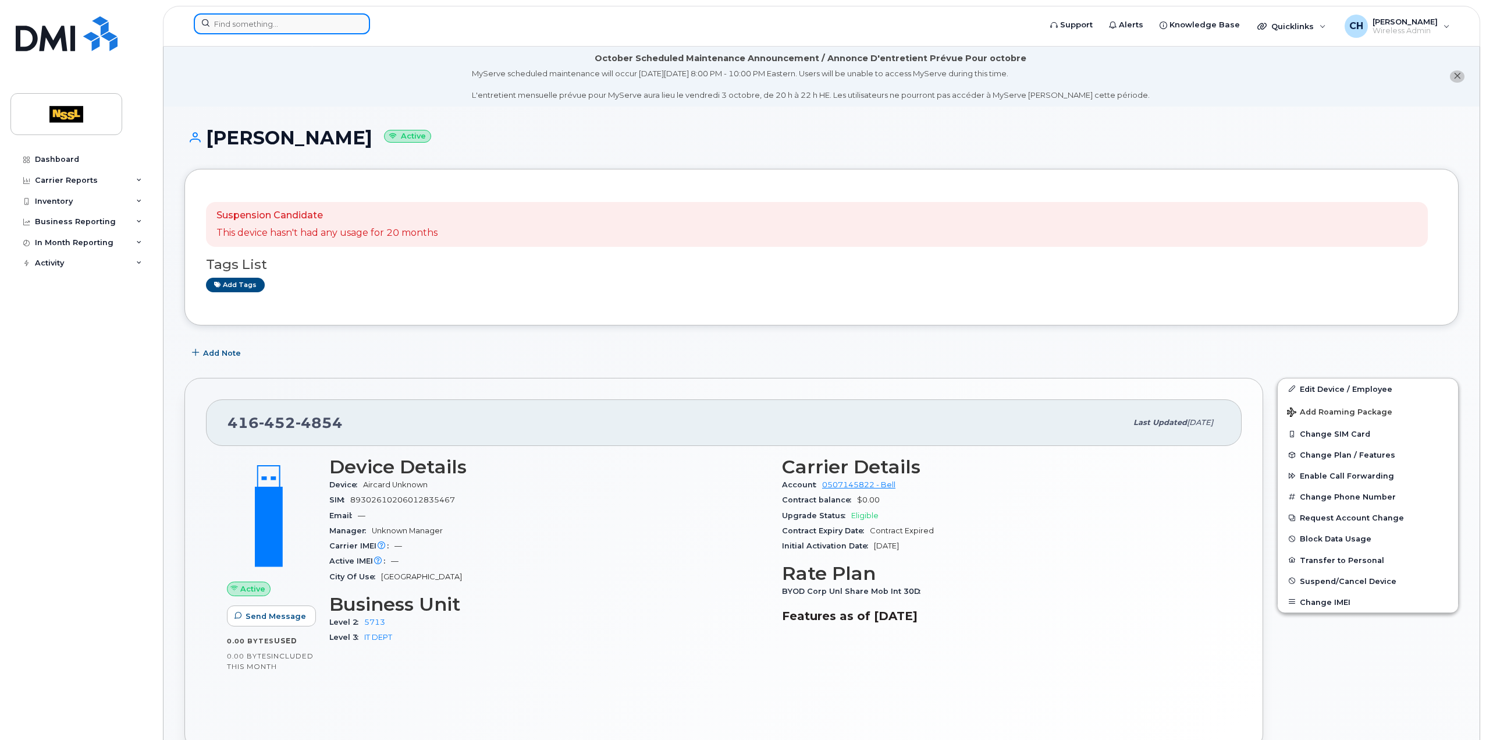
click at [282, 23] on input at bounding box center [282, 23] width 176 height 21
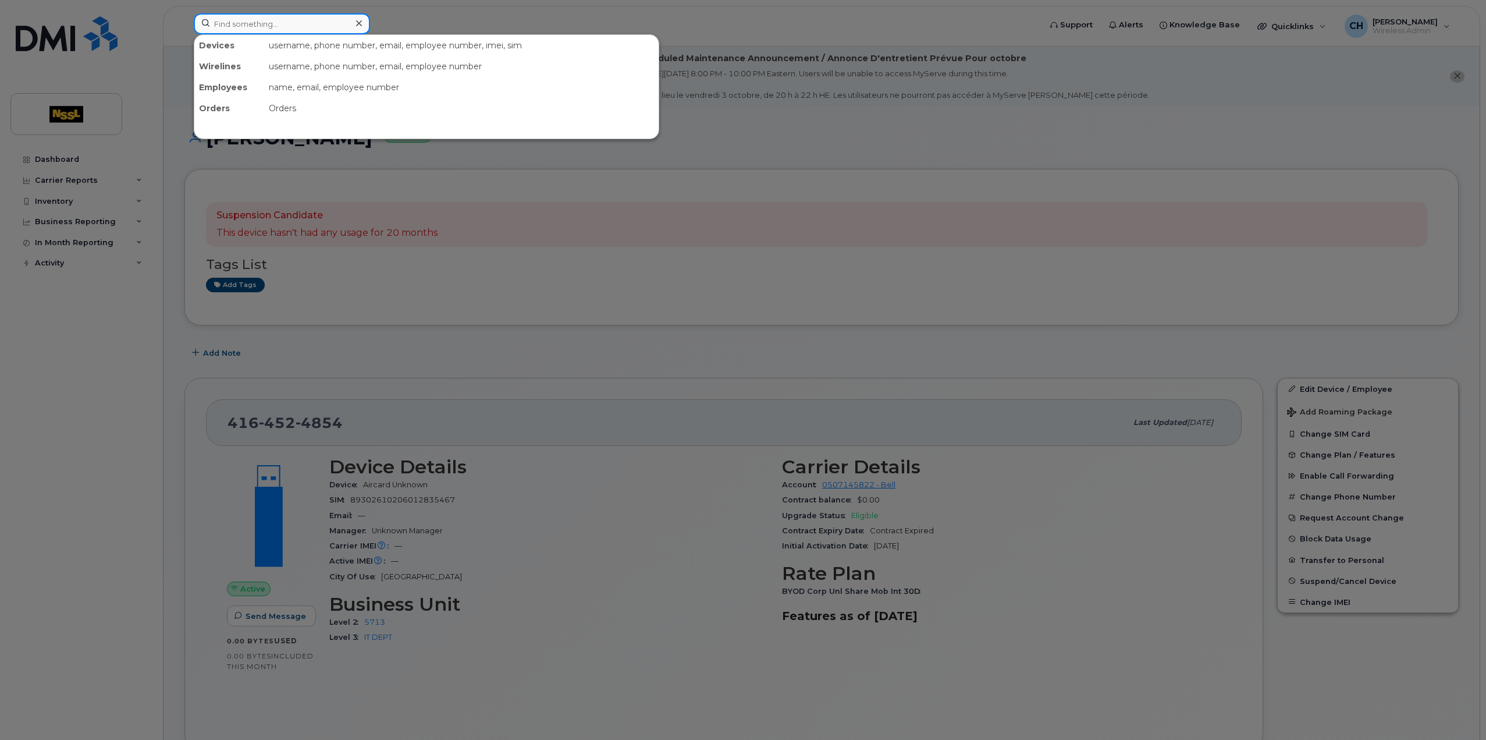
paste input "4163464272"
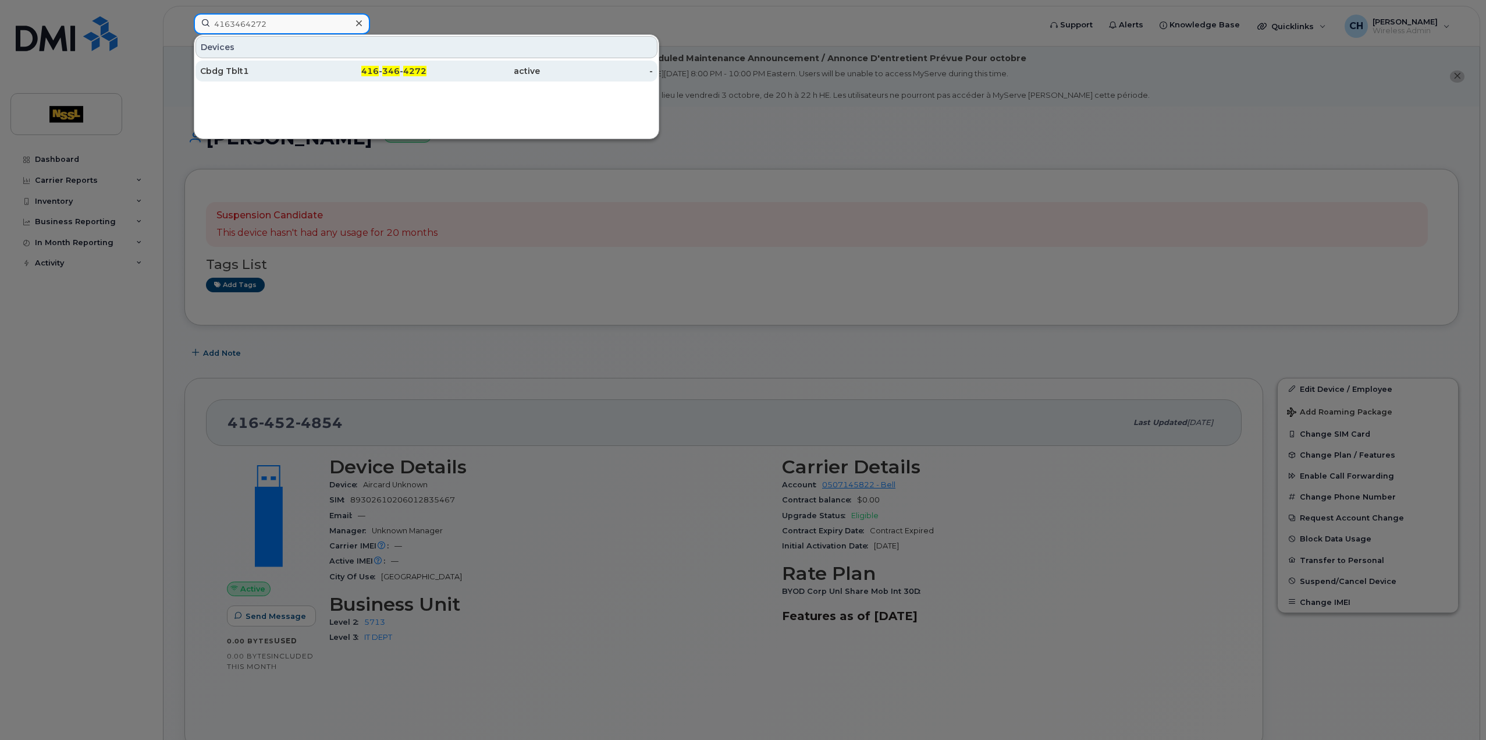
type input "4163464272"
click at [261, 64] on div "Cbdg Tblt1" at bounding box center [256, 71] width 113 height 21
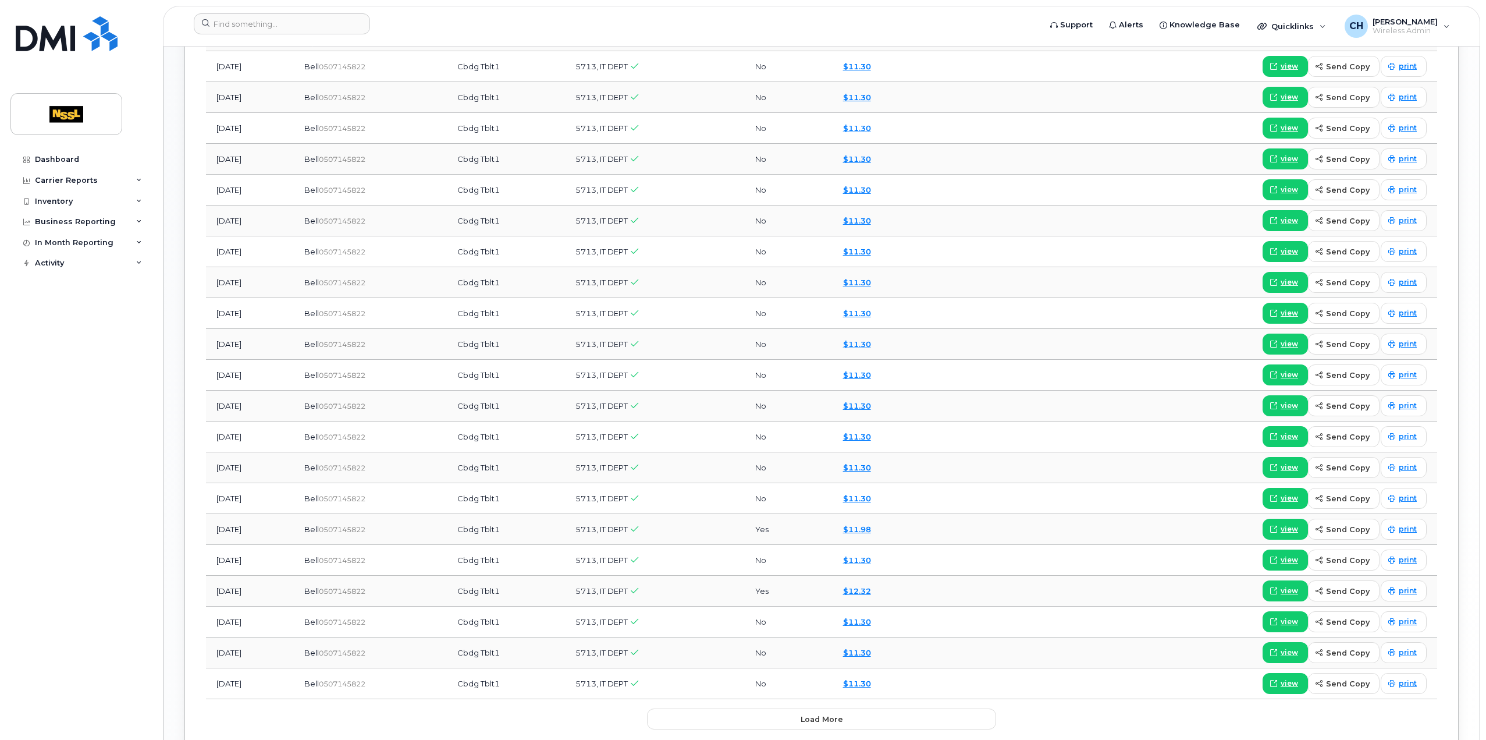
scroll to position [1222, 0]
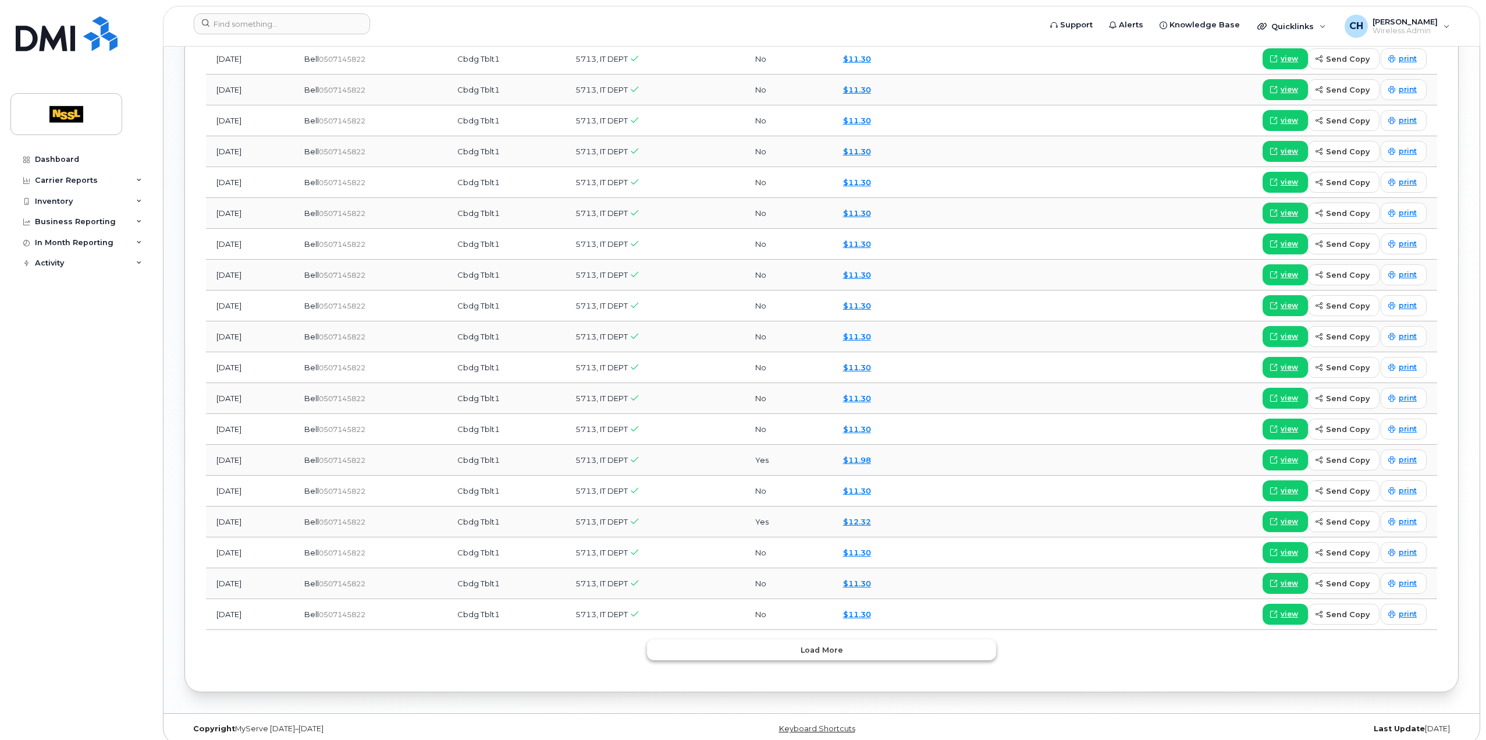
click at [826, 644] on span "Load more" at bounding box center [822, 649] width 42 height 11
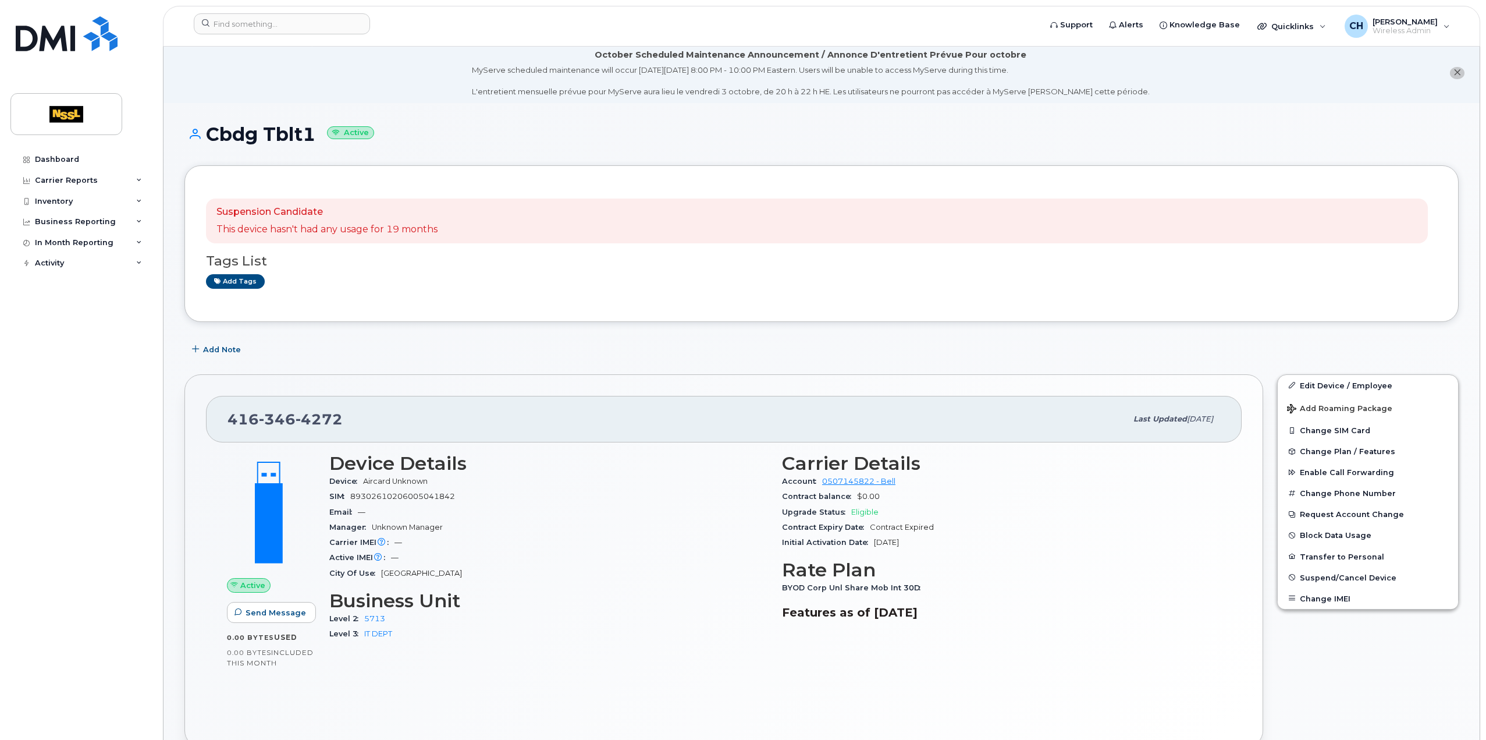
scroll to position [0, 0]
